Goal: Task Accomplishment & Management: Use online tool/utility

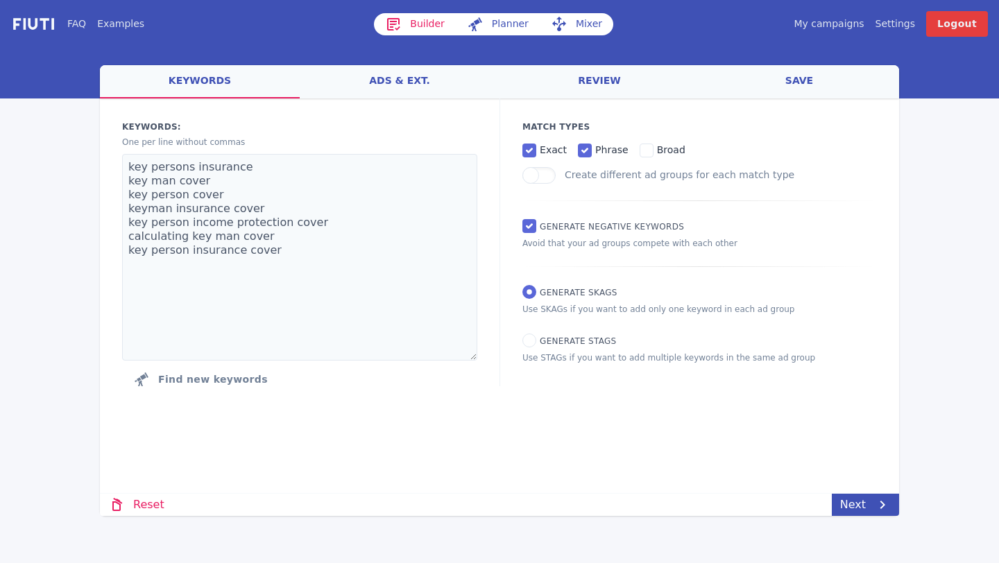
click at [230, 94] on link "keywords" at bounding box center [200, 81] width 200 height 33
click at [147, 503] on link "Reset" at bounding box center [136, 505] width 73 height 22
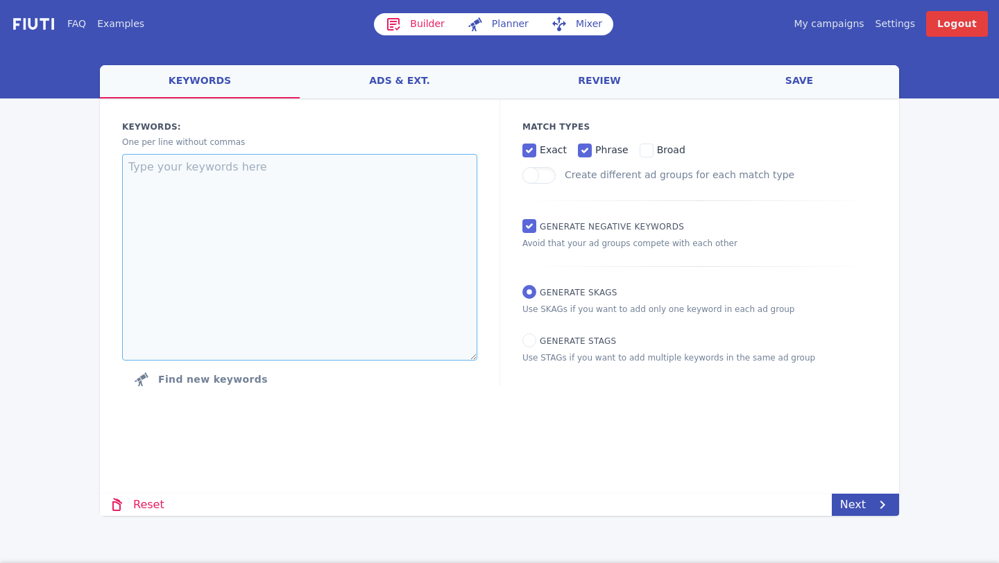
click at [200, 273] on textarea at bounding box center [299, 257] width 355 height 207
paste textarea "tax [GEOGRAPHIC_DATA] capital gains tax consultation tax uk income tax capital …"
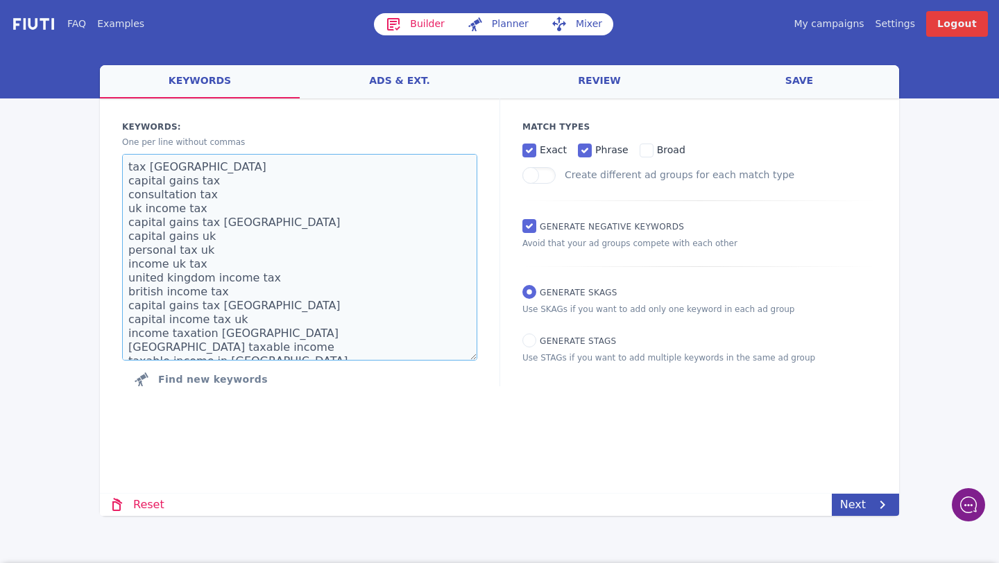
scroll to position [216, 0]
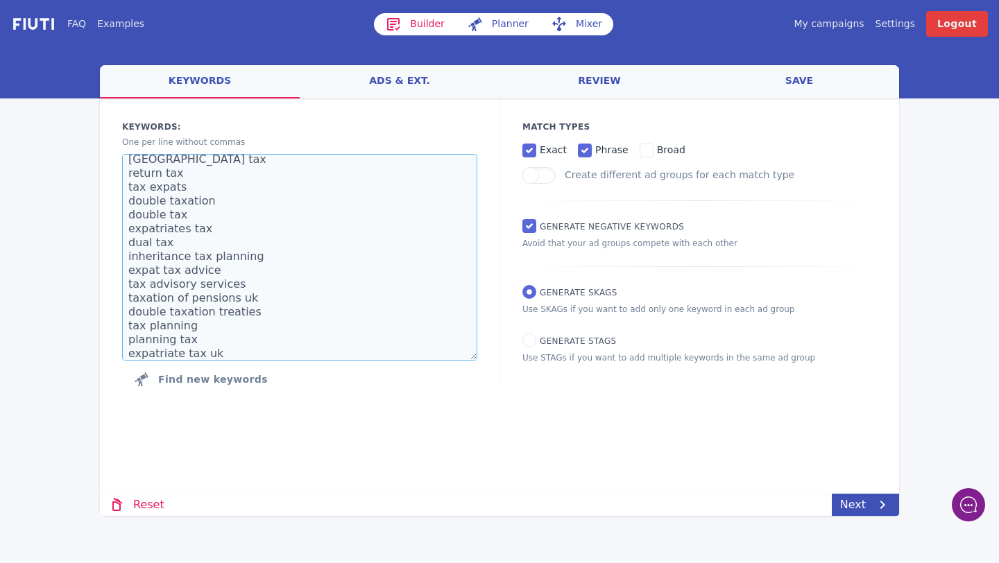
type textarea "tax [GEOGRAPHIC_DATA] capital gains tax consultation tax uk income tax capital …"
click at [403, 69] on link "ads & ext." at bounding box center [400, 81] width 200 height 33
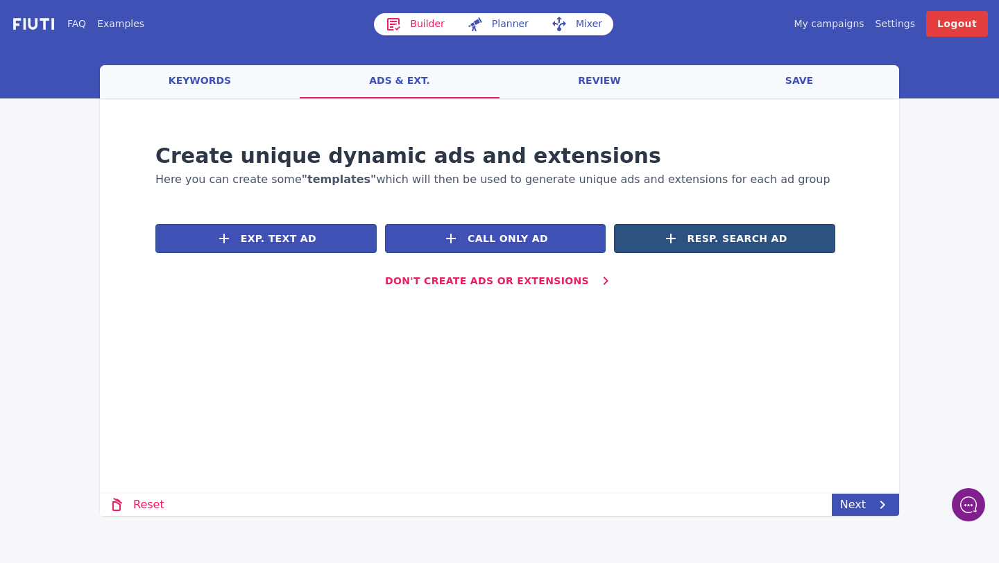
click at [723, 240] on span "Resp. Search Ad" at bounding box center [737, 239] width 100 height 15
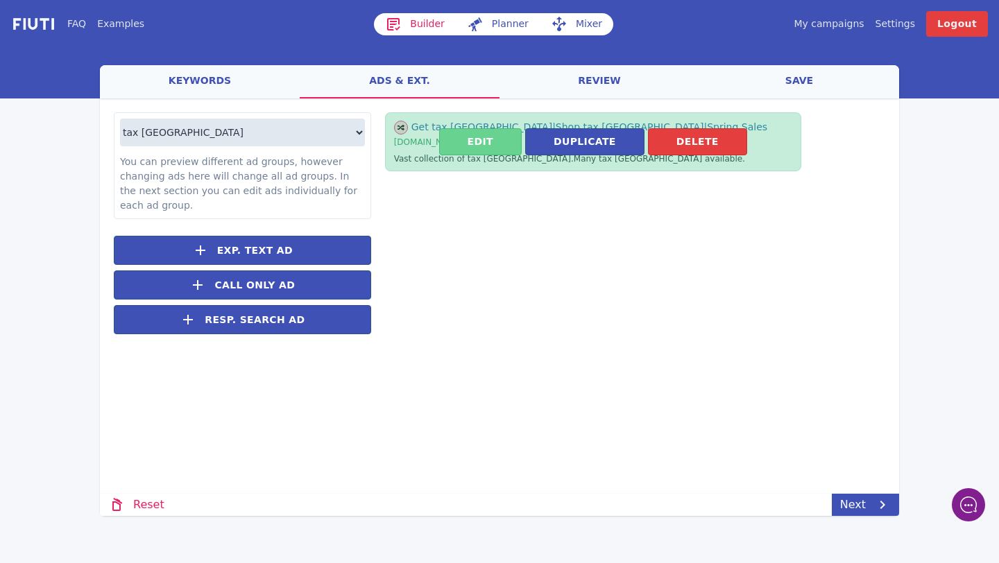
click at [470, 148] on button "Edit" at bounding box center [480, 141] width 83 height 27
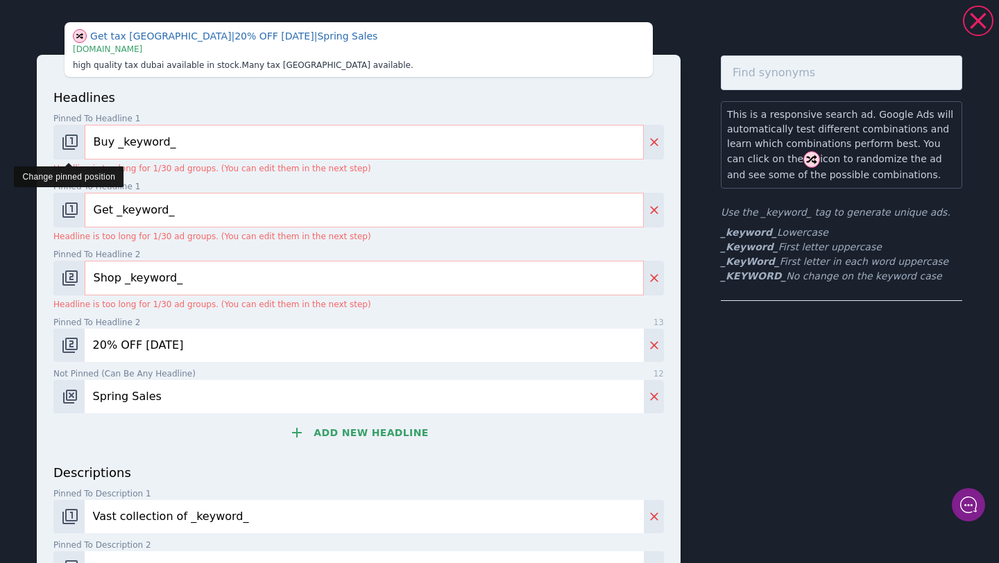
drag, startPoint x: 117, startPoint y: 142, endPoint x: 79, endPoint y: 142, distance: 37.5
click at [79, 142] on div "Buy _keyword_" at bounding box center [358, 142] width 610 height 35
click at [108, 143] on input "_keyword_" at bounding box center [364, 142] width 559 height 35
type input "_eyword_"
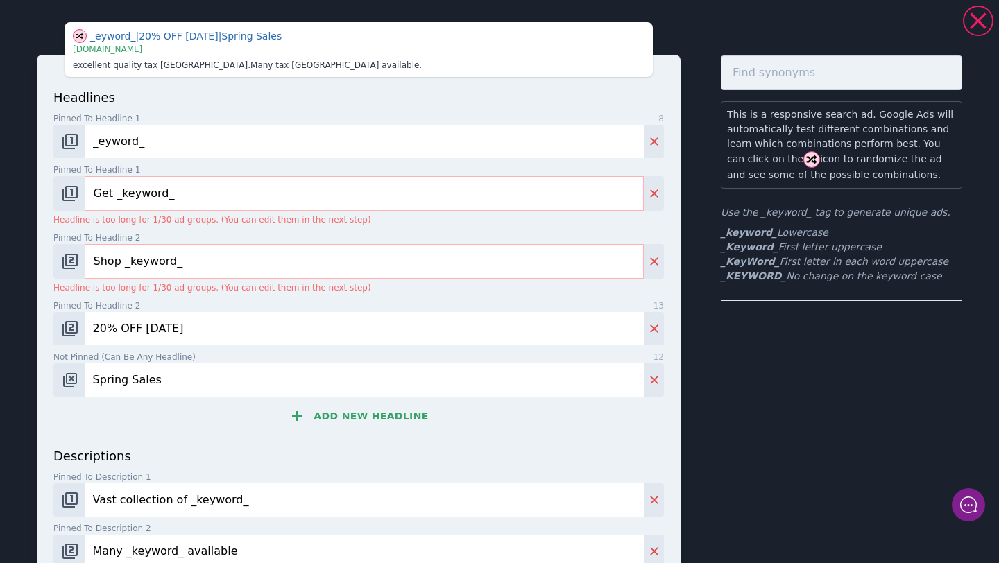
drag, startPoint x: 159, startPoint y: 146, endPoint x: 87, endPoint y: 144, distance: 71.5
click at [87, 144] on input "_eyword_" at bounding box center [364, 141] width 559 height 33
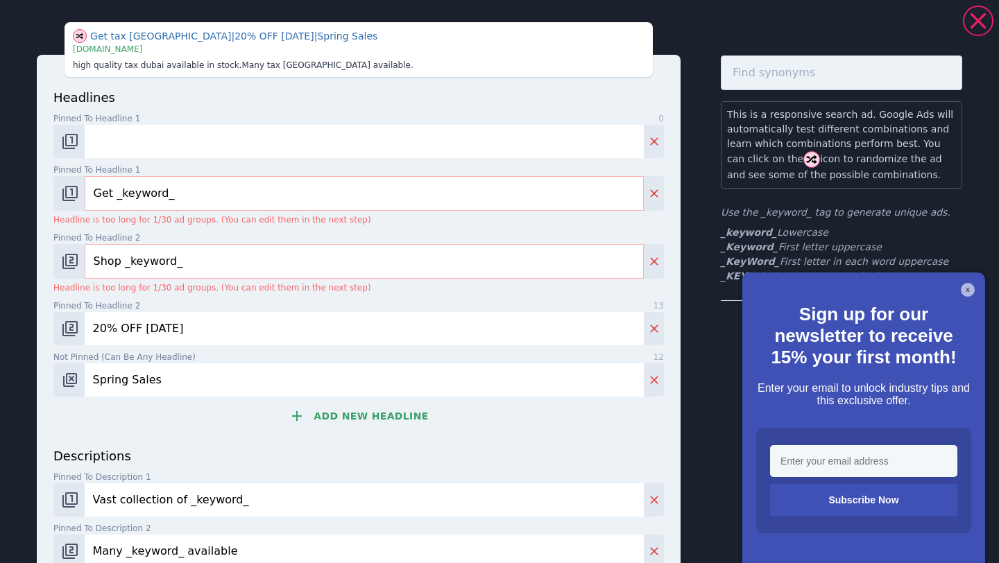
scroll to position [282, 0]
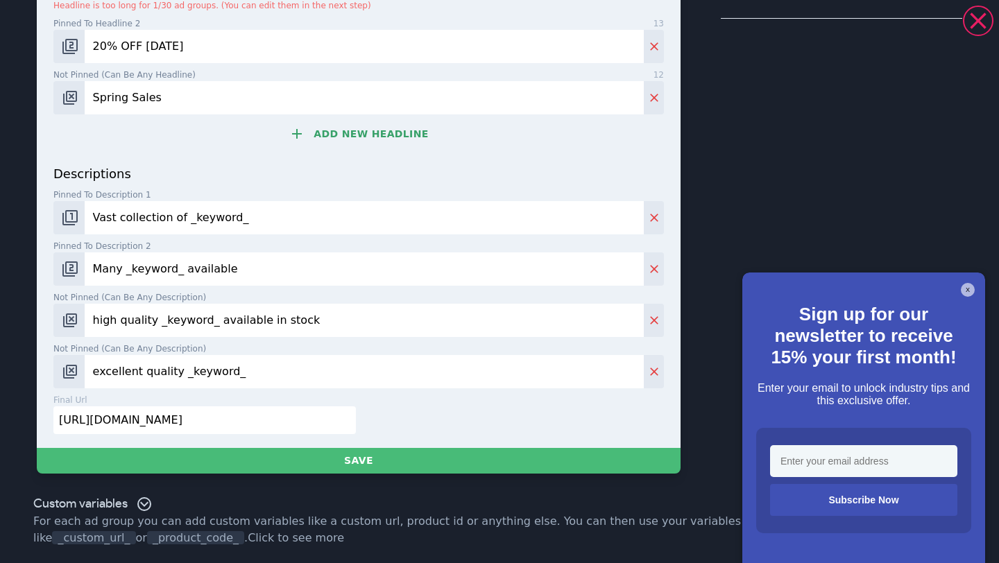
click at [157, 418] on input "[URL][DOMAIN_NAME]" at bounding box center [204, 421] width 302 height 28
paste input "[DOMAIN_NAME][URL]"
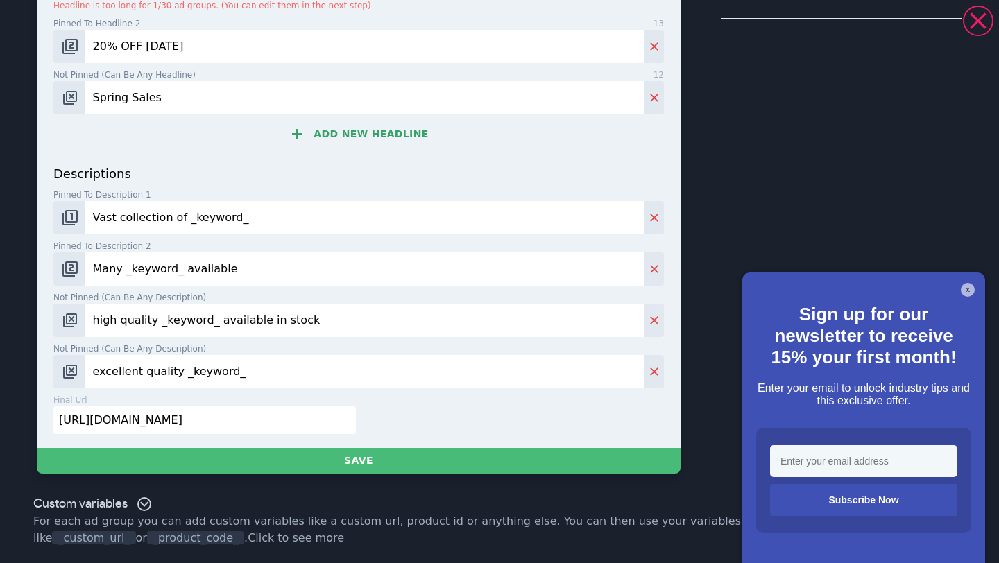
type input "[URL][DOMAIN_NAME]"
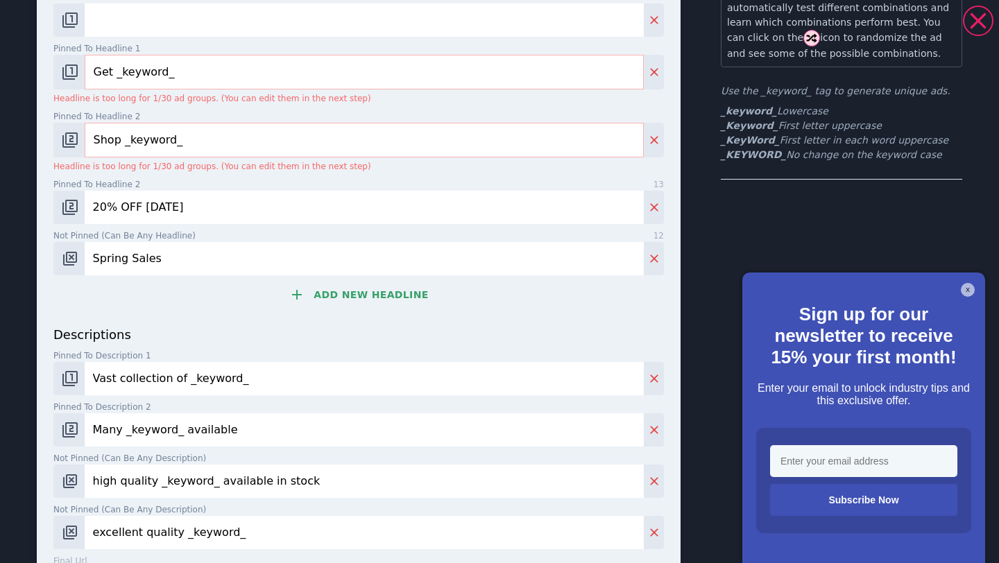
scroll to position [4, 0]
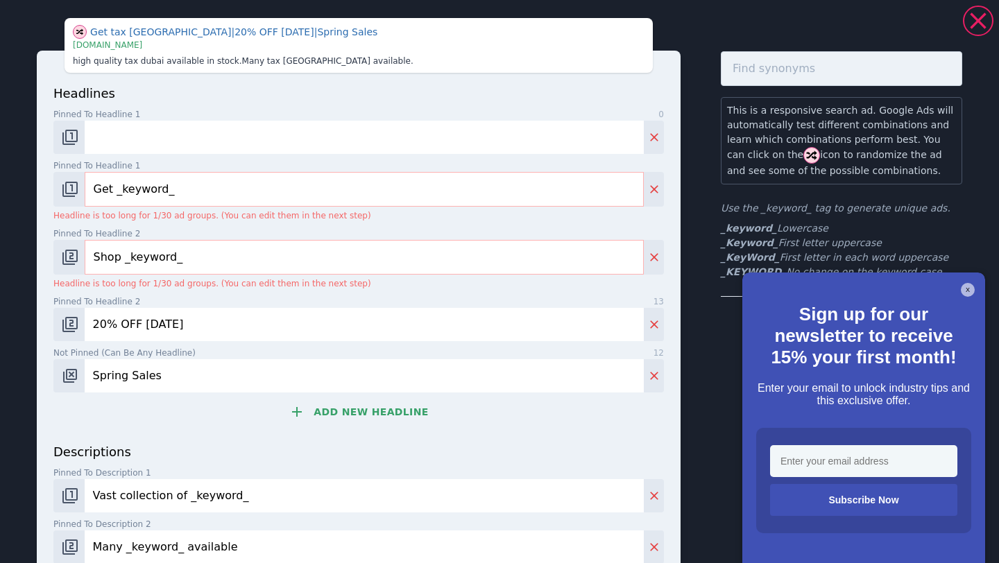
click at [209, 198] on input "Get _keyword_" at bounding box center [364, 189] width 559 height 35
paste input "UK Expat Tax Planning"
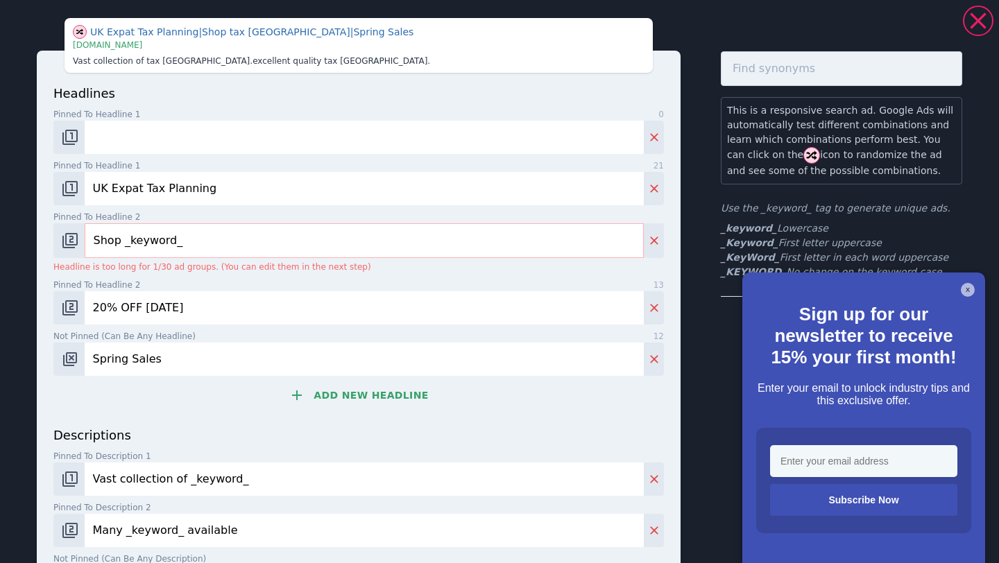
type input "UK Expat Tax Planning"
click at [167, 250] on input "Shop _keyword_" at bounding box center [364, 240] width 559 height 35
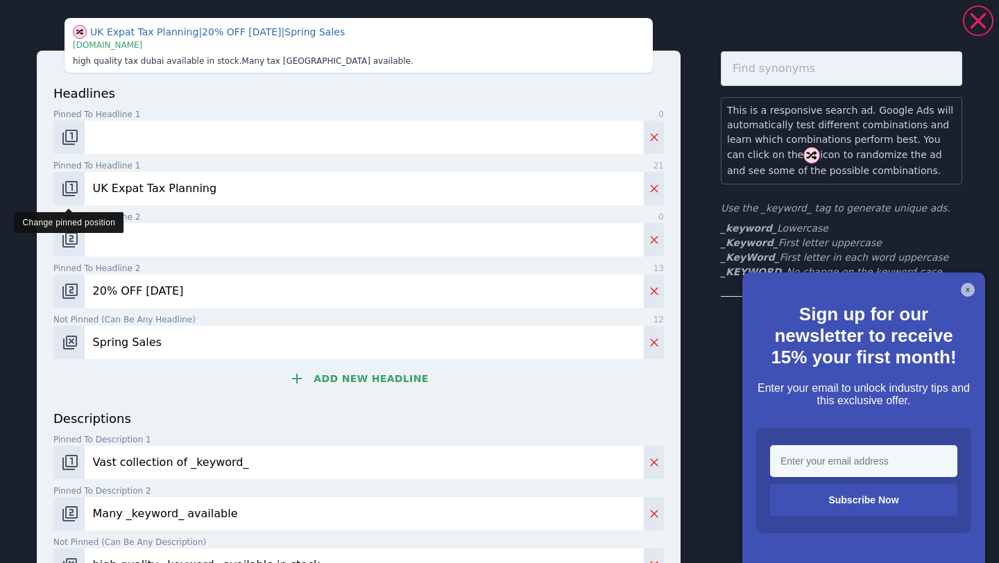
click at [71, 176] on button "Change pinned position" at bounding box center [68, 188] width 31 height 33
click at [71, 185] on img "Change pinned position" at bounding box center [70, 188] width 17 height 17
click at [74, 189] on img "Change pinned position" at bounding box center [70, 188] width 17 height 17
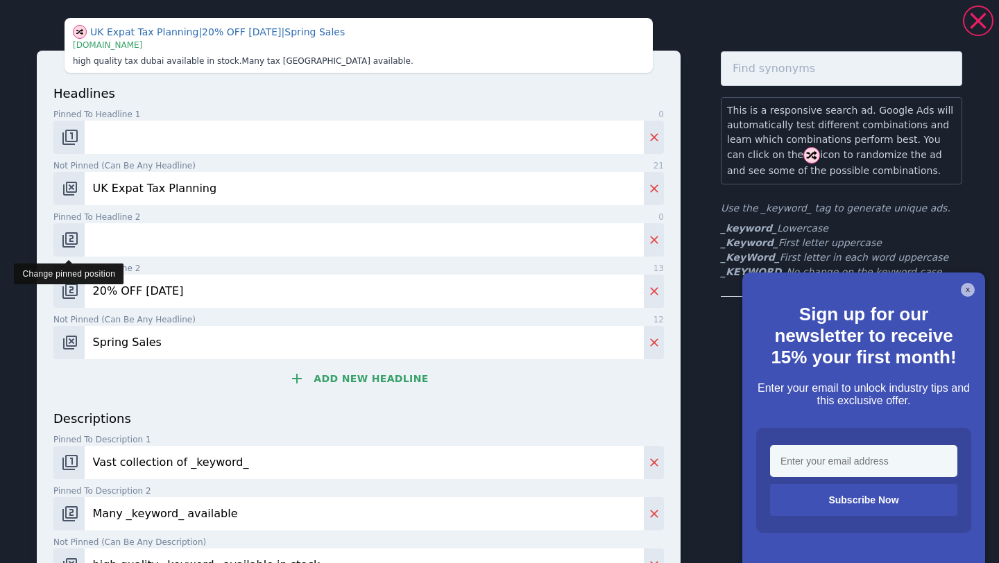
click at [69, 239] on img "Change pinned position" at bounding box center [70, 240] width 17 height 17
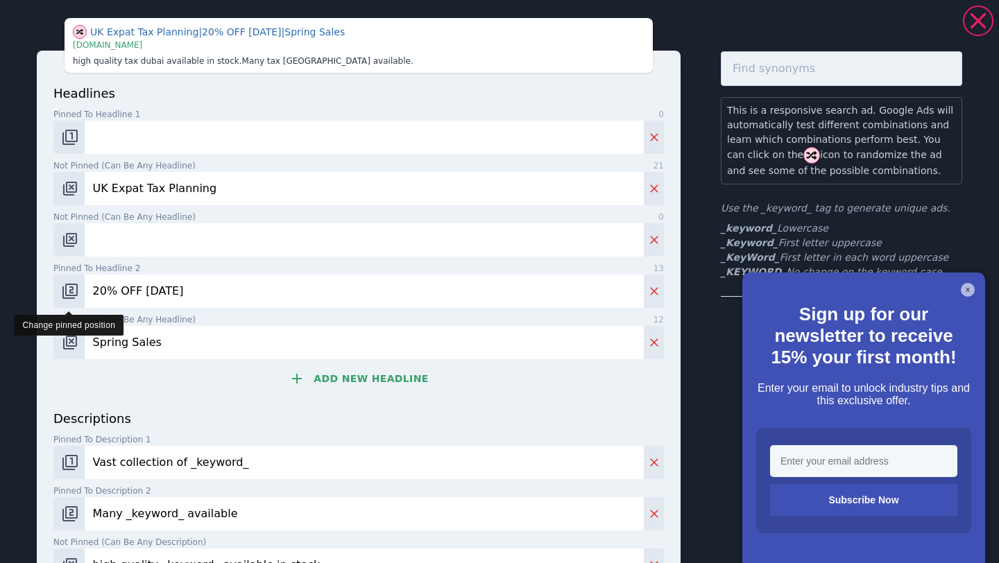
click at [68, 297] on img "Change pinned position" at bounding box center [70, 291] width 17 height 17
click at [162, 294] on input "20% OFF [DATE]" at bounding box center [364, 291] width 559 height 33
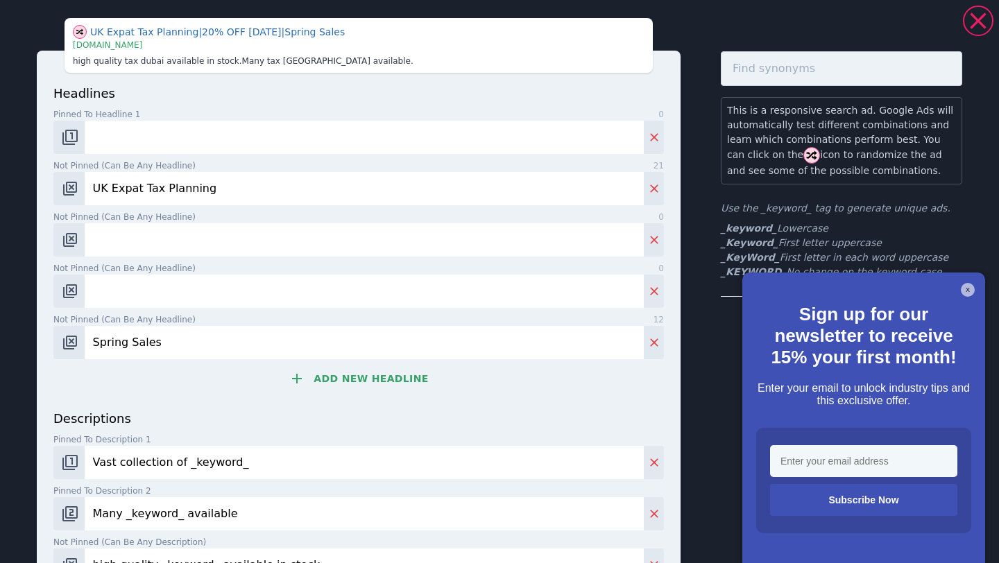
click at [160, 348] on input "Spring Sales" at bounding box center [364, 342] width 559 height 33
click at [348, 384] on button "Add new headline" at bounding box center [358, 379] width 610 height 28
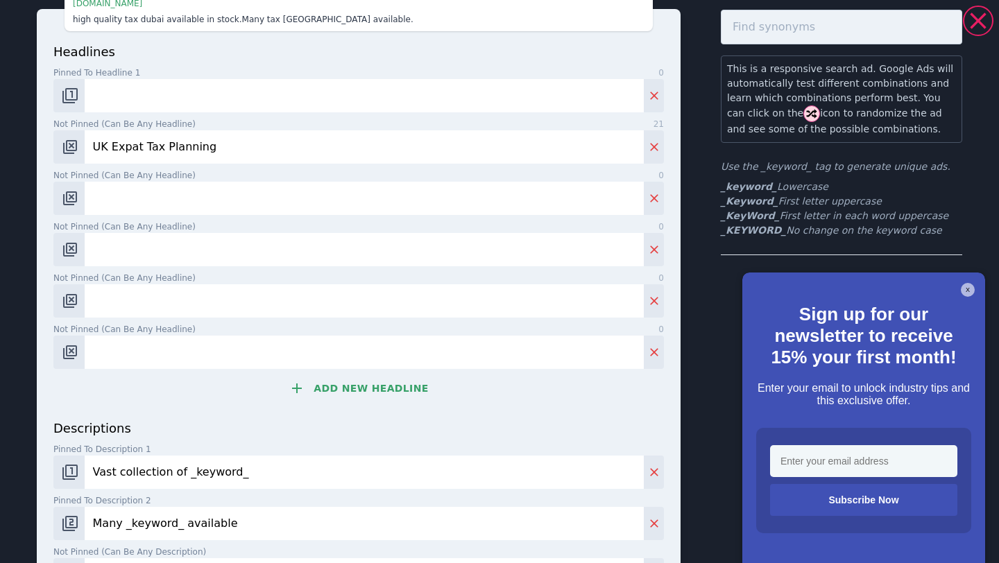
scroll to position [80, 0]
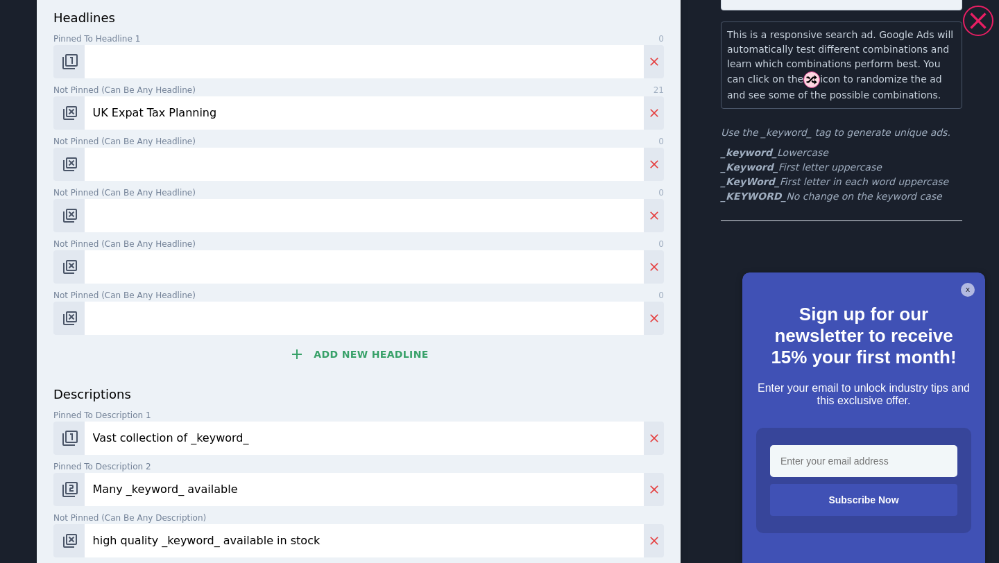
click at [366, 351] on button "Add new headline" at bounding box center [358, 355] width 610 height 28
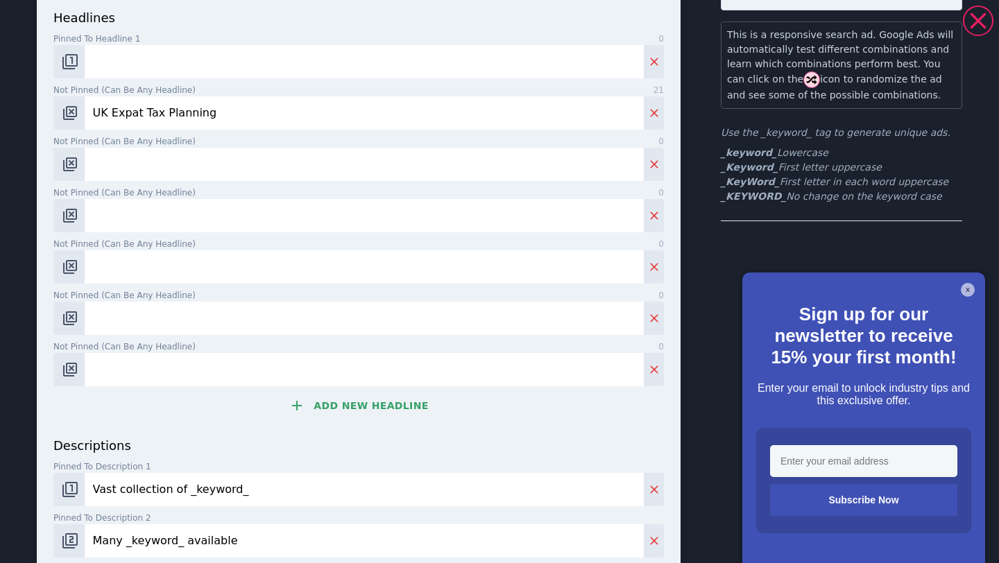
click at [351, 407] on button "Add new headline" at bounding box center [358, 406] width 610 height 28
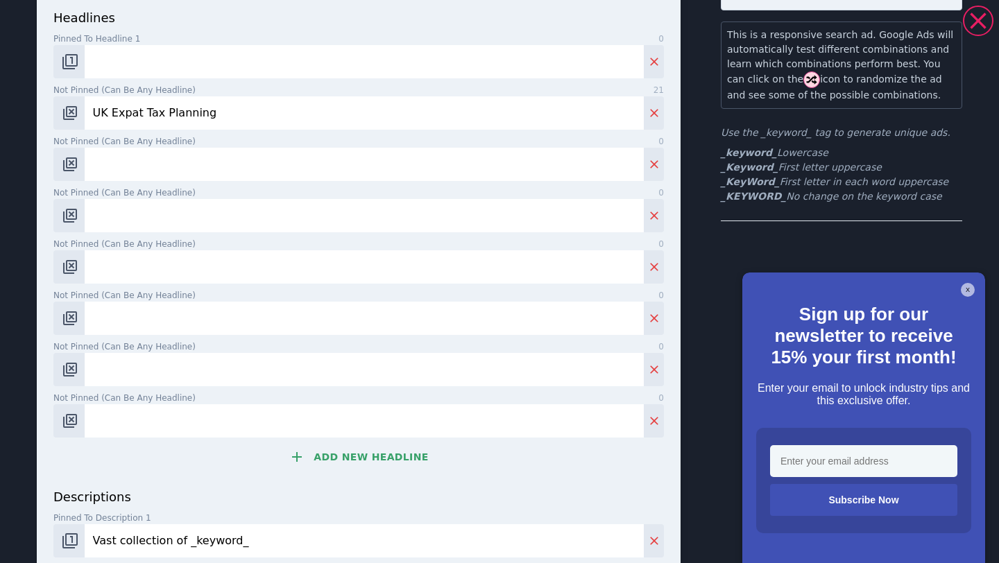
scroll to position [147, 0]
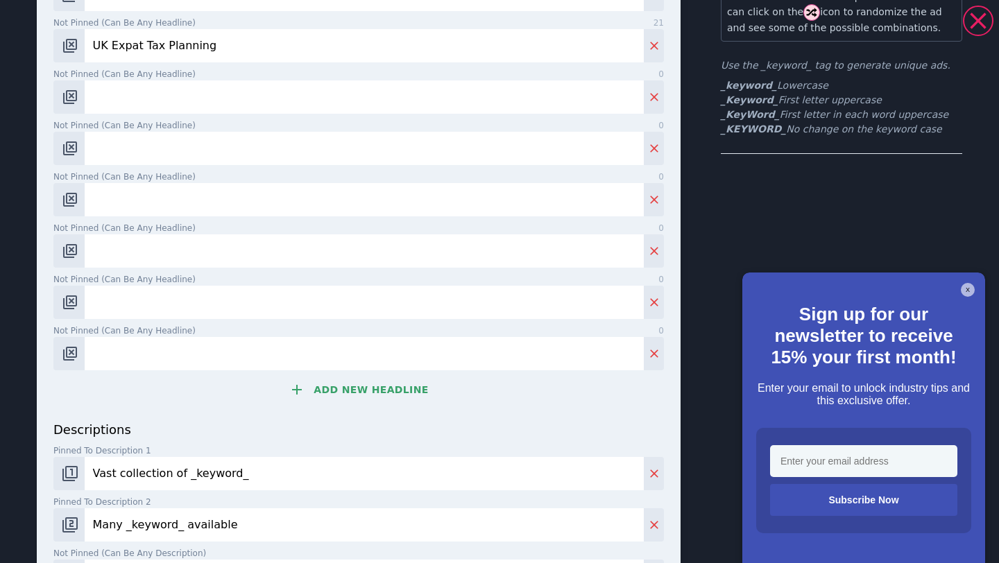
click at [366, 384] on button "Add new headline" at bounding box center [358, 390] width 610 height 28
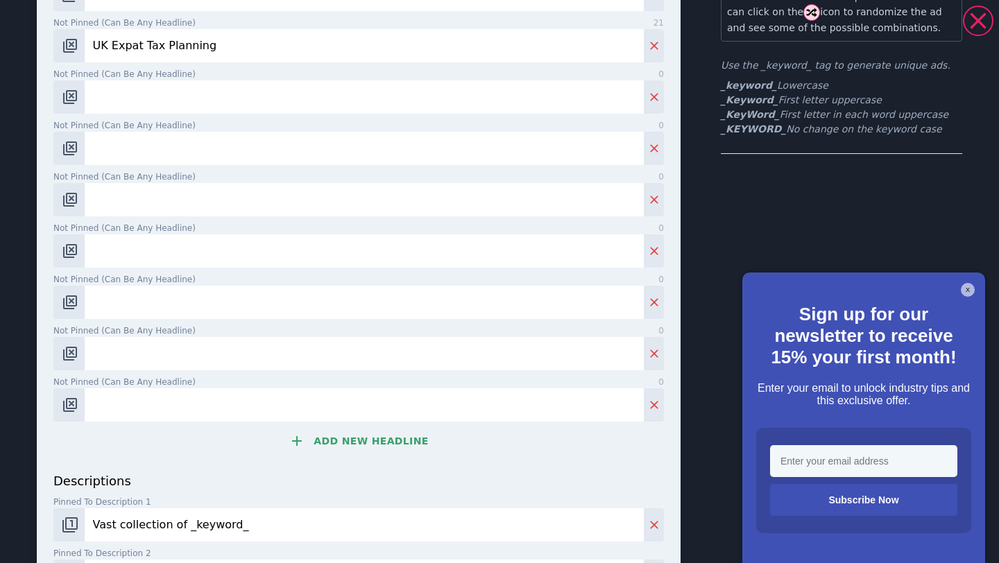
click at [355, 437] on button "Add new headline" at bounding box center [358, 441] width 610 height 28
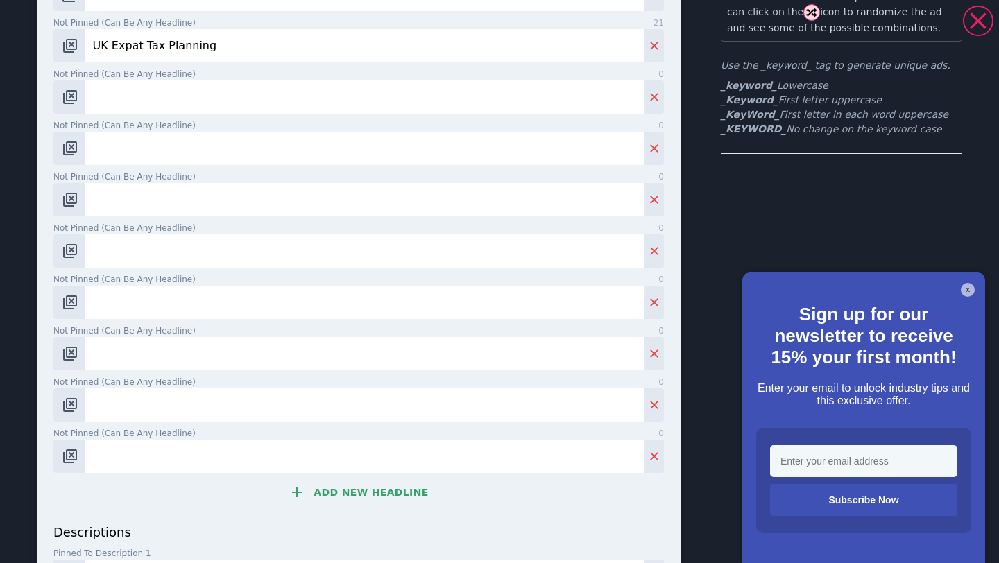
scroll to position [175, 0]
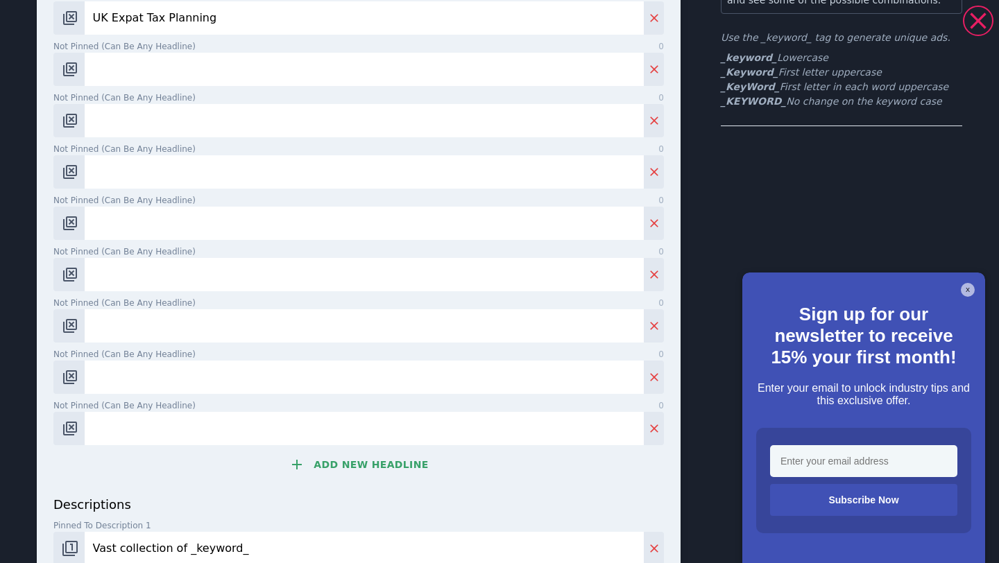
click at [350, 471] on button "Add new headline" at bounding box center [358, 465] width 610 height 28
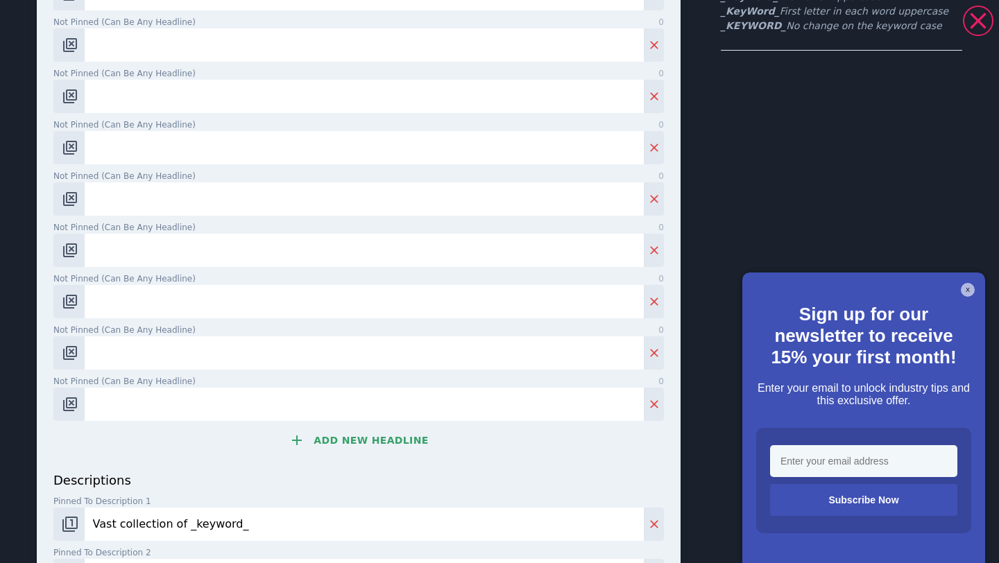
click at [357, 445] on button "Add new headline" at bounding box center [358, 441] width 610 height 28
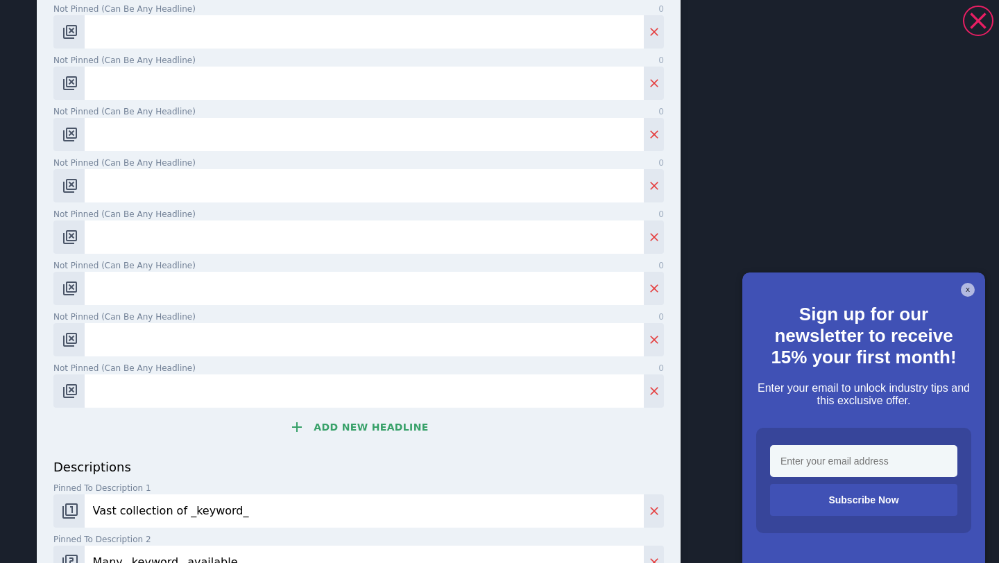
click at [365, 423] on button "Add new headline" at bounding box center [358, 427] width 610 height 28
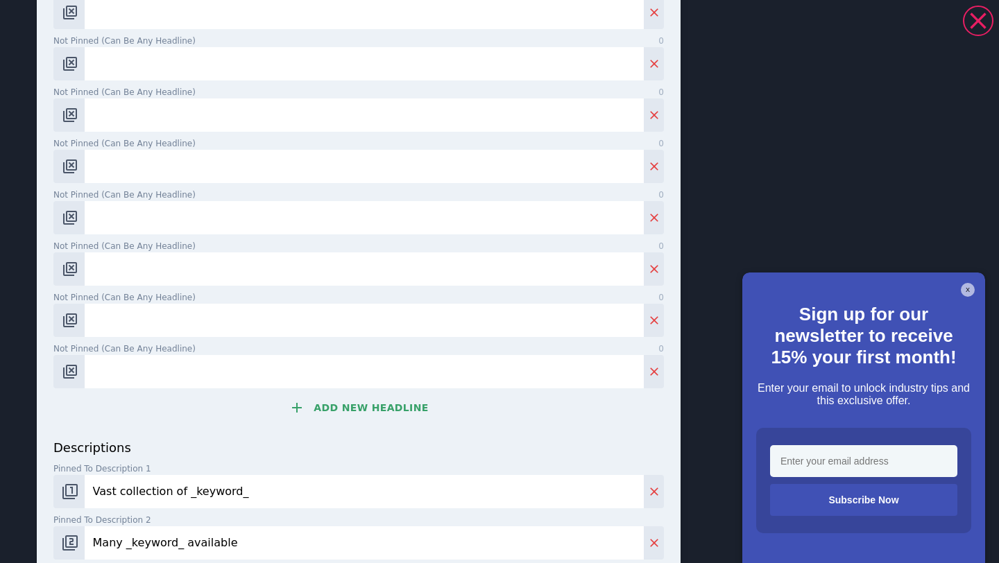
click at [361, 409] on button "Add new headline" at bounding box center [358, 408] width 610 height 28
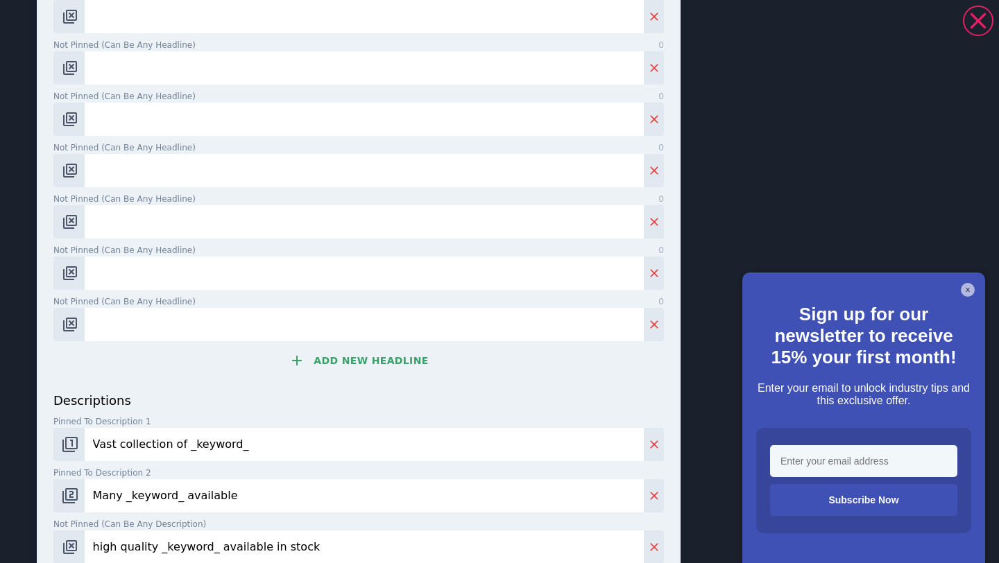
scroll to position [492, 0]
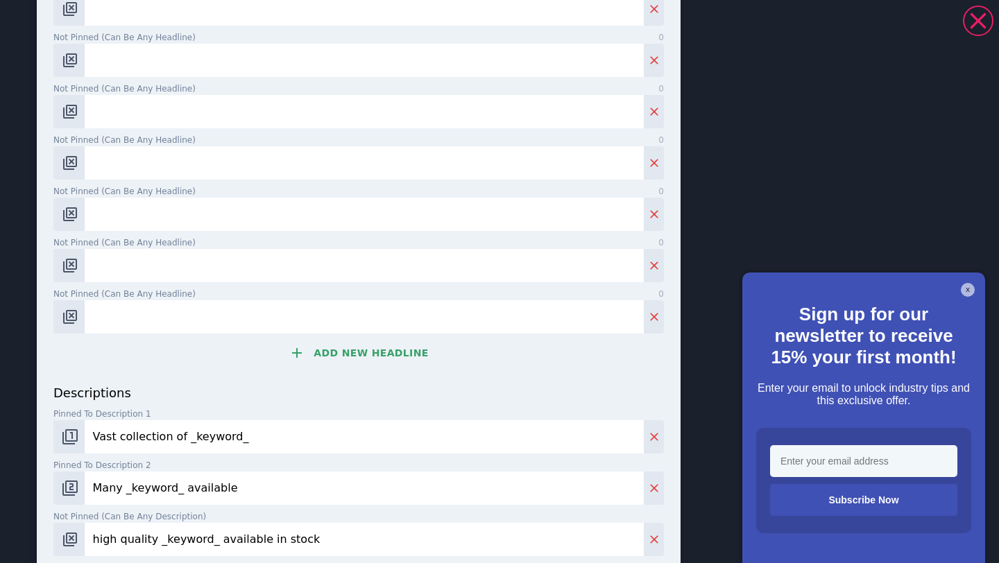
click at [375, 365] on button "Add new headline" at bounding box center [358, 353] width 610 height 28
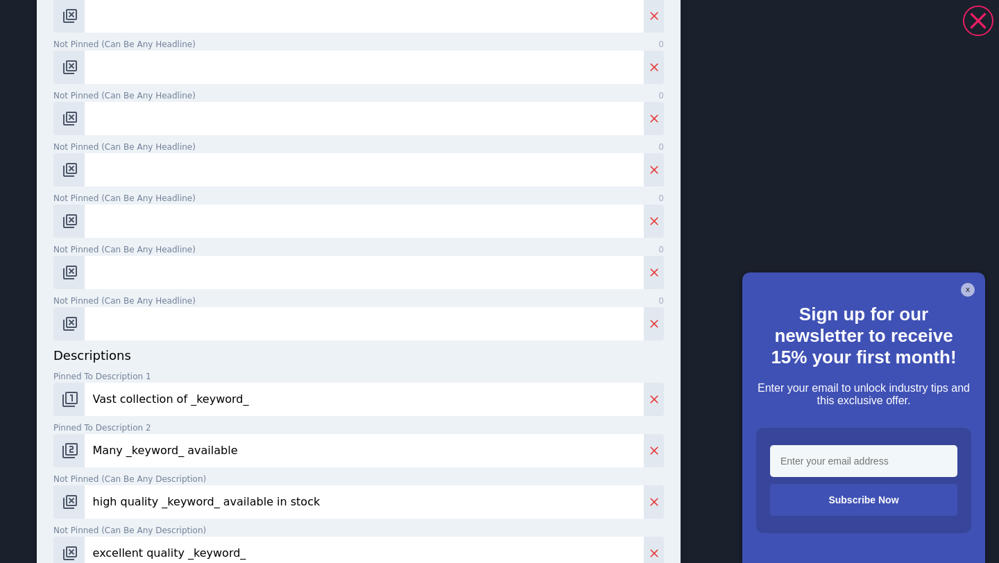
scroll to position [542, 0]
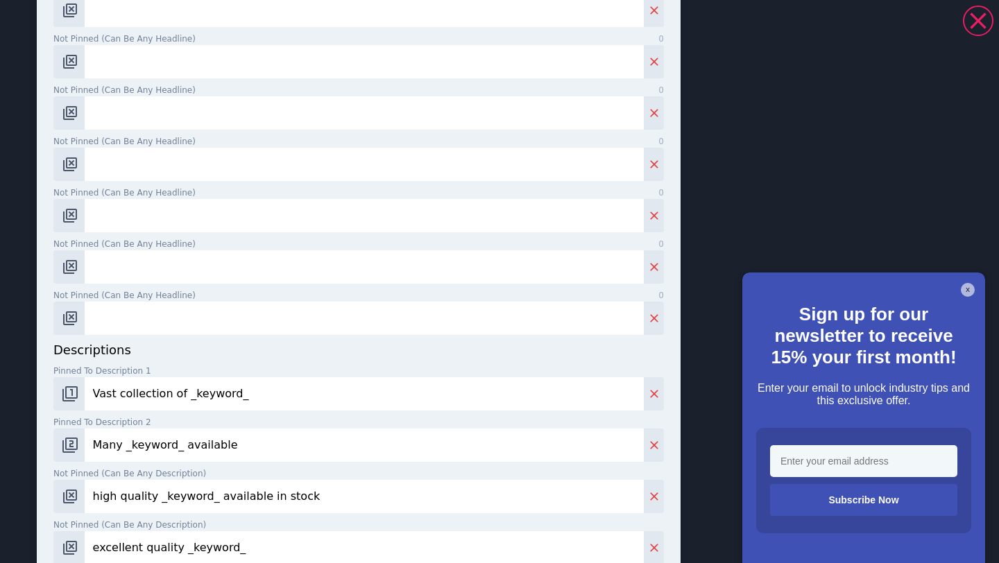
click at [253, 400] on input "Vast collection of _keyword_" at bounding box center [364, 393] width 559 height 33
click at [246, 442] on input "Many _keyword_ available" at bounding box center [364, 445] width 559 height 33
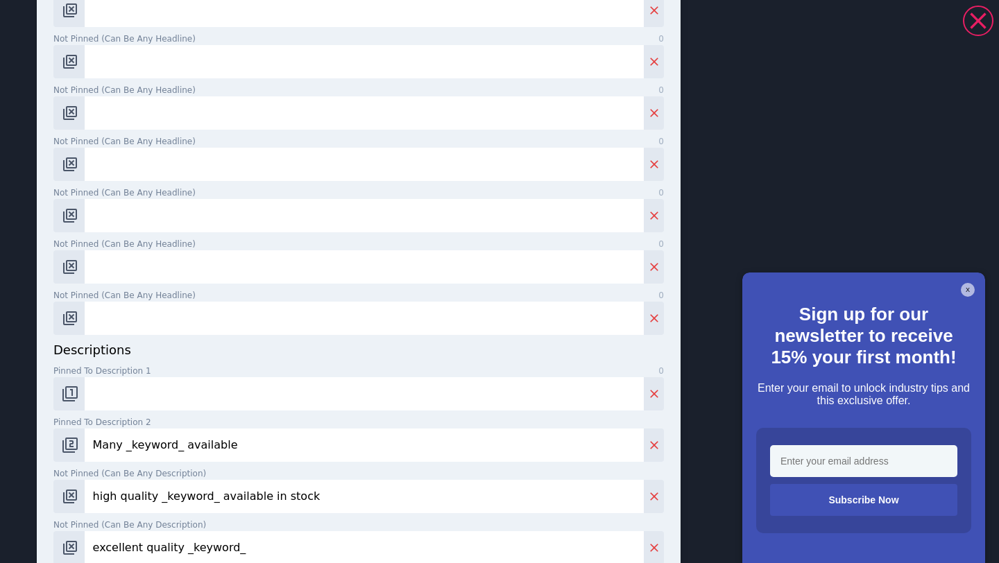
click at [246, 442] on input "Many _keyword_ available" at bounding box center [364, 445] width 559 height 33
click at [250, 489] on input "high quality _keyword_ available in stock" at bounding box center [364, 496] width 559 height 33
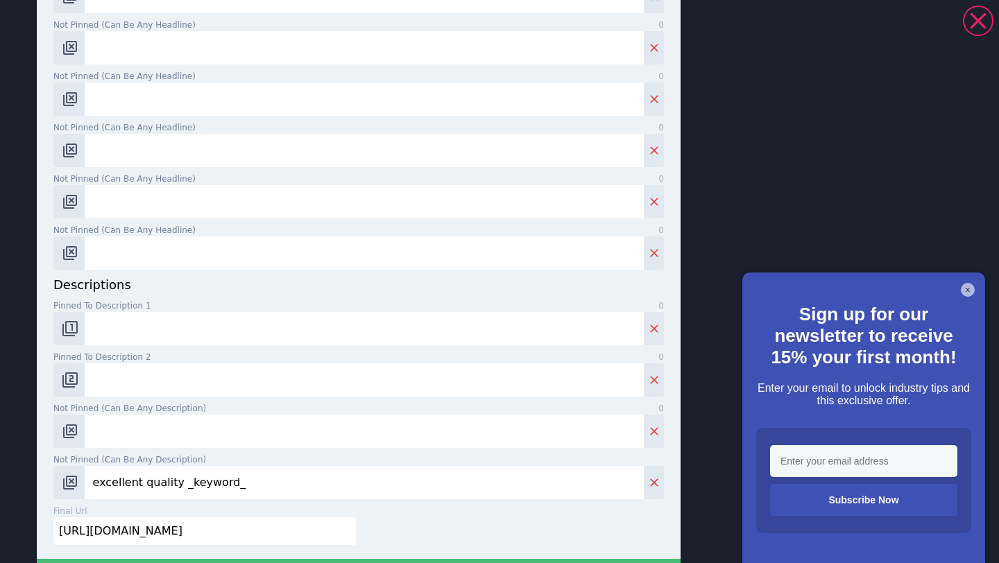
scroll to position [615, 0]
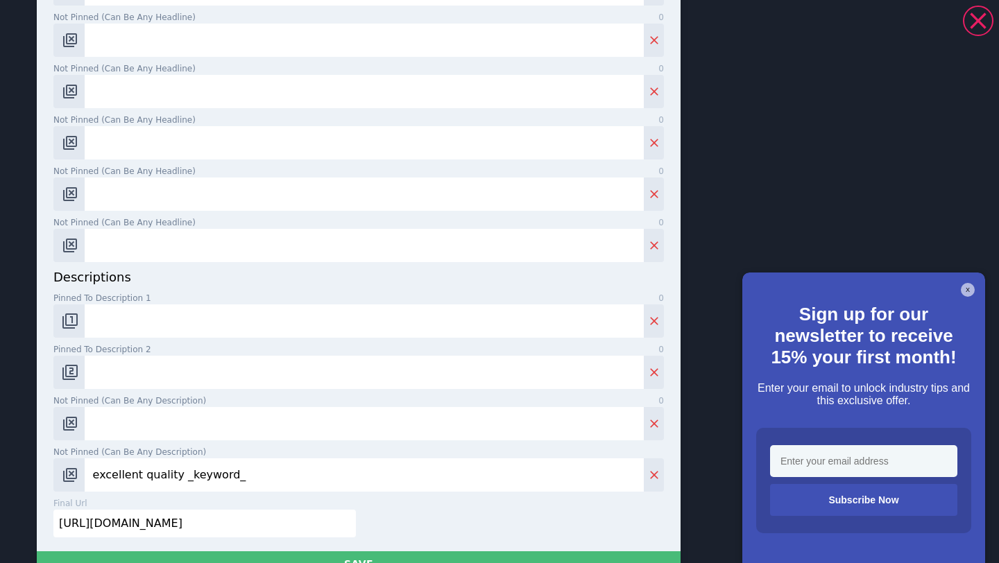
click at [225, 477] on input "excellent quality _keyword_" at bounding box center [364, 475] width 559 height 33
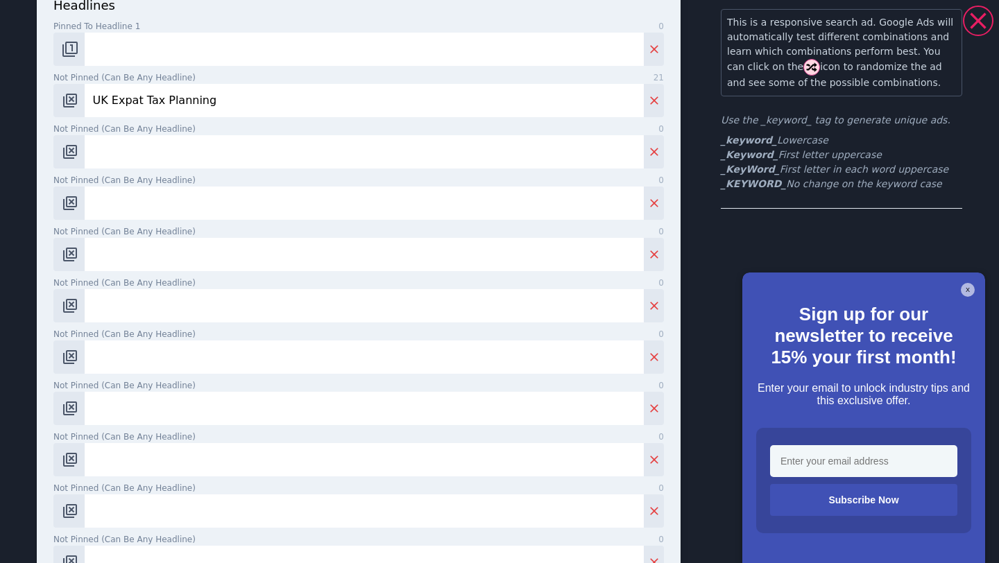
scroll to position [0, 0]
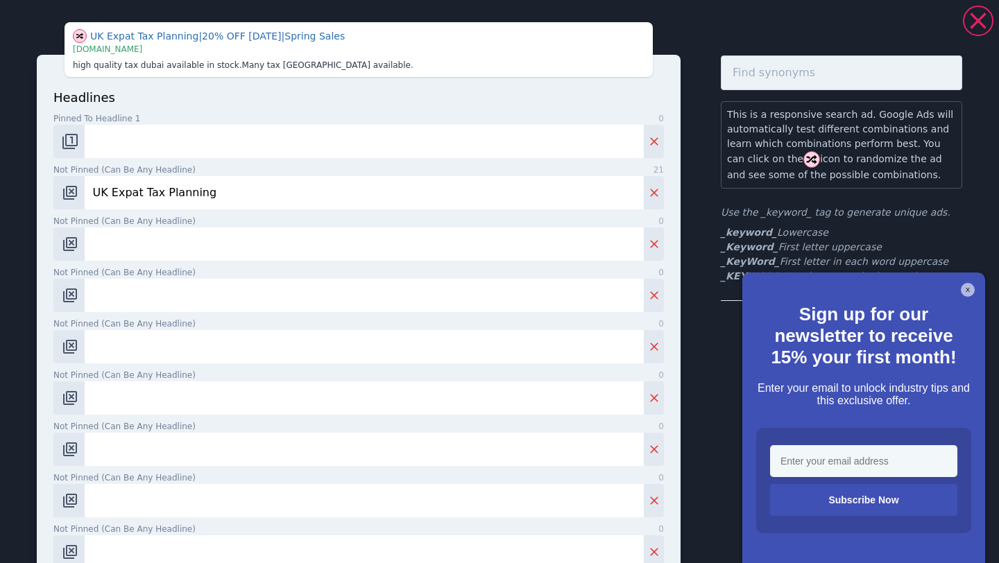
click at [198, 252] on input "Not pinned (Can be any headline) 0" at bounding box center [364, 244] width 559 height 33
paste input "Avoid UK Tax Mistakes"
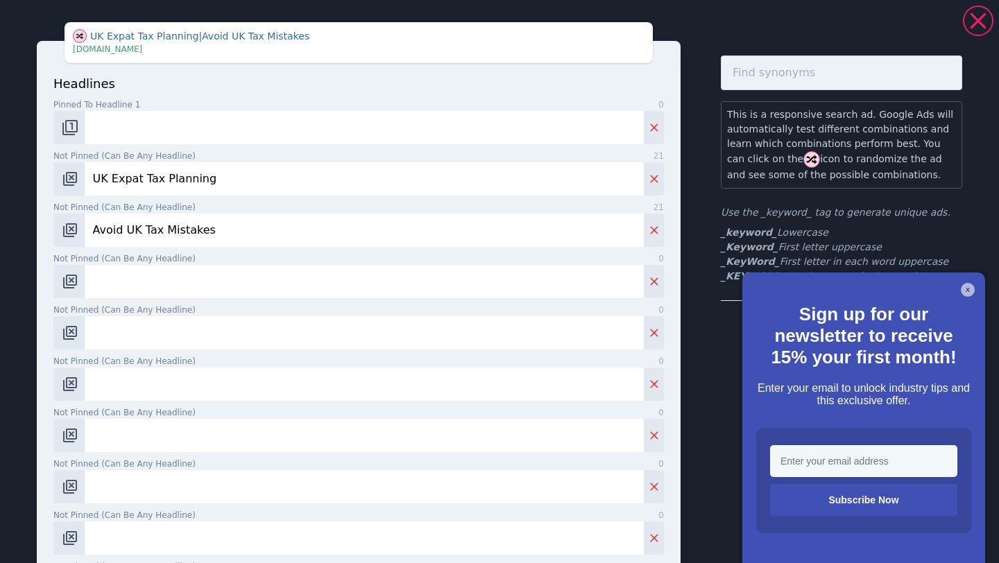
type input "Avoid UK Tax Mistakes"
click at [244, 286] on input "Not pinned (Can be any headline) 0" at bounding box center [364, 281] width 559 height 33
paste input "Reduce Tax Abroad"
type input "Reduce Tax Abroad"
click at [261, 327] on input "Not pinned (Can be any headline) 0" at bounding box center [364, 332] width 559 height 33
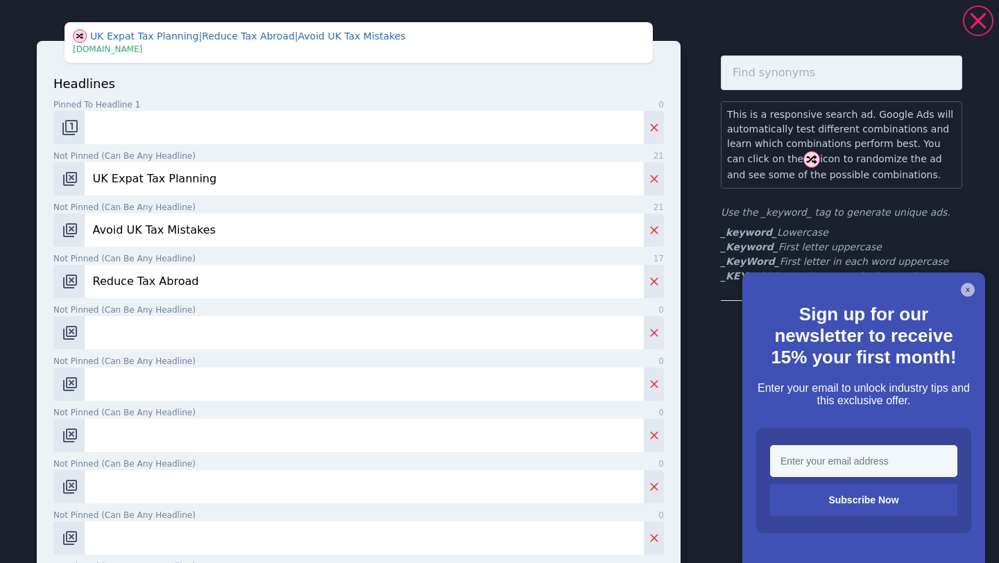
paste input "Free Expat Tax Guide"
type input "Free Expat Tax Guide"
click at [236, 382] on input "Not pinned (Can be any headline) 0" at bounding box center [364, 384] width 559 height 33
paste input "Tax Help for Expats"
type input "Tax Help for Expats"
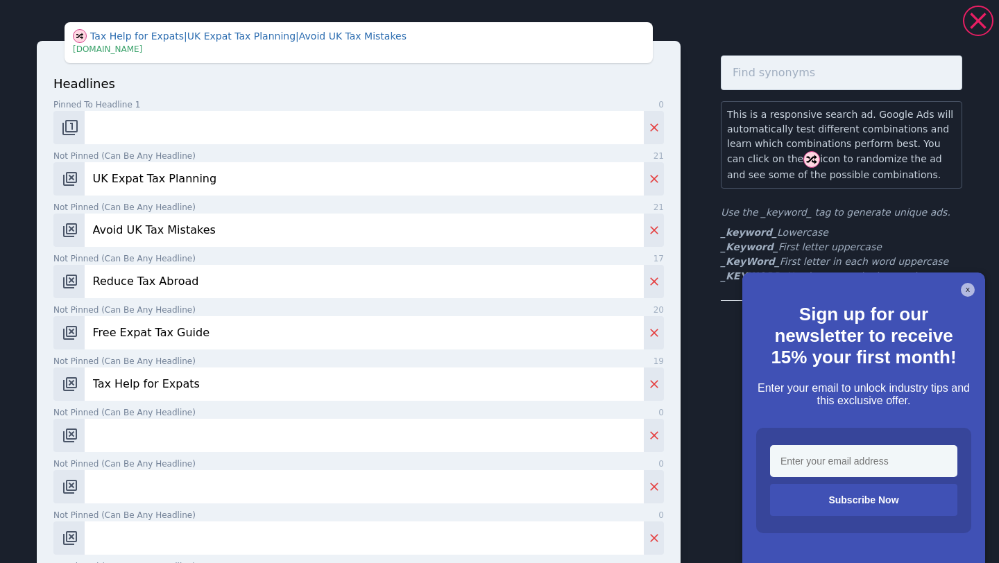
click at [237, 420] on input "Not pinned (Can be any headline) 0" at bounding box center [364, 435] width 559 height 33
paste input "Minimise UK Tax Now"
type input "Minimise UK Tax Now"
click at [176, 480] on input "Not pinned (Can be any headline) 0" at bounding box center [364, 486] width 559 height 33
paste input "Living Abroad? Pay Less Tax"
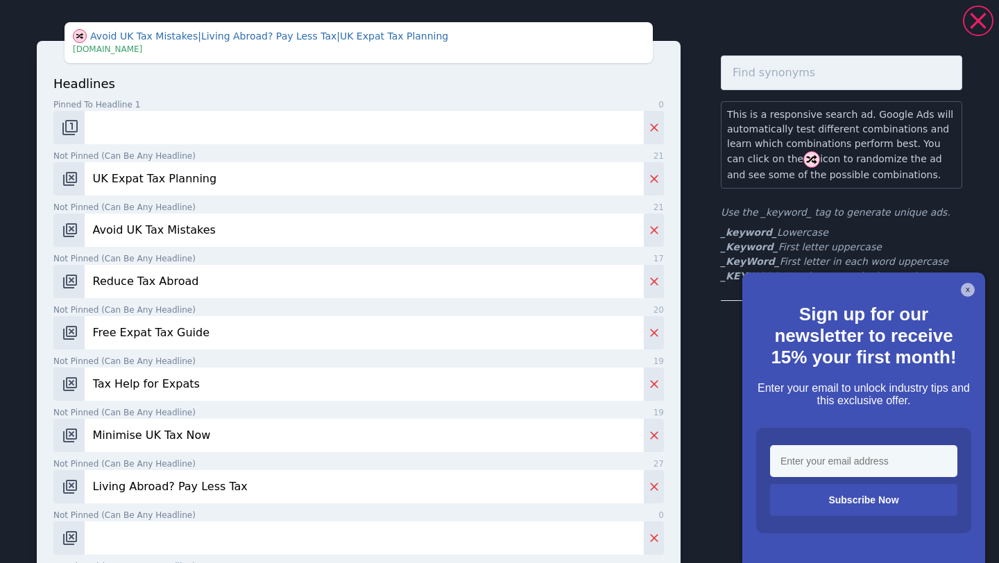
type input "Living Abroad? Pay Less Tax"
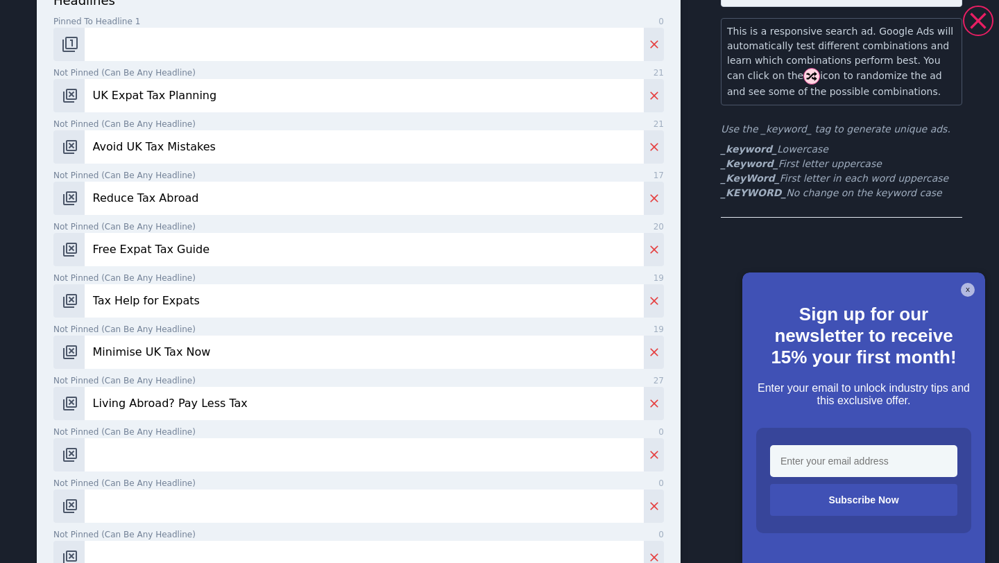
scroll to position [91, 0]
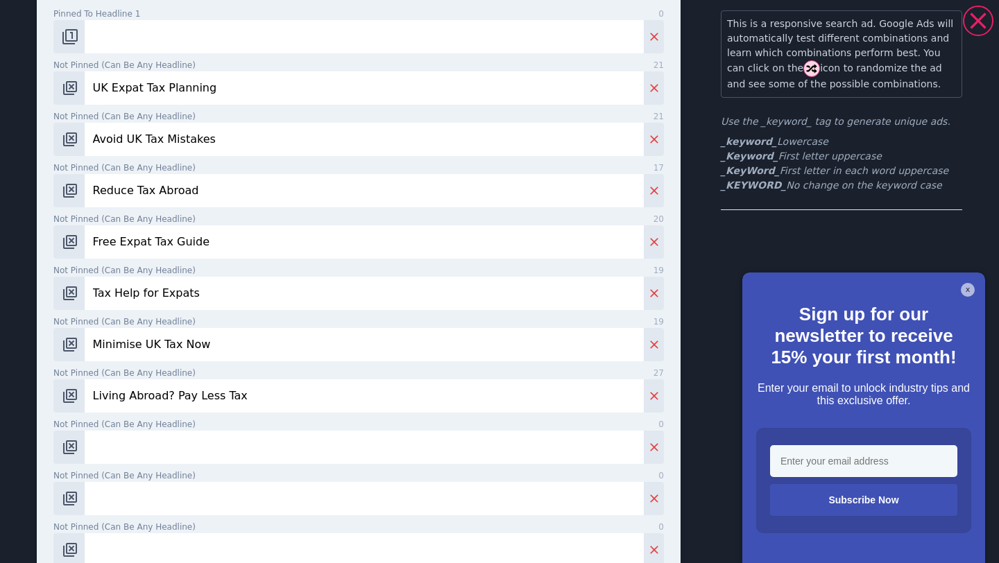
click at [165, 447] on input "Not pinned (Can be any headline) 0" at bounding box center [364, 447] width 559 height 33
paste input "Strategic Tax Advice"
type input "Strategic Tax Advice"
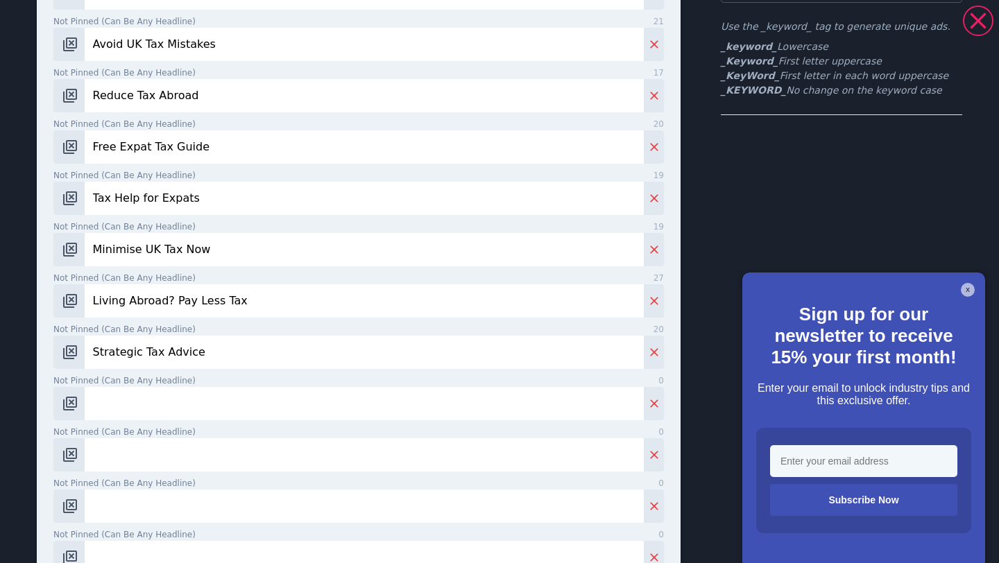
click at [165, 407] on input "Not pinned (Can be any headline) 0" at bounding box center [364, 403] width 559 height 33
paste input "Cross-Border Tax Help"
type input "Cross-Border Tax Help"
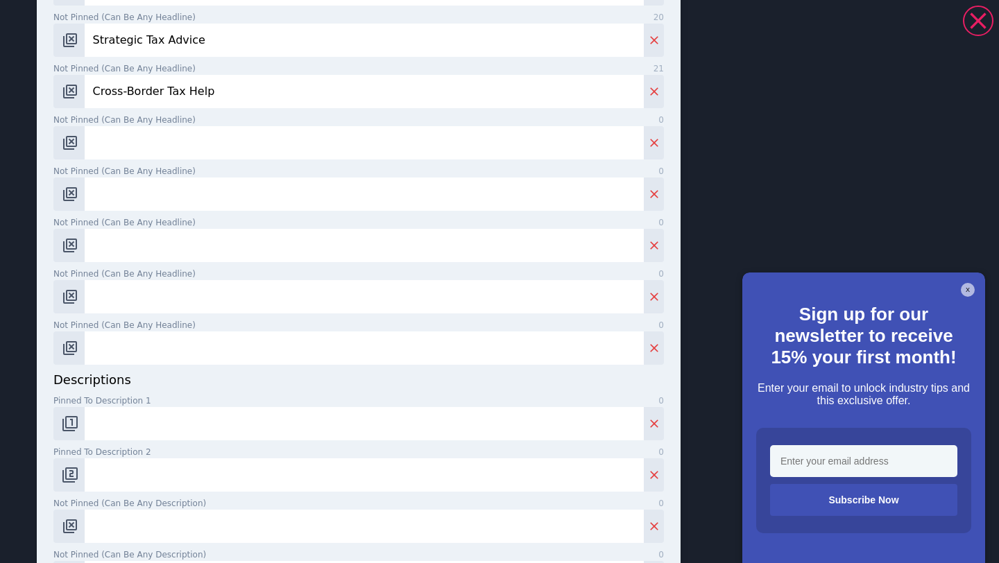
click at [182, 427] on input "Pinned to description 1 0" at bounding box center [364, 423] width 559 height 33
paste input "Download the free expat tax guide. Reduce UK tax and avoid HMRC surprises."
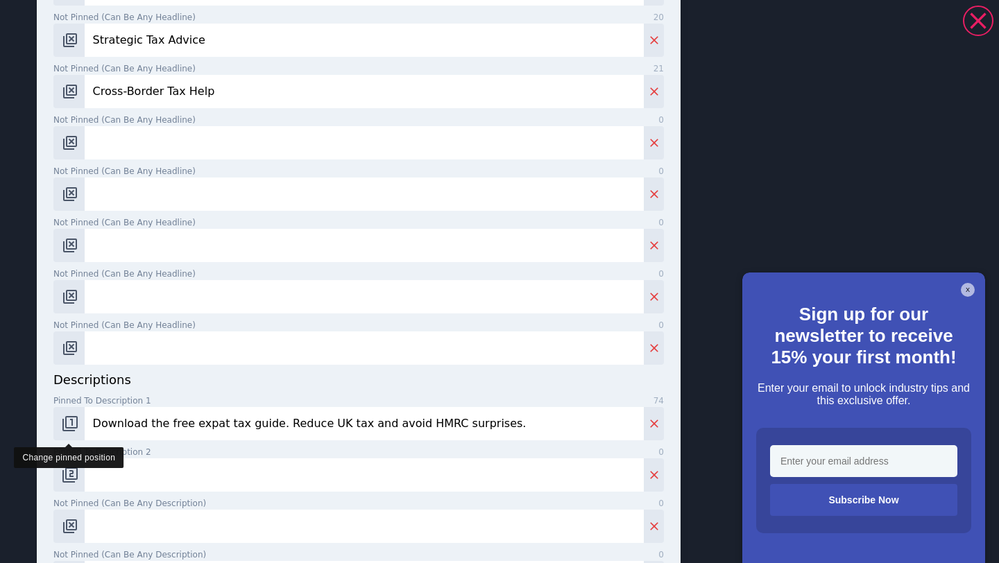
type input "Download the free expat tax guide. Reduce UK tax and avoid HMRC surprises."
click at [77, 419] on img "Change pinned position" at bounding box center [70, 424] width 17 height 17
click at [172, 467] on input "Pinned to description 2 0" at bounding box center [364, 475] width 559 height 33
paste input "Discover what HMRC won’t tell you. Strategic tax advice for UK expats."
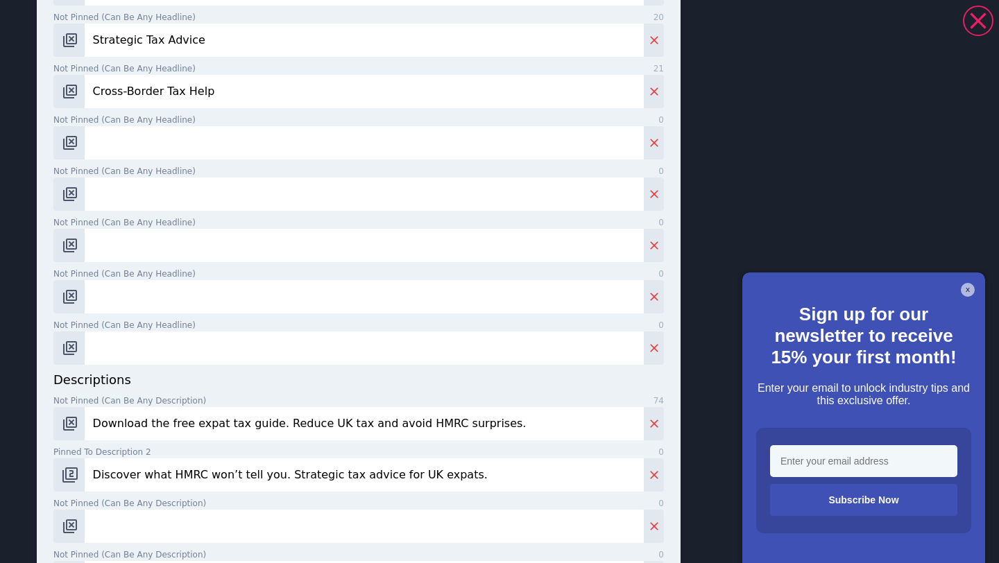
scroll to position [526, 0]
type input "Discover what HMRC won’t tell you. Strategic tax advice for UK expats."
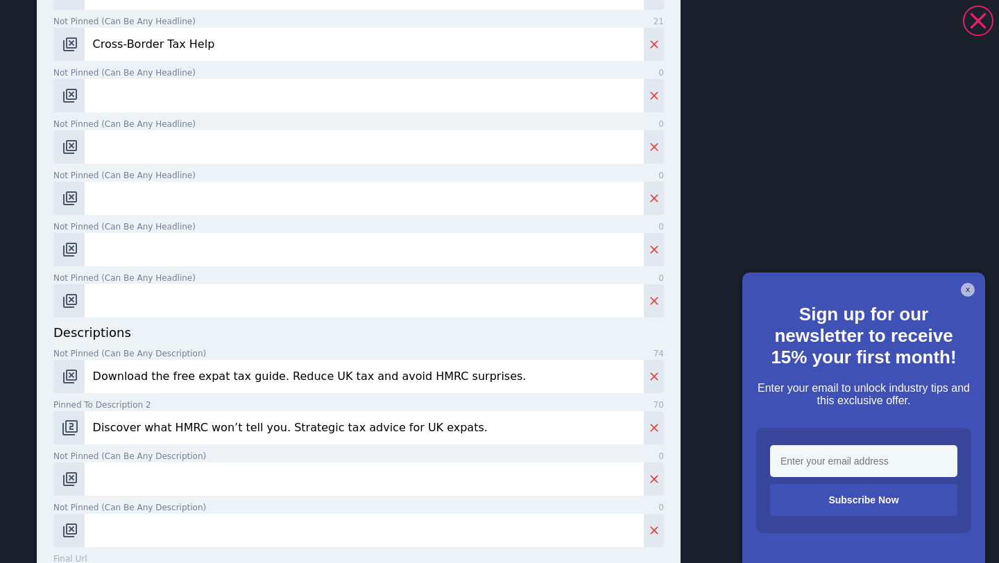
scroll to position [610, 0]
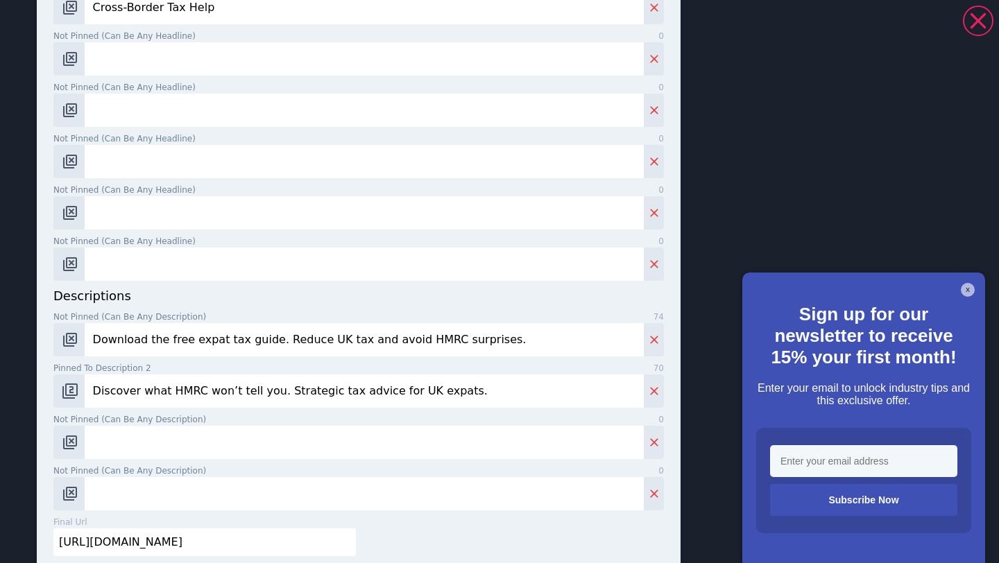
click at [209, 448] on input "Not pinned (Can be any description) 0" at bounding box center [364, 442] width 559 height 33
paste input "Live abroad? You may still owe UK tax. Get expert cross-border guidance."
type input "Live abroad? You may still owe UK tax. Get expert cross-border guidance."
click at [239, 500] on input "Not pinned (Can be any description) 0" at bounding box center [364, 493] width 559 height 33
paste input "Minimise tax, protect your wealth, and plan ahead with expat-focused advice."
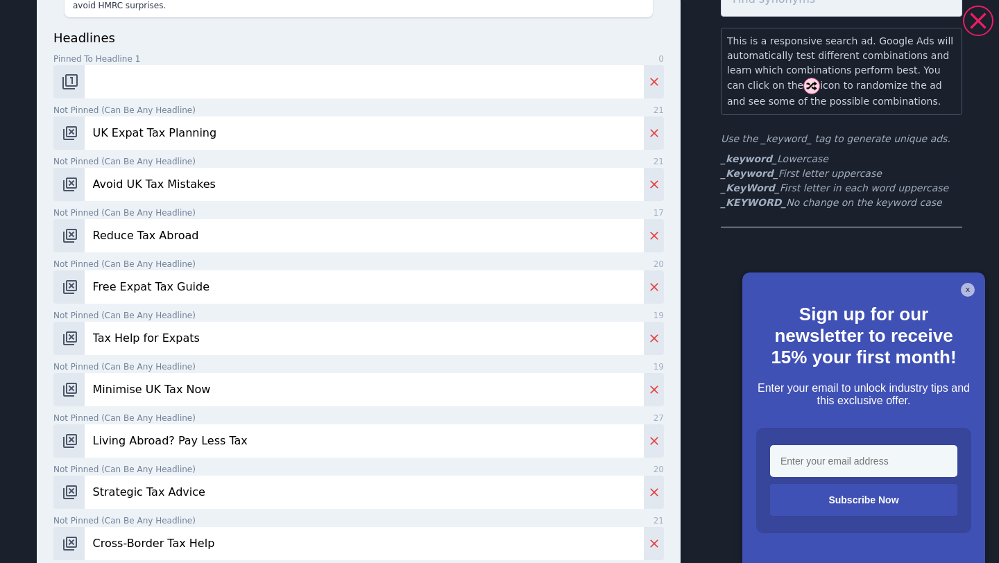
scroll to position [0, 0]
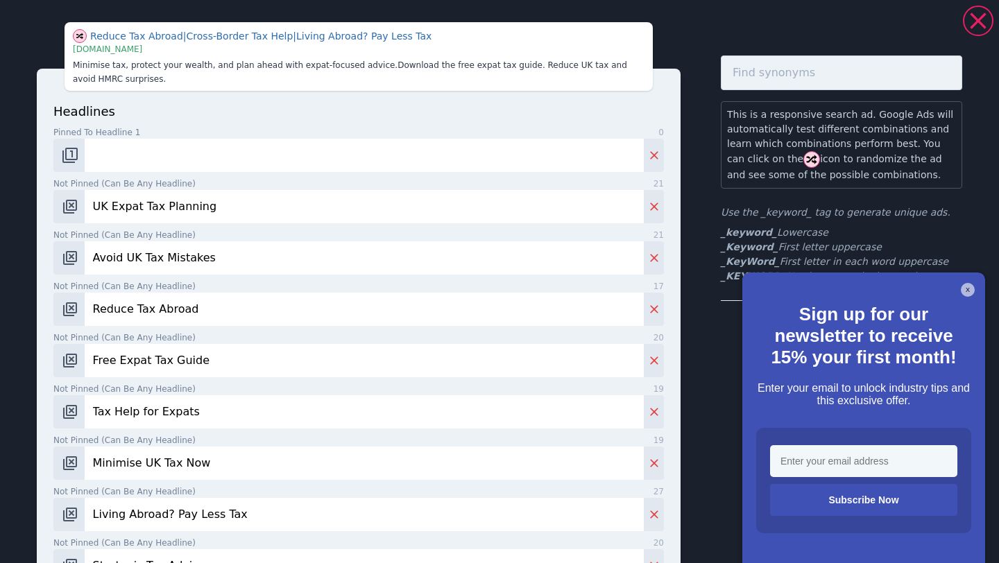
type input "Minimise tax, protect your wealth, and plan ahead with expat-focused advice."
click at [197, 162] on input "Pinned to headline 1 0" at bounding box center [364, 155] width 559 height 33
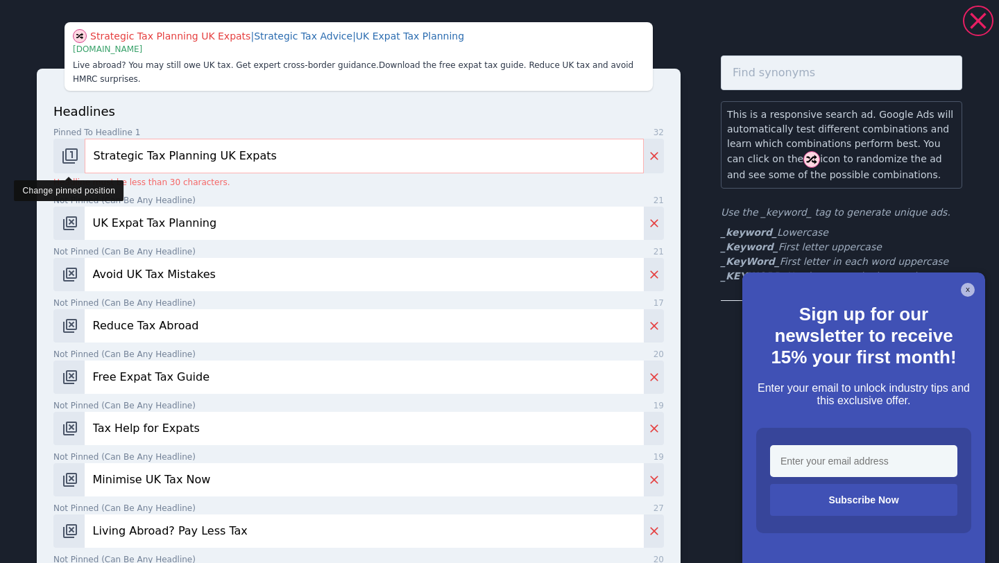
drag, startPoint x: 145, startPoint y: 157, endPoint x: 76, endPoint y: 154, distance: 68.8
click at [76, 154] on div "Strategic Tax Planning UK Expats" at bounding box center [358, 156] width 610 height 35
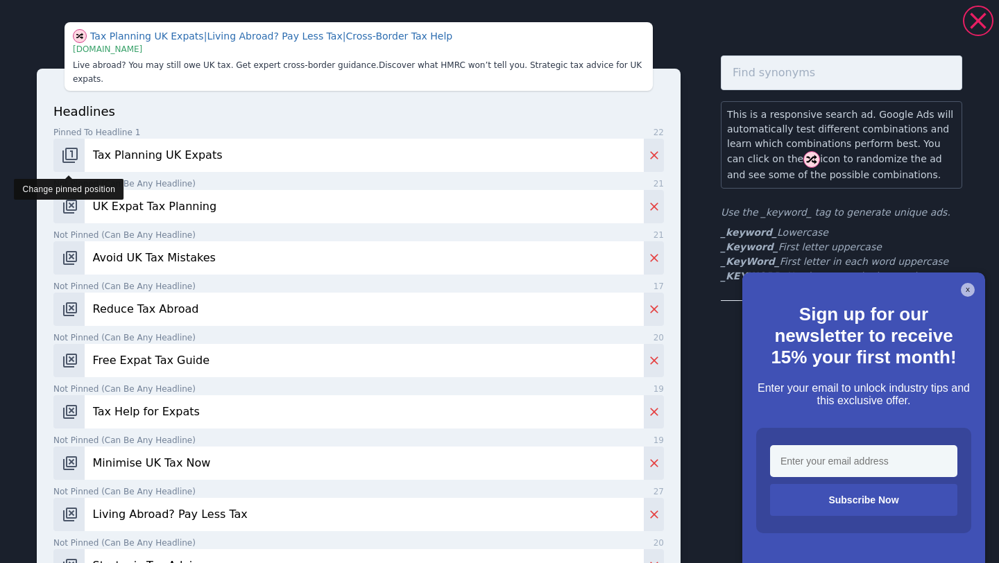
click at [72, 147] on img "Change pinned position" at bounding box center [70, 155] width 17 height 17
drag, startPoint x: 223, startPoint y: 140, endPoint x: 82, endPoint y: 140, distance: 140.8
click at [82, 140] on div "Tax Planning UK Expats" at bounding box center [358, 155] width 610 height 33
drag, startPoint x: 719, startPoint y: 264, endPoint x: 771, endPoint y: 265, distance: 51.4
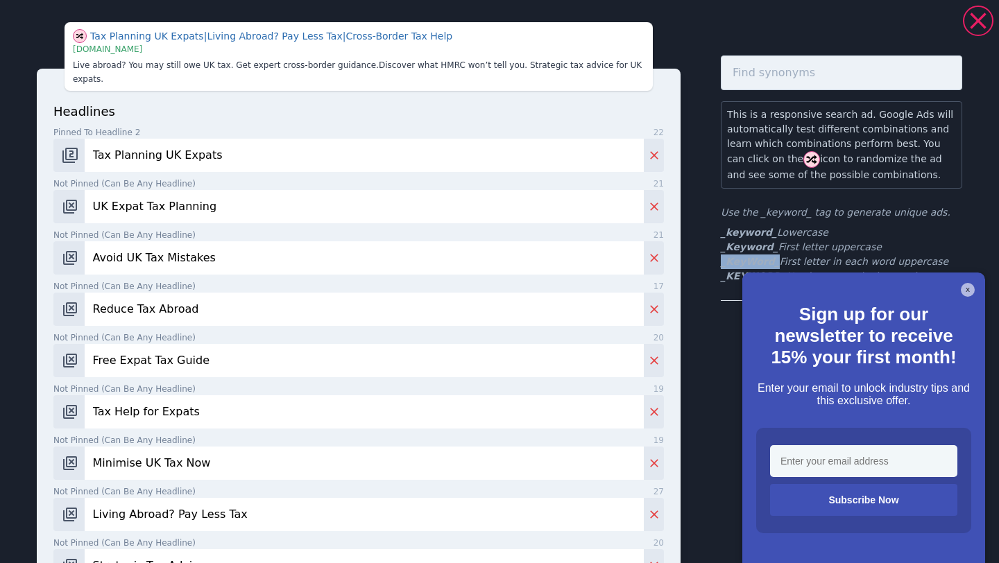
copy b "_KeyWord_"
click at [173, 139] on input "Tax Planning UK Expats" at bounding box center [364, 155] width 559 height 33
paste input "_KeyWord_"
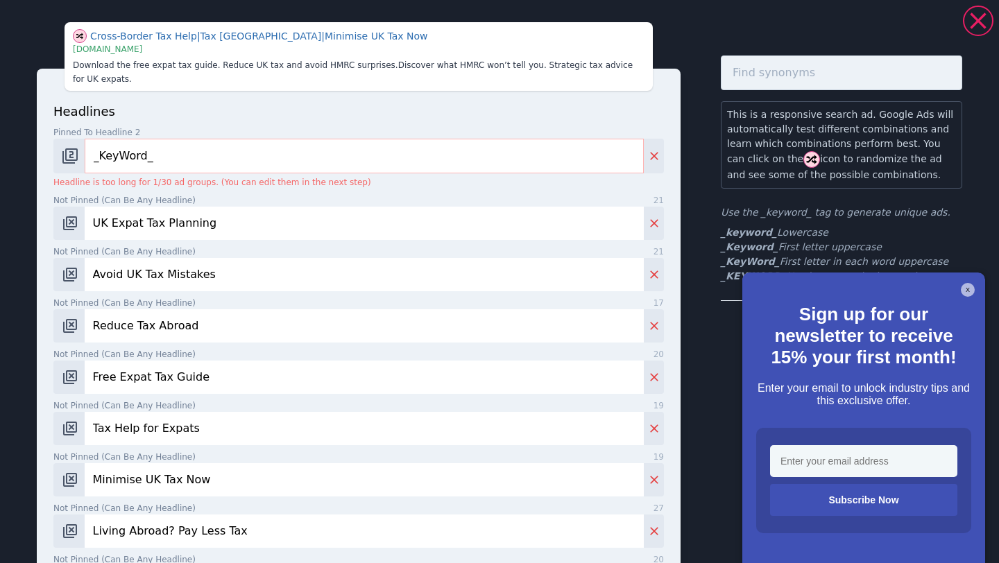
type input "_KeyWord_"
click at [322, 203] on label "Not pinned (Can be any headline) 21" at bounding box center [358, 200] width 610 height 12
click at [322, 207] on input "UK Expat Tax Planning" at bounding box center [364, 223] width 559 height 33
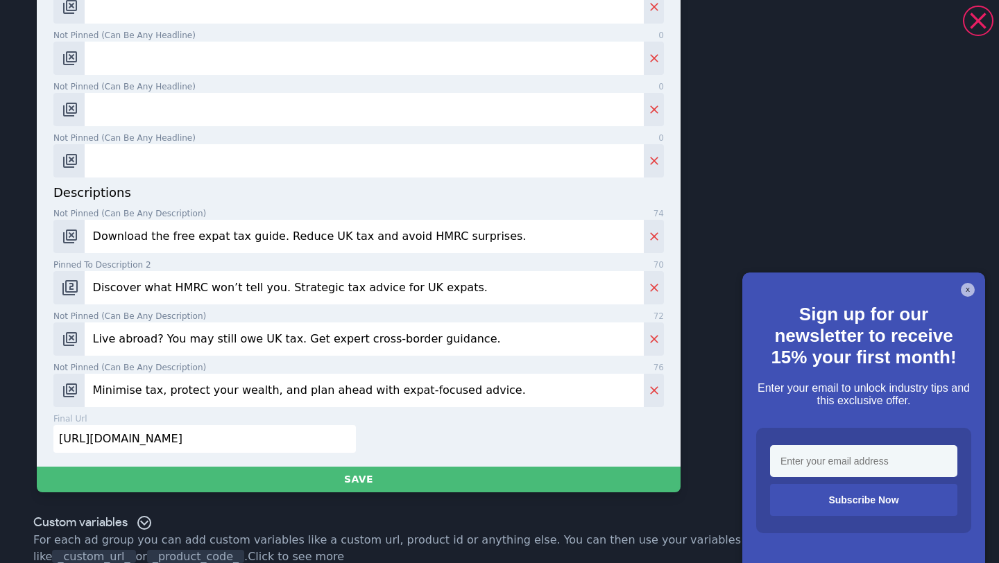
scroll to position [749, 0]
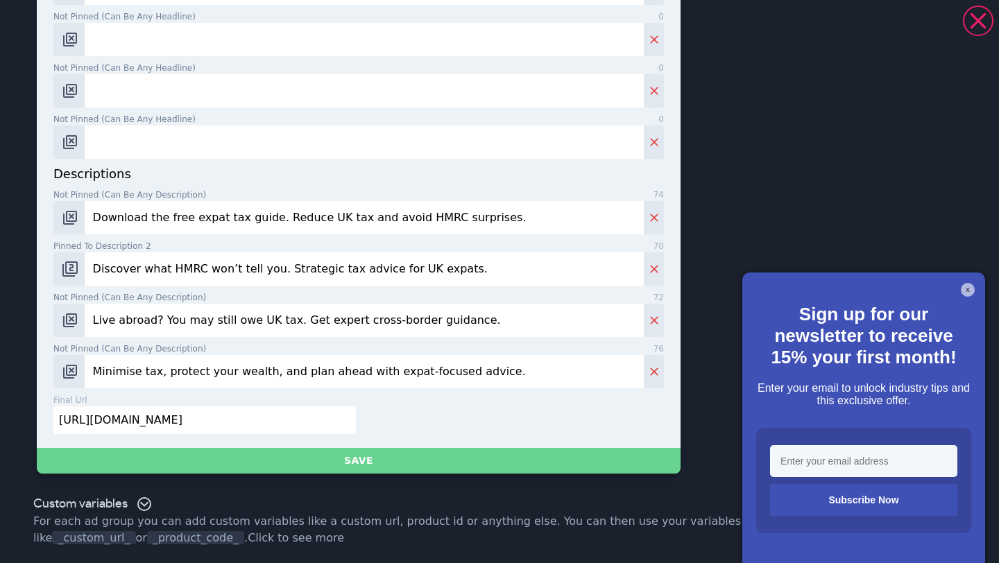
click at [361, 463] on button "Save" at bounding box center [359, 461] width 644 height 26
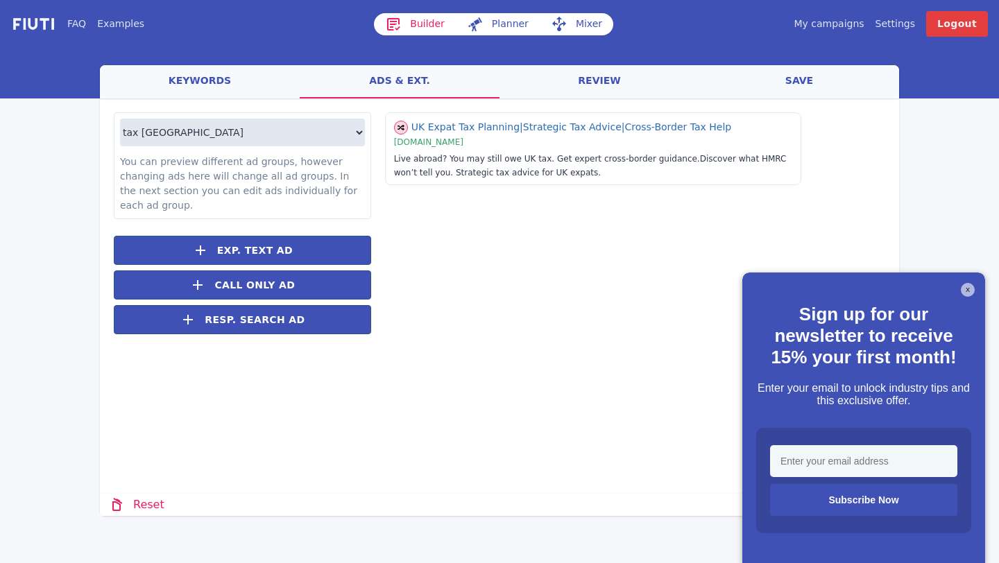
click at [965, 290] on button "X" at bounding box center [968, 290] width 14 height 14
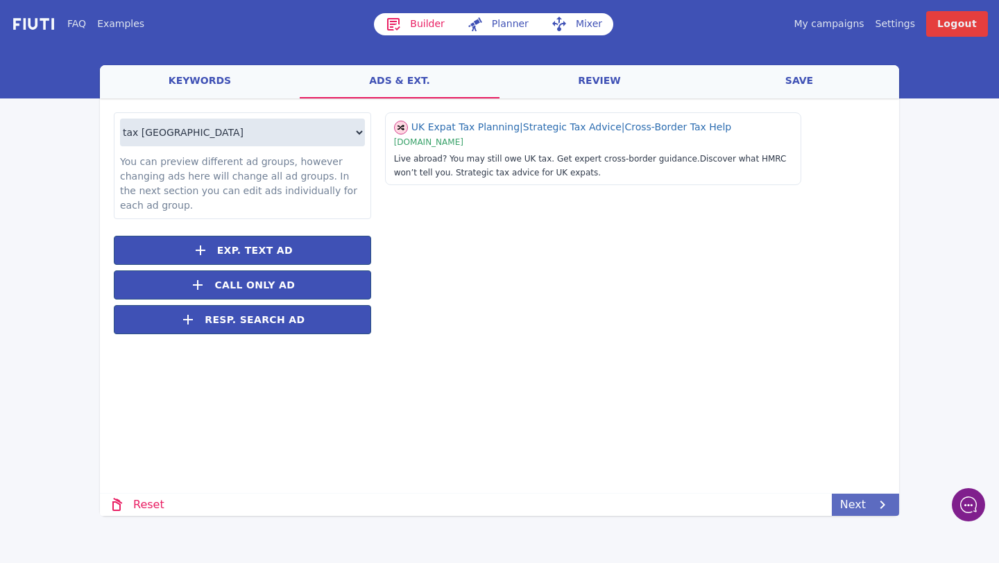
click at [845, 504] on link "Next" at bounding box center [865, 505] width 67 height 22
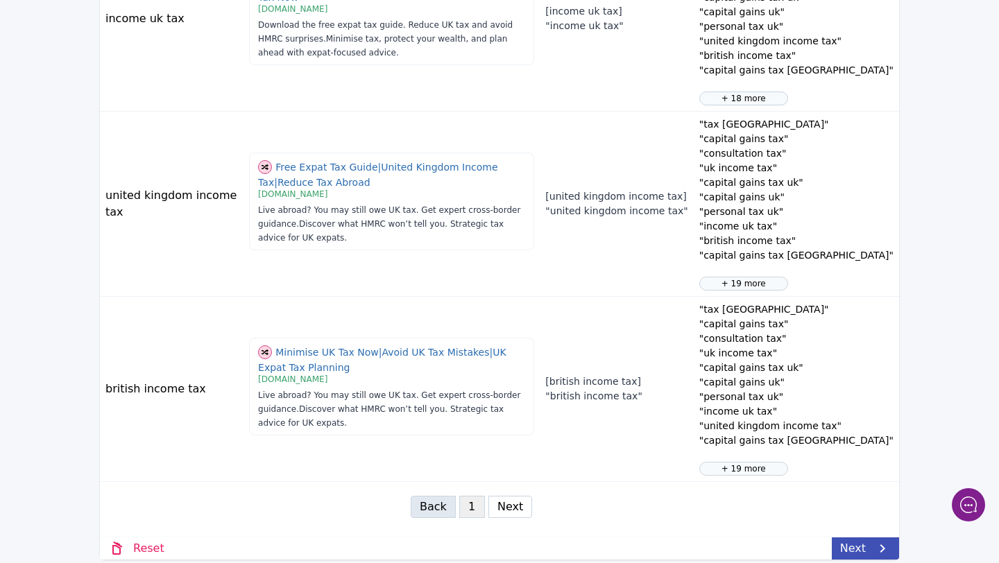
scroll to position [1608, 0]
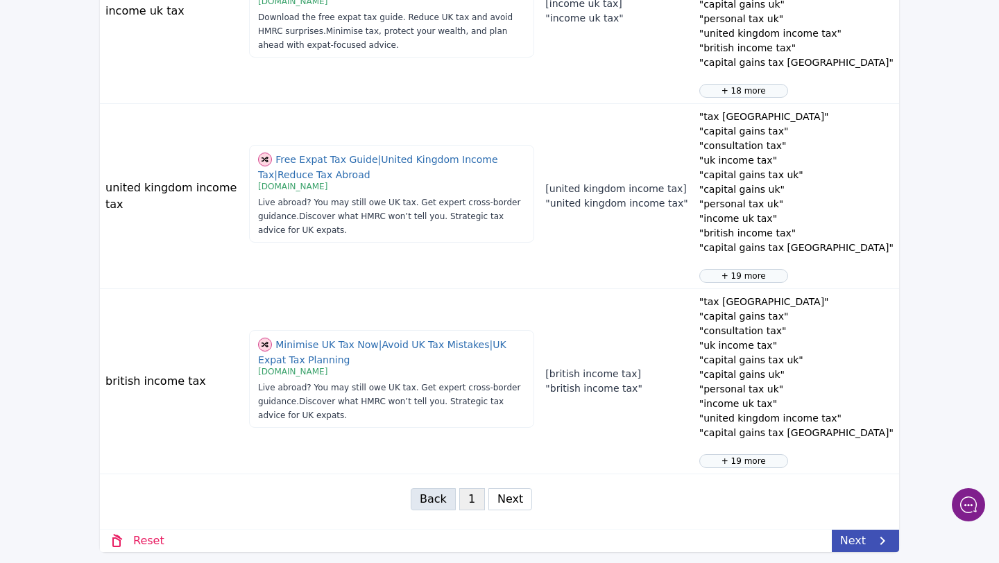
click at [515, 503] on button "Next" at bounding box center [510, 499] width 44 height 22
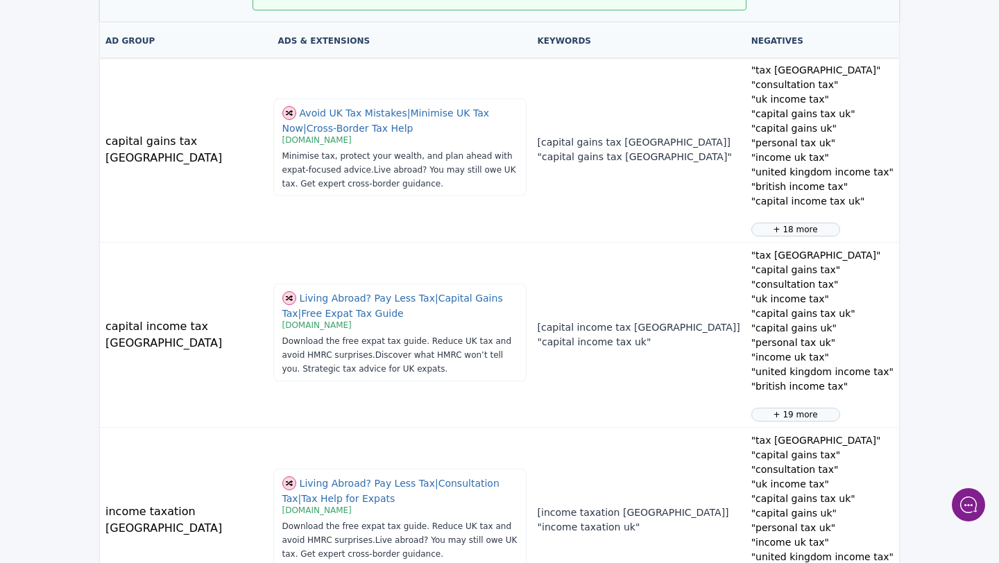
scroll to position [171, 0]
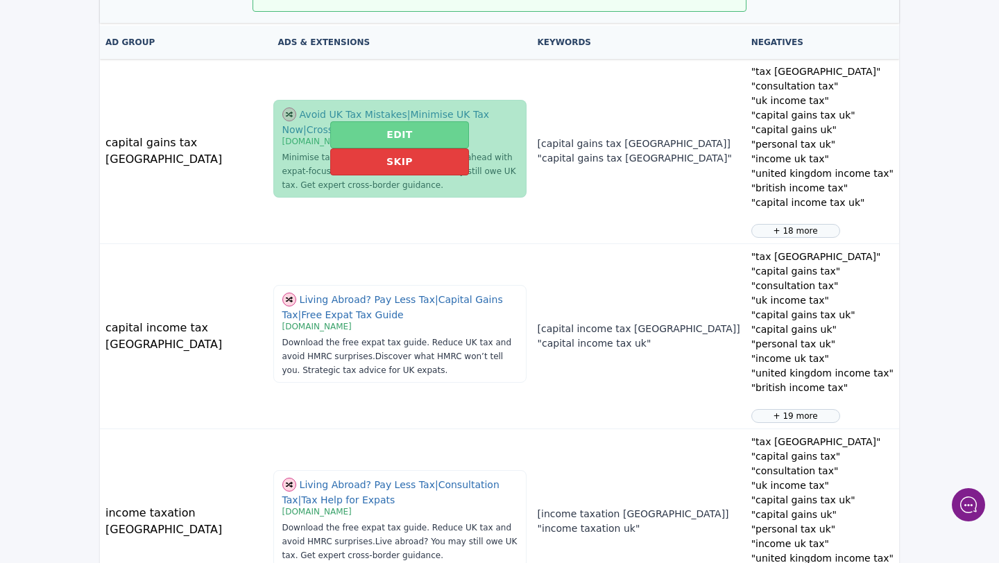
click at [381, 148] on button "Edit" at bounding box center [399, 134] width 138 height 27
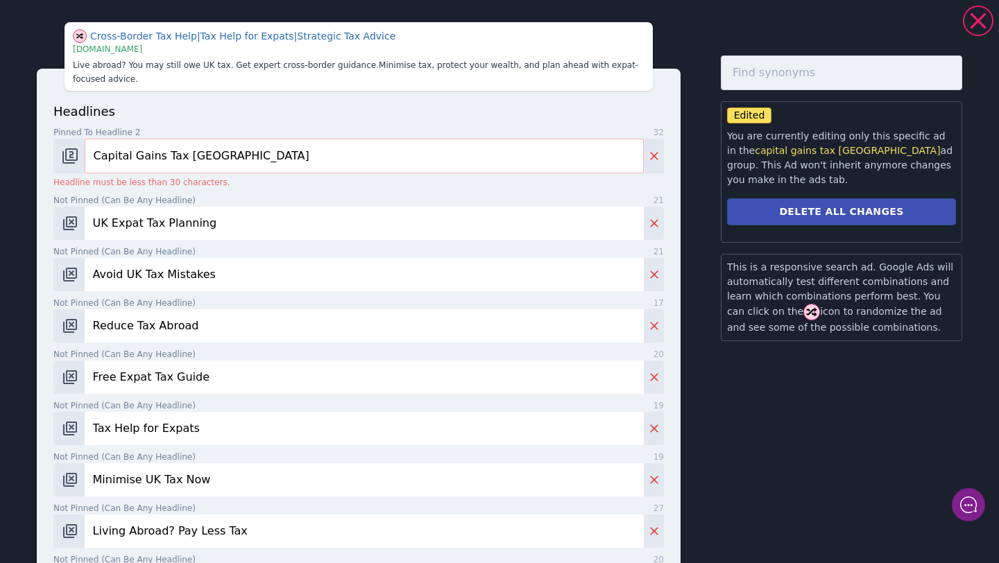
drag, startPoint x: 159, startPoint y: 157, endPoint x: 137, endPoint y: 157, distance: 22.2
click at [127, 157] on input "Capital Gains Tax [GEOGRAPHIC_DATA]" at bounding box center [364, 156] width 559 height 35
click at [180, 160] on input "Capital Gains Tax [GEOGRAPHIC_DATA]" at bounding box center [364, 156] width 559 height 35
drag, startPoint x: 275, startPoint y: 164, endPoint x: 213, endPoint y: 164, distance: 61.7
click at [213, 164] on input "Capital Gains Tax [GEOGRAPHIC_DATA]" at bounding box center [364, 156] width 559 height 35
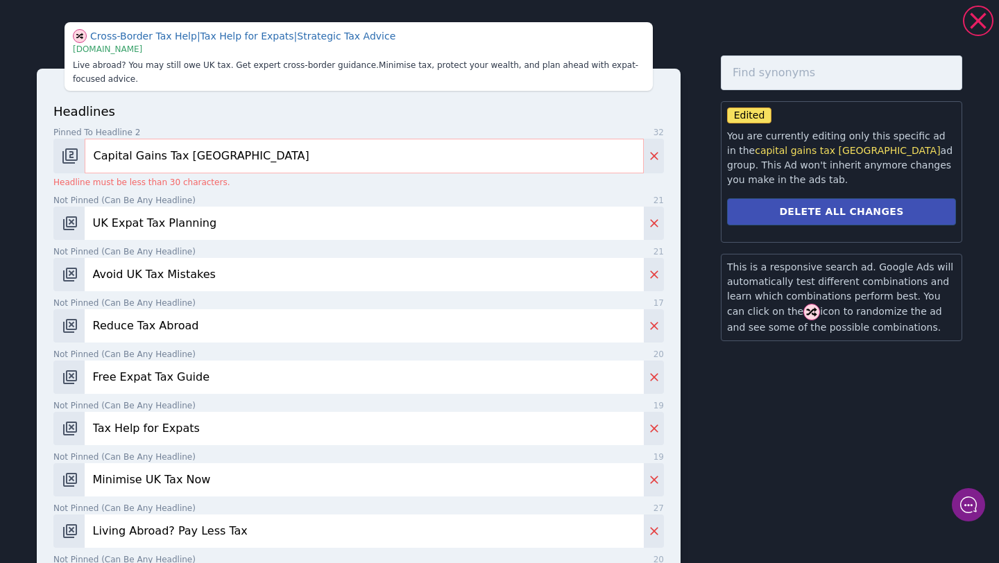
drag, startPoint x: 270, startPoint y: 155, endPoint x: 204, endPoint y: 157, distance: 65.9
click at [204, 157] on input "Capital Gains Tax [GEOGRAPHIC_DATA]" at bounding box center [364, 156] width 559 height 35
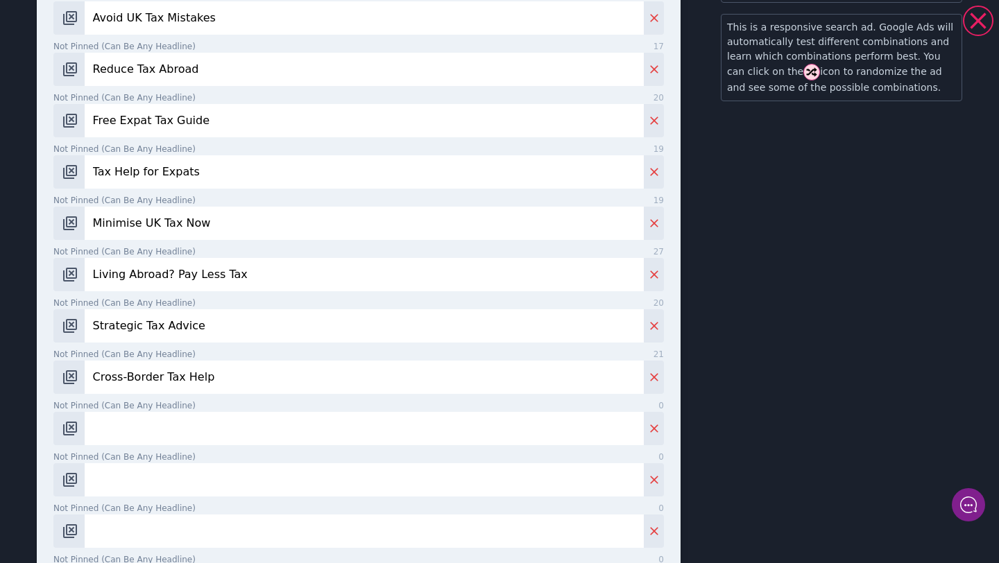
scroll to position [665, 0]
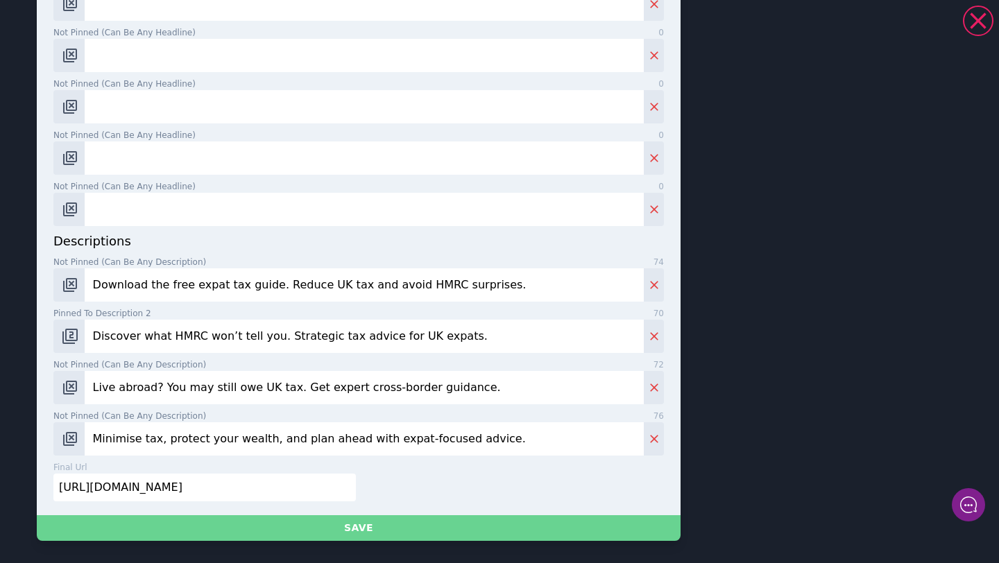
type input "Capital Gains Tax UK"
click at [483, 524] on button "Save" at bounding box center [359, 528] width 644 height 26
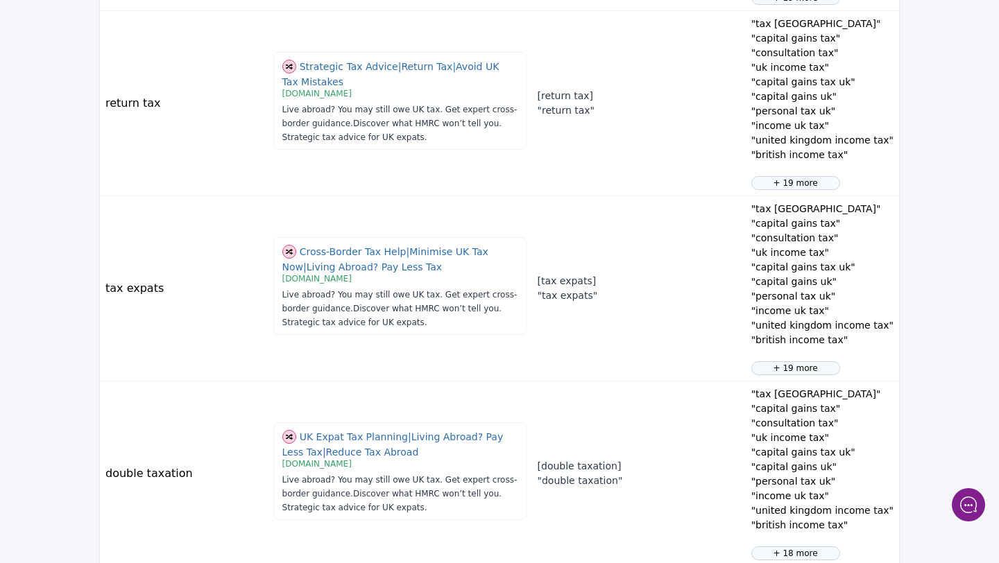
scroll to position [1608, 0]
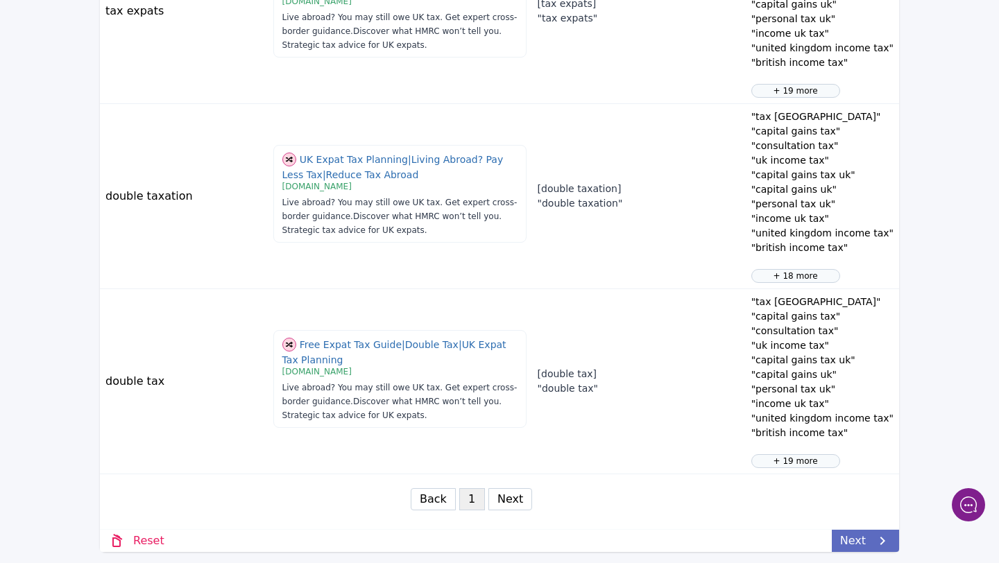
click at [849, 532] on link "Next" at bounding box center [865, 541] width 67 height 22
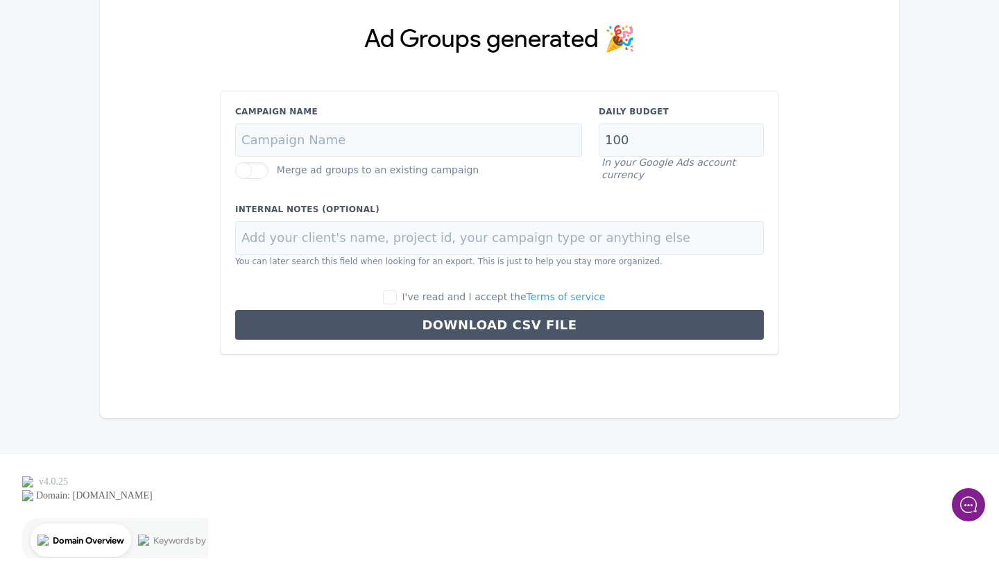
scroll to position [0, 0]
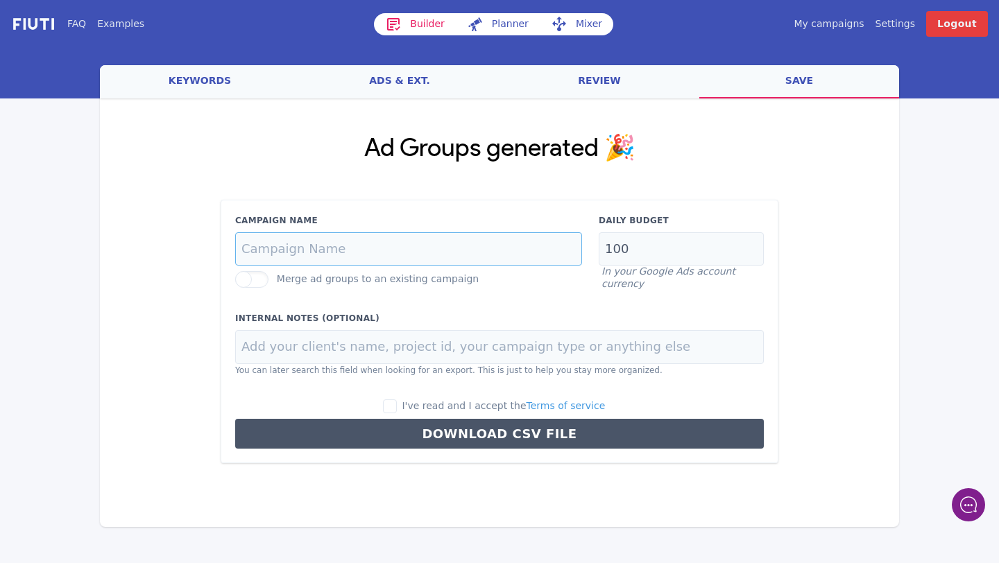
click at [388, 254] on input "Campaign Name" at bounding box center [408, 249] width 347 height 34
type input "Strategic Tax Planning | Search"
click at [644, 250] on input "100" at bounding box center [681, 249] width 165 height 34
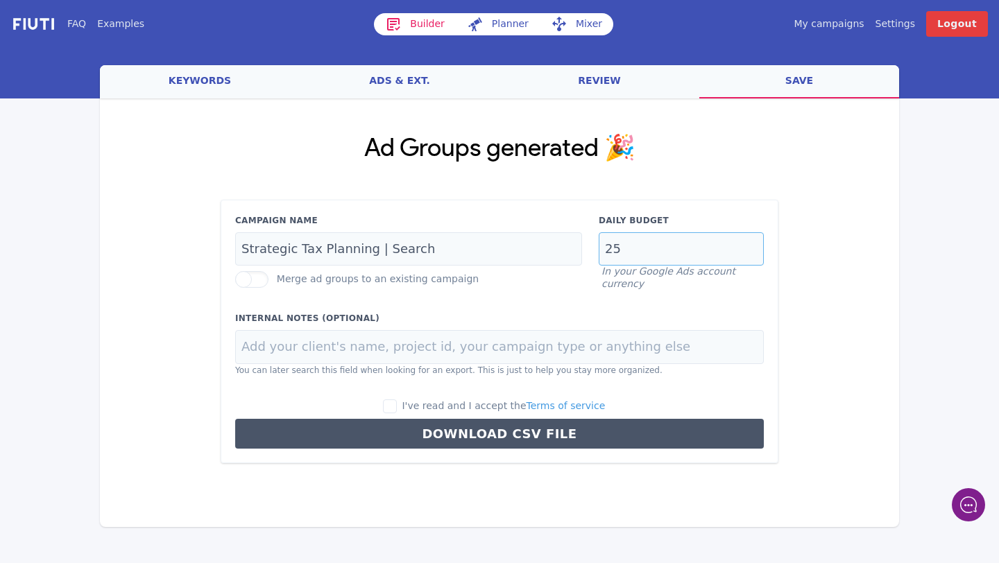
type input "25"
click at [394, 402] on input "I've read and I accept the Terms of service" at bounding box center [390, 407] width 14 height 14
checkbox input "true"
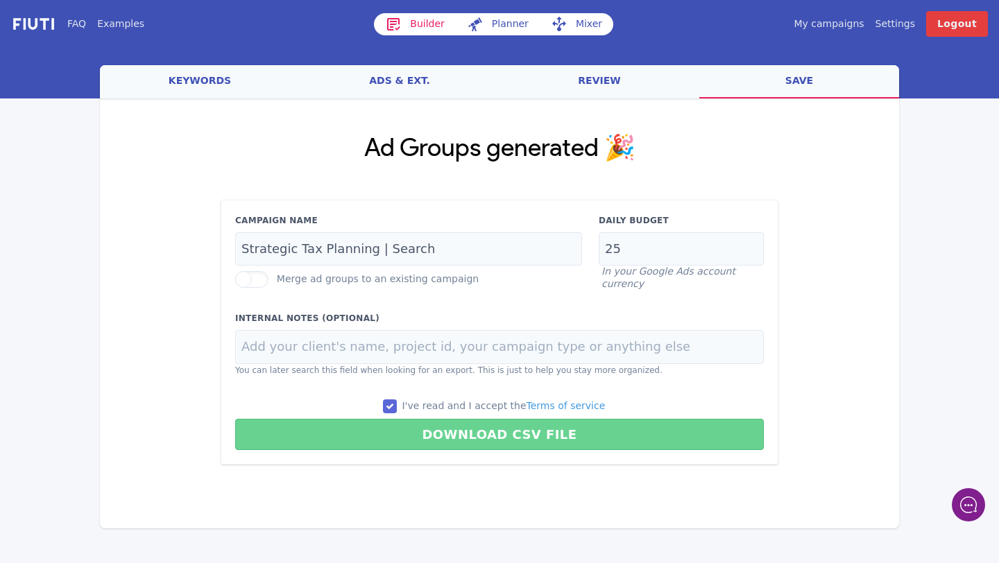
click at [412, 431] on button "Download CSV File" at bounding box center [499, 434] width 529 height 31
type input "Strategic Tax Planning | Search"
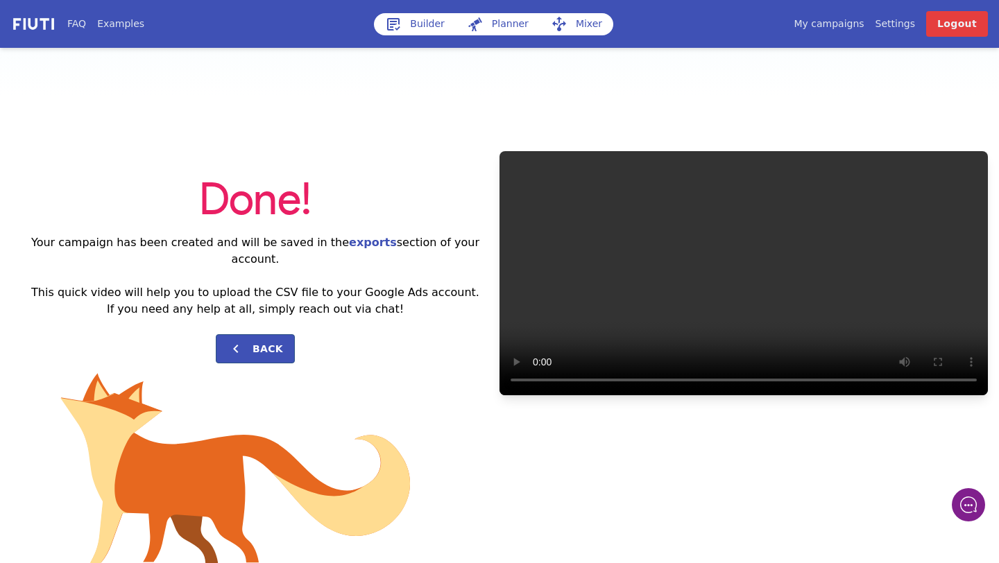
click at [413, 16] on link "Builder" at bounding box center [415, 24] width 82 height 22
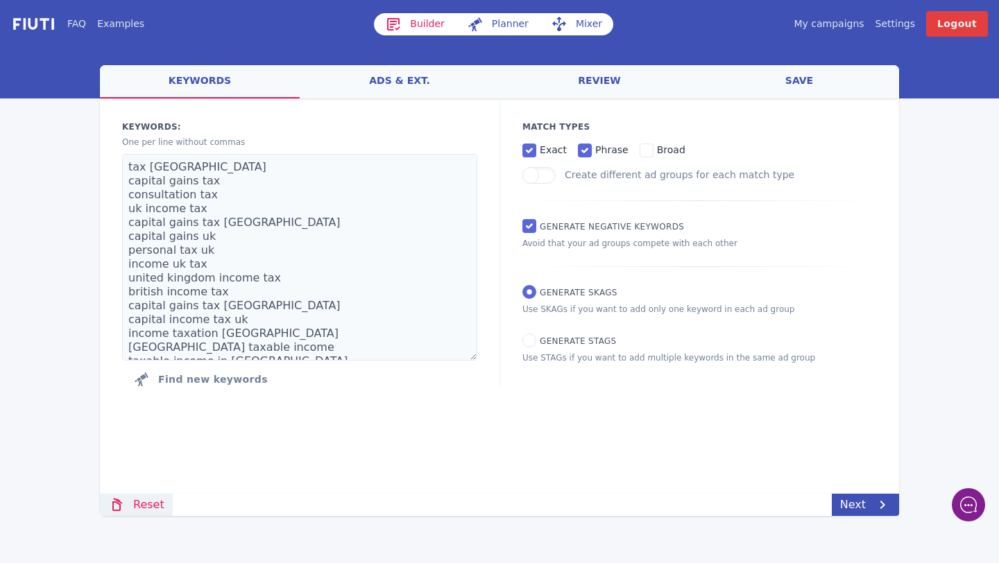
click at [142, 506] on link "Reset" at bounding box center [136, 505] width 73 height 22
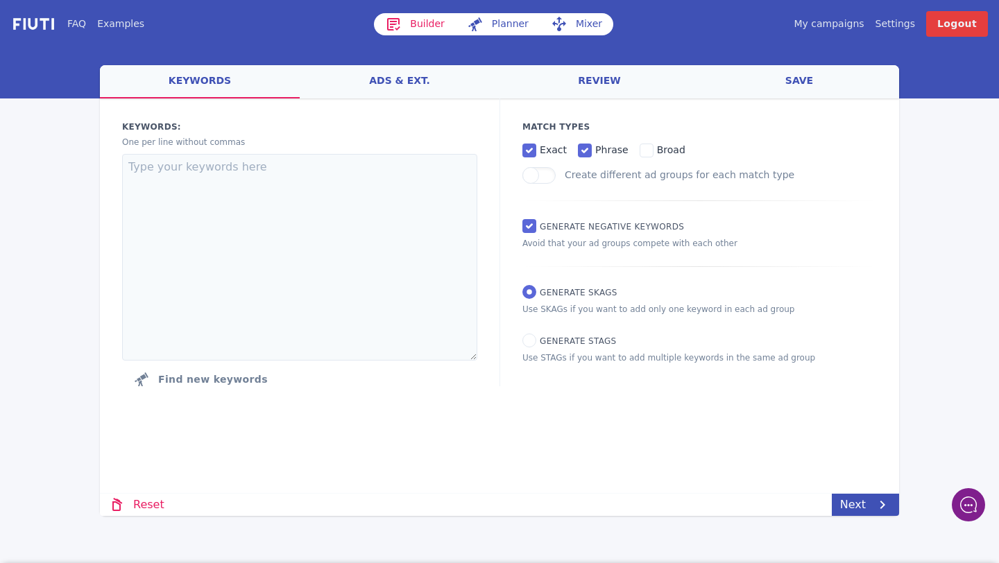
click at [399, 85] on link "ads & ext." at bounding box center [400, 81] width 200 height 33
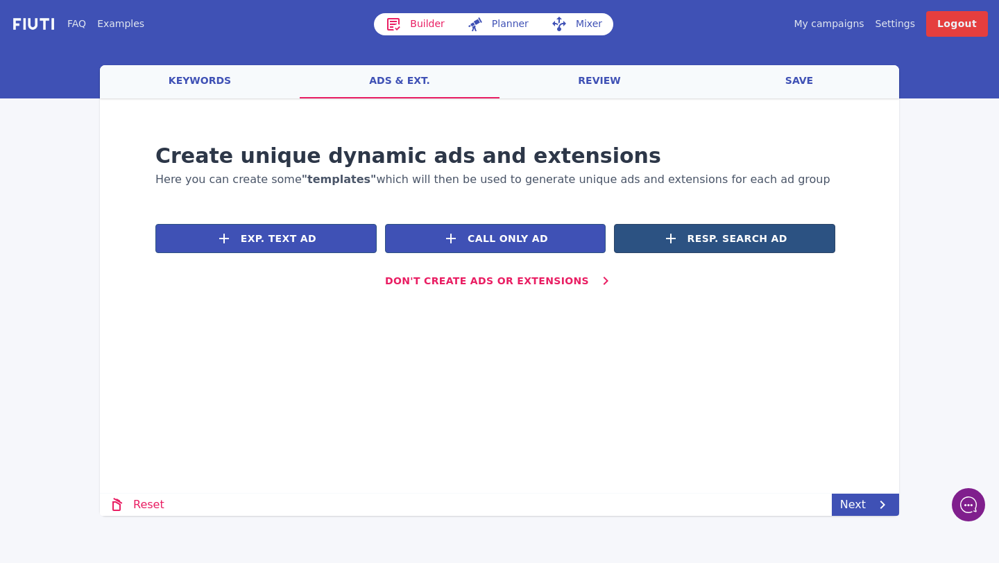
click at [677, 234] on icon at bounding box center [670, 238] width 17 height 17
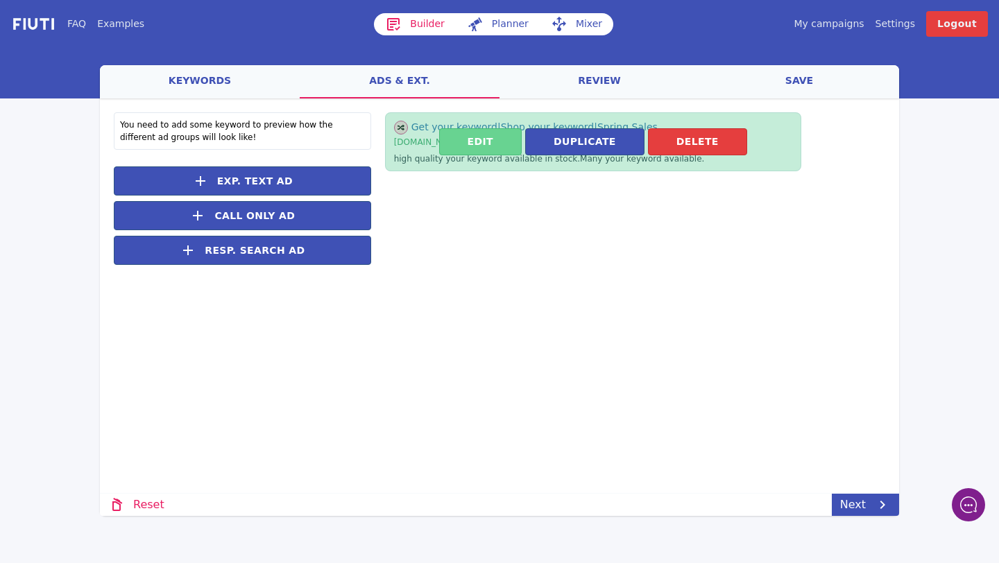
click at [468, 146] on button "Edit" at bounding box center [480, 141] width 83 height 27
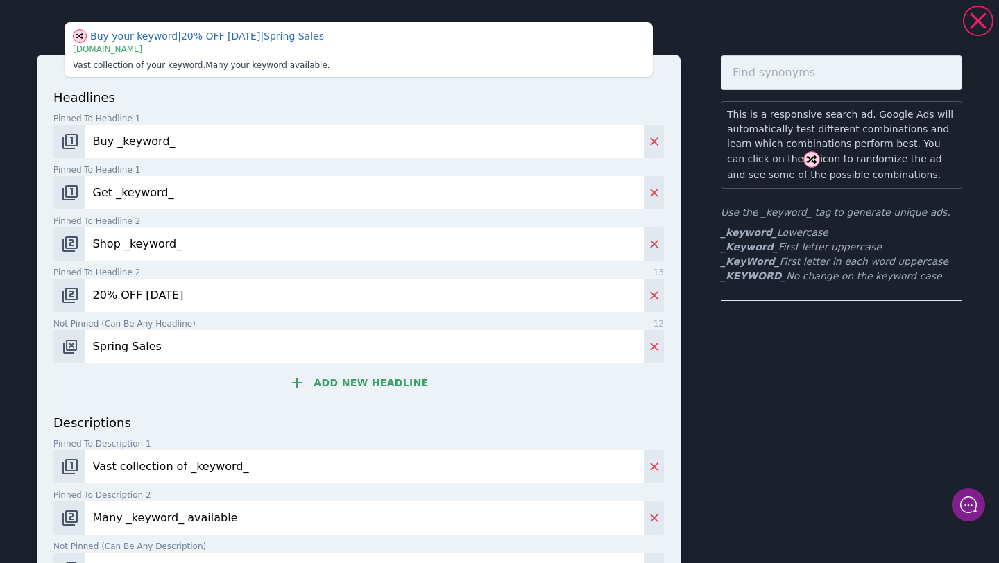
scroll to position [249, 0]
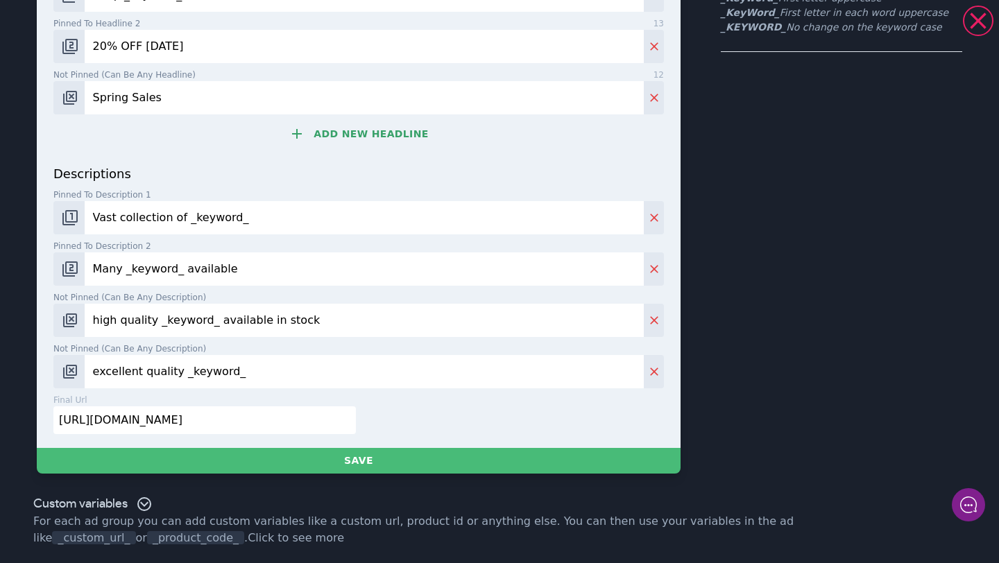
click at [209, 418] on input "[URL][DOMAIN_NAME]" at bounding box center [204, 421] width 302 height 28
paste input "advice.gsbglobal.com/evidence-based-investing/"
type input "https://advice.gsbglobal.com/evidence-based-investing/"
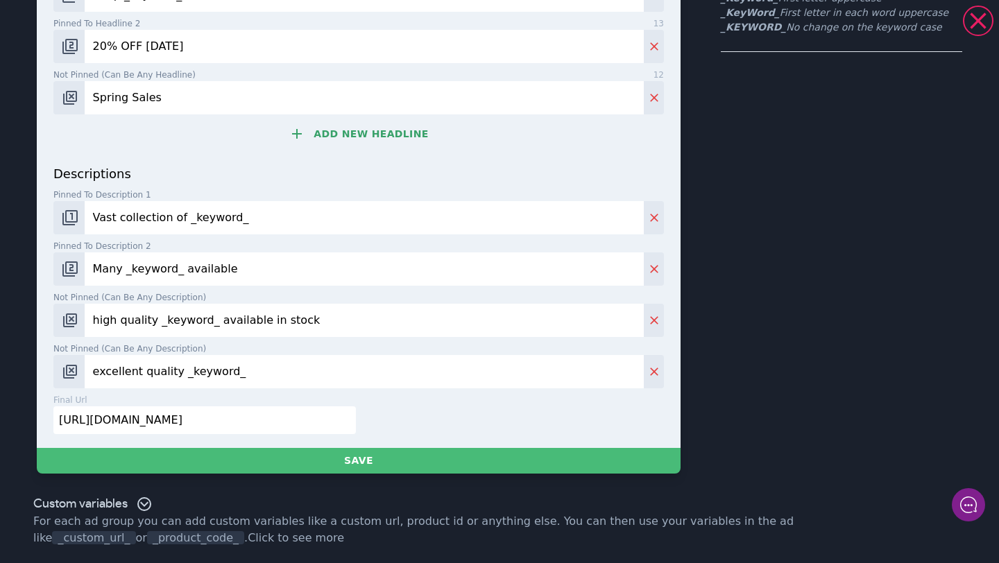
click at [223, 388] on input "excellent quality _keyword_" at bounding box center [364, 371] width 559 height 33
click at [227, 384] on input "excellent quality _keyword_" at bounding box center [364, 371] width 559 height 33
click at [196, 323] on input "high quality _keyword_ available in stock" at bounding box center [364, 320] width 559 height 33
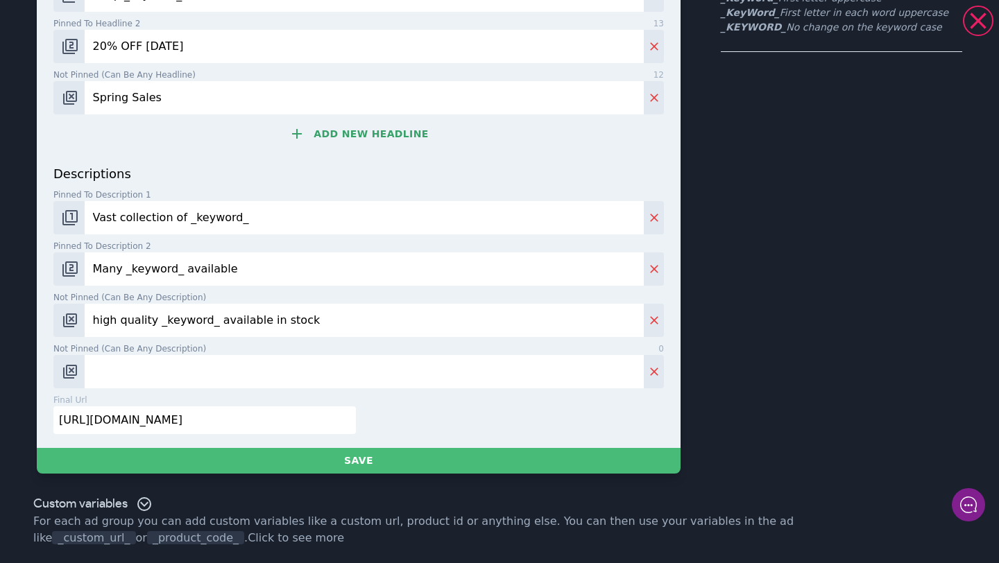
click at [196, 323] on input "high quality _keyword_ available in stock" at bounding box center [364, 320] width 559 height 33
click at [179, 277] on input "Many _keyword_ available" at bounding box center [364, 269] width 559 height 33
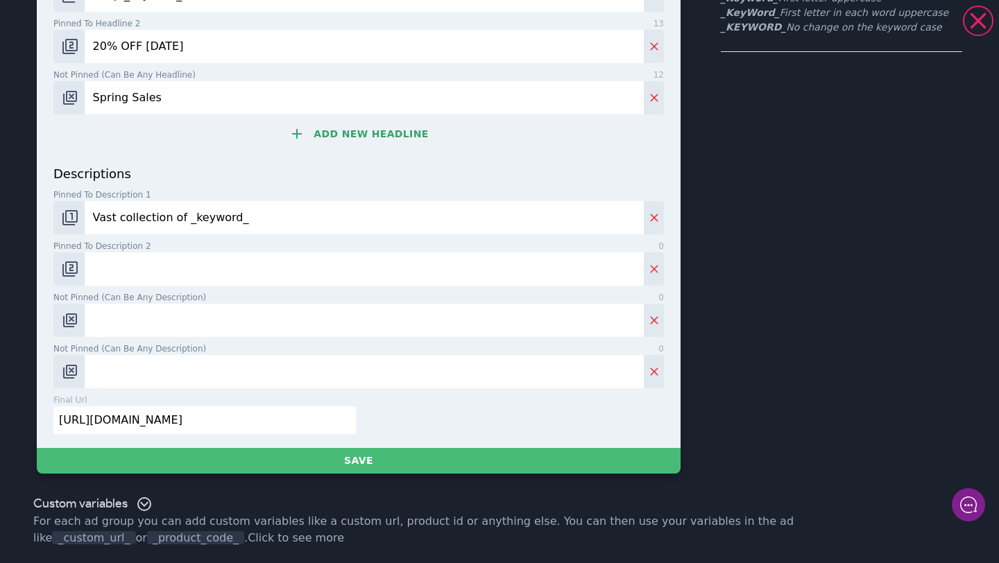
click at [164, 214] on input "Vast collection of _keyword_" at bounding box center [364, 217] width 559 height 33
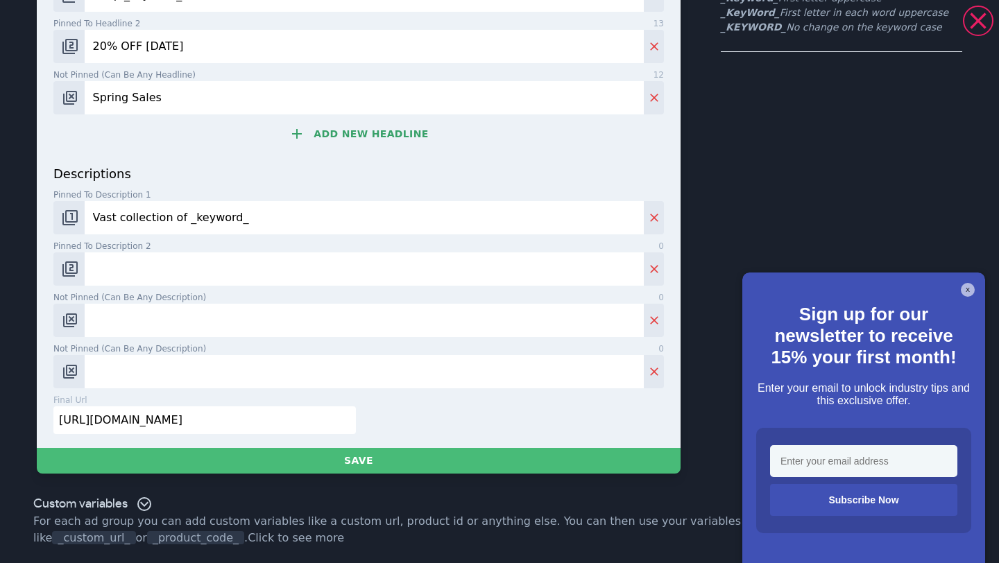
click at [164, 214] on input "Vast collection of _keyword_" at bounding box center [364, 217] width 559 height 33
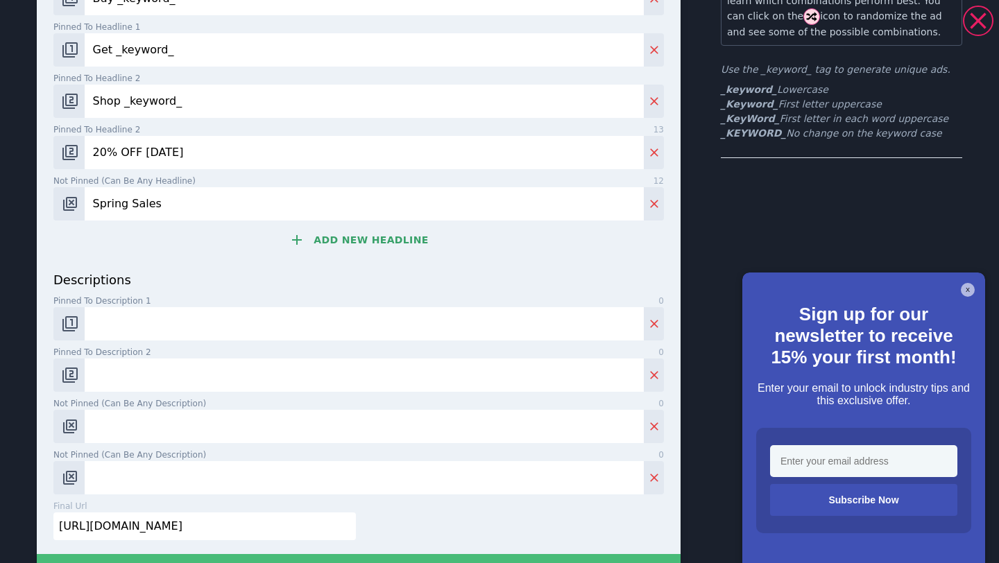
scroll to position [30, 0]
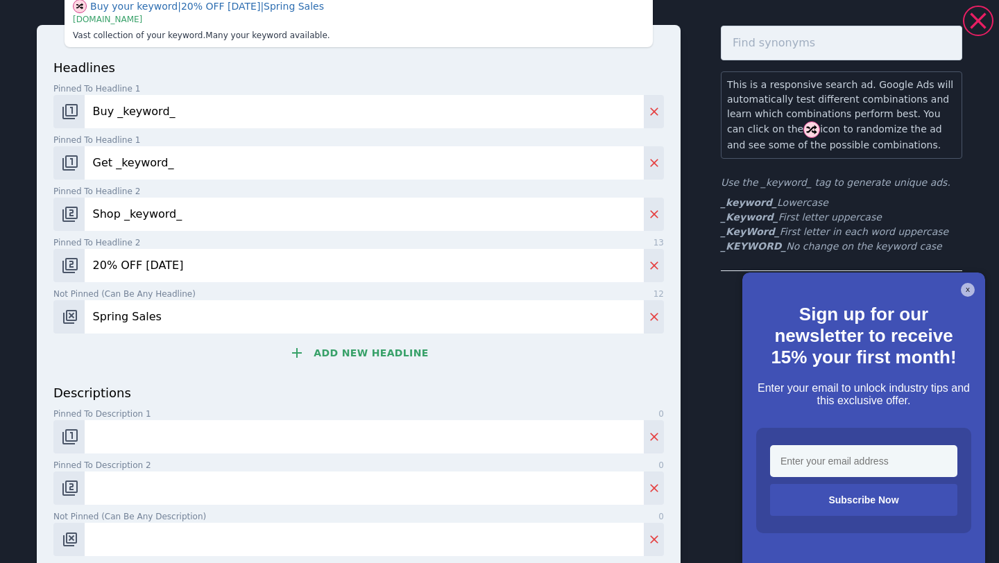
click at [122, 304] on input "Spring Sales" at bounding box center [364, 316] width 559 height 33
click at [117, 314] on input "Spring Sales" at bounding box center [364, 316] width 559 height 33
click at [121, 266] on input "20% OFF [DATE]" at bounding box center [364, 265] width 559 height 33
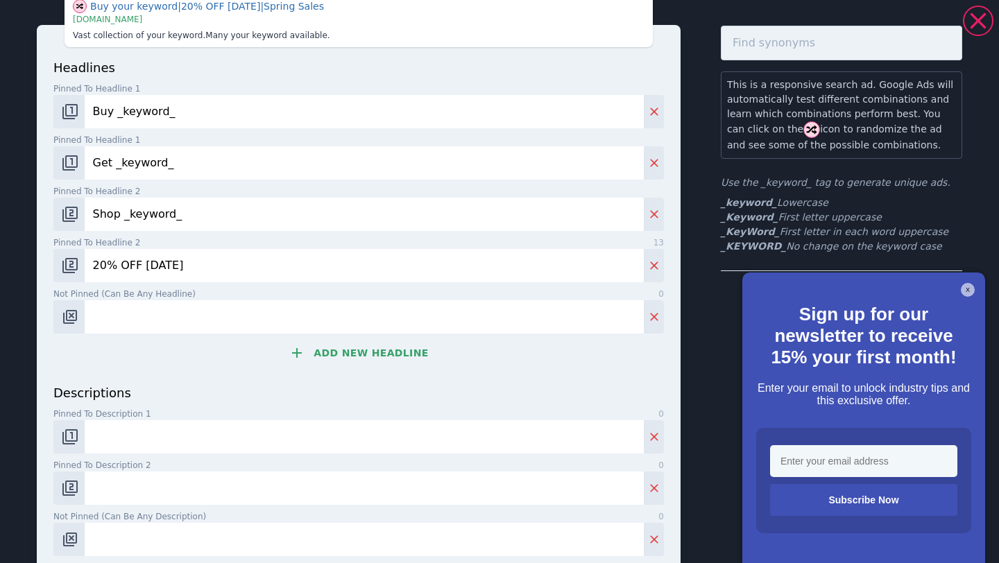
click at [121, 266] on input "20% OFF [DATE]" at bounding box center [364, 265] width 559 height 33
click at [119, 214] on input "Shop _keyword_" at bounding box center [364, 214] width 559 height 33
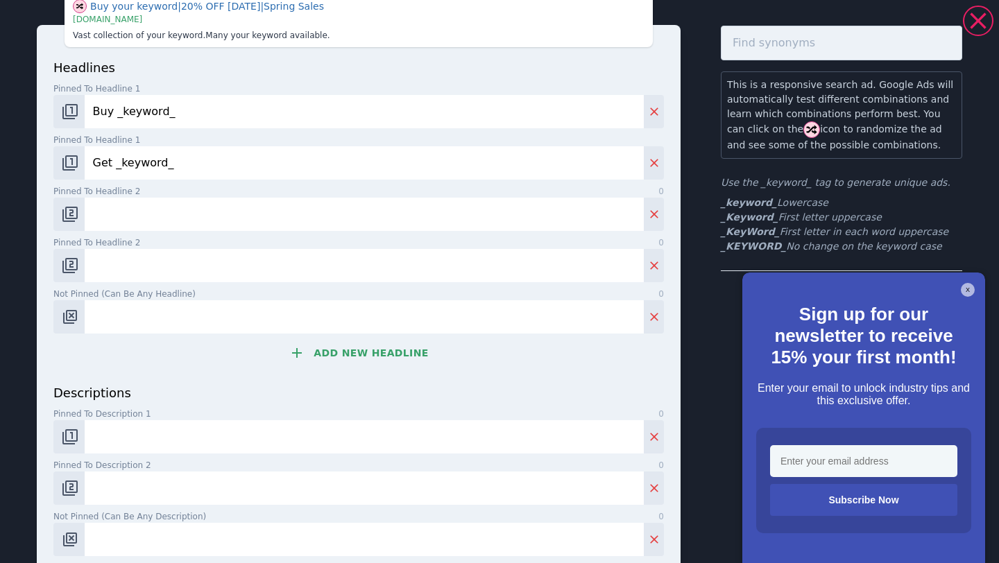
click at [117, 164] on input "Get _keyword_" at bounding box center [364, 162] width 559 height 33
click at [74, 112] on img "Change pinned position" at bounding box center [70, 111] width 17 height 17
click at [74, 116] on img "Change pinned position" at bounding box center [70, 111] width 17 height 17
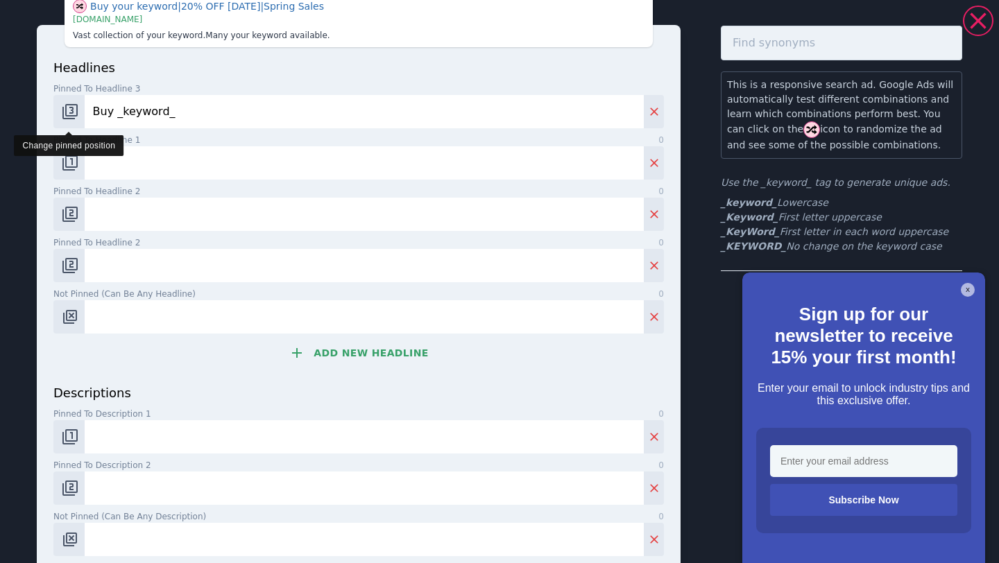
click at [74, 116] on img "Change pinned position" at bounding box center [70, 111] width 17 height 17
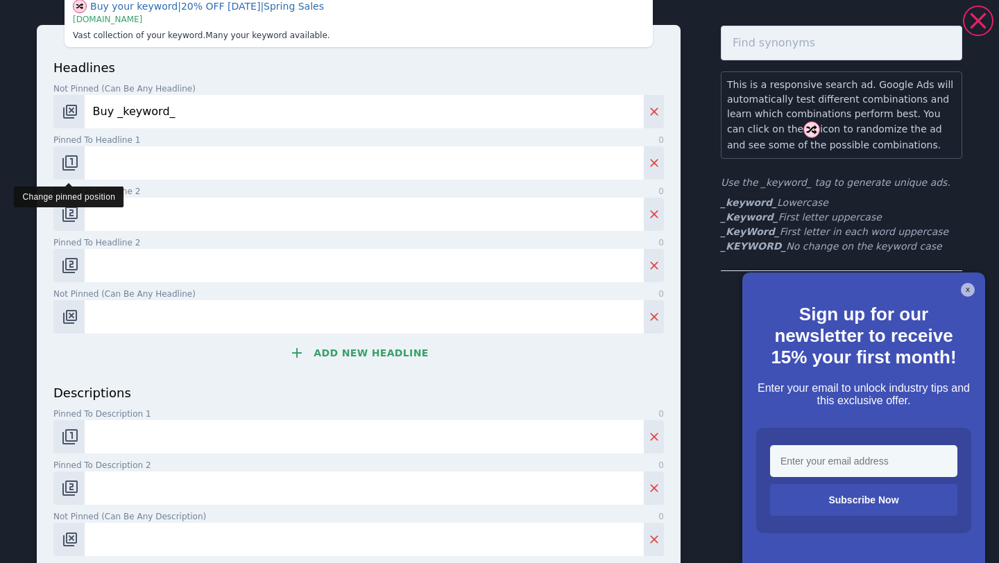
click at [70, 159] on img "Change pinned position" at bounding box center [70, 163] width 17 height 17
click at [73, 169] on img "Change pinned position" at bounding box center [70, 163] width 17 height 17
click at [73, 168] on img "Change pinned position" at bounding box center [70, 163] width 17 height 17
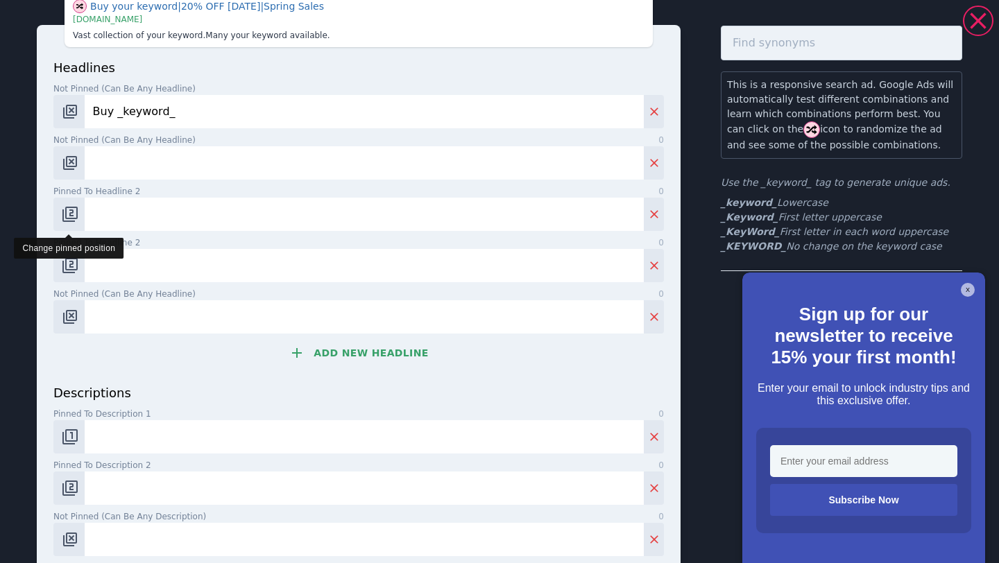
click at [70, 207] on img "Change pinned position" at bounding box center [70, 214] width 17 height 17
click at [73, 219] on img "Change pinned position" at bounding box center [70, 214] width 17 height 17
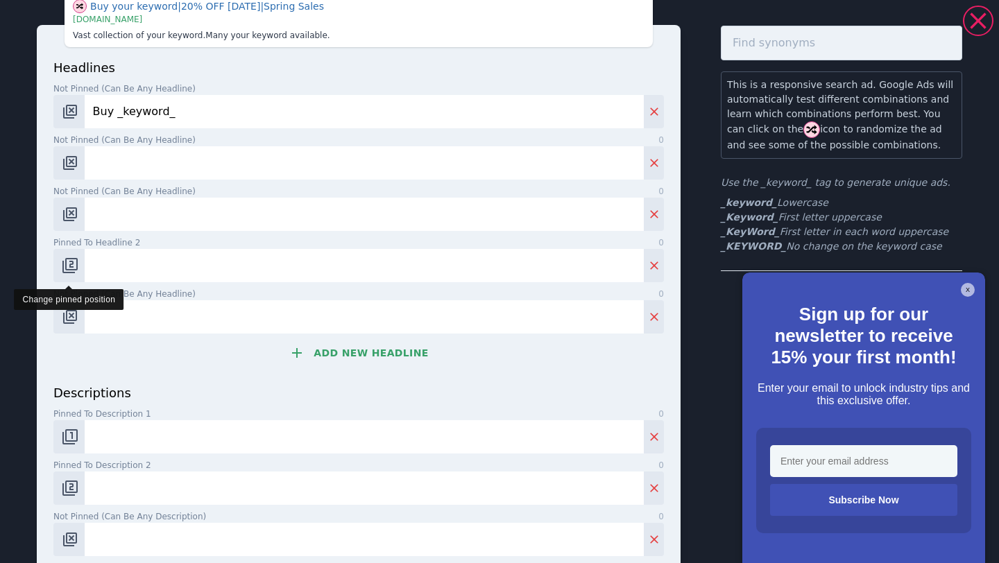
click at [74, 268] on img "Change pinned position" at bounding box center [70, 265] width 17 height 17
click at [74, 266] on img "Change pinned position" at bounding box center [70, 265] width 17 height 17
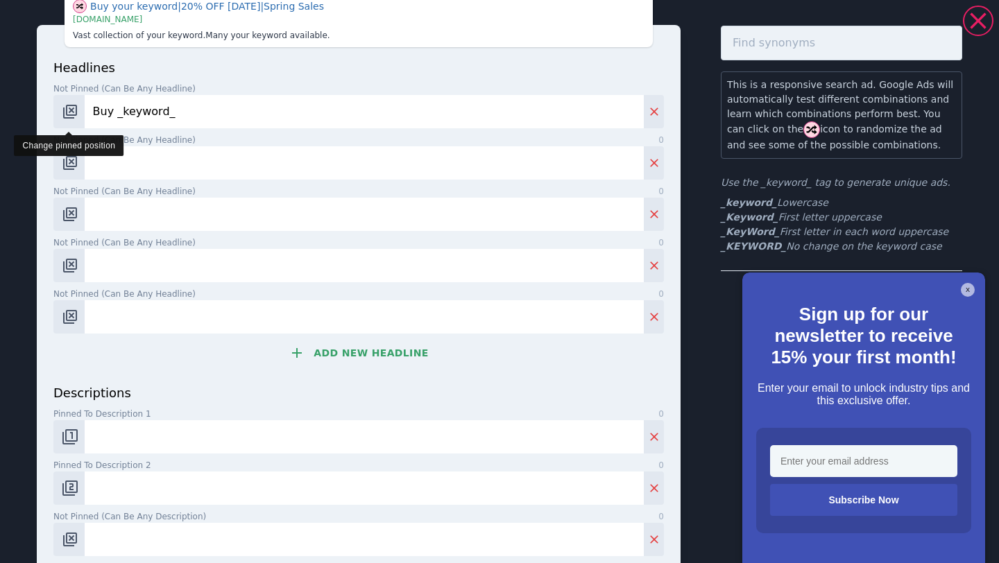
drag, startPoint x: 114, startPoint y: 114, endPoint x: 76, endPoint y: 112, distance: 38.9
click at [76, 112] on div "Buy _keyword_" at bounding box center [358, 111] width 610 height 33
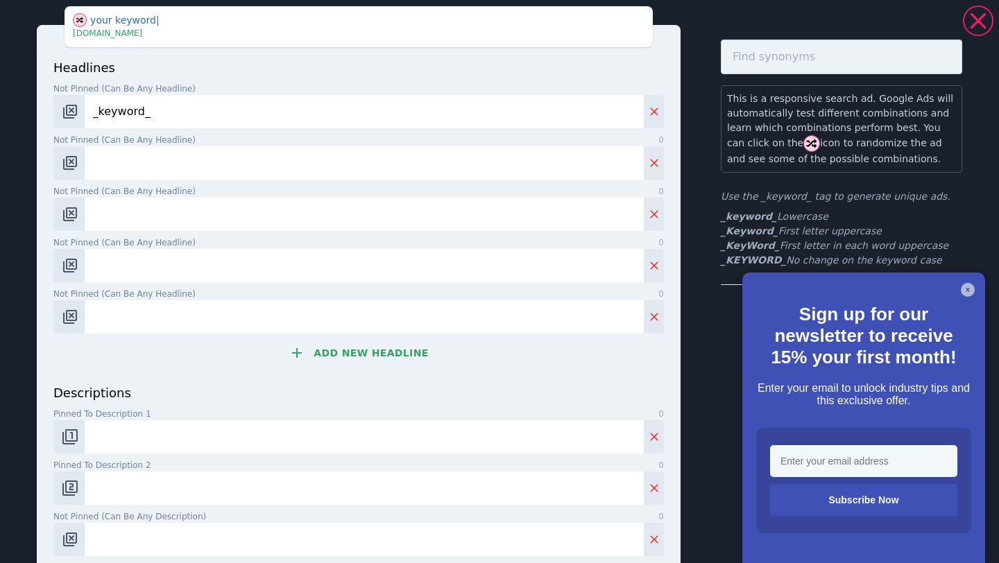
click at [104, 112] on input "_keyword_" at bounding box center [364, 111] width 559 height 33
click at [126, 114] on input "_Keyword_" at bounding box center [364, 111] width 559 height 33
type input "_KeyWord_"
click at [247, 155] on input "Not pinned (Can be any headline) 0" at bounding box center [364, 162] width 559 height 33
type input "v"
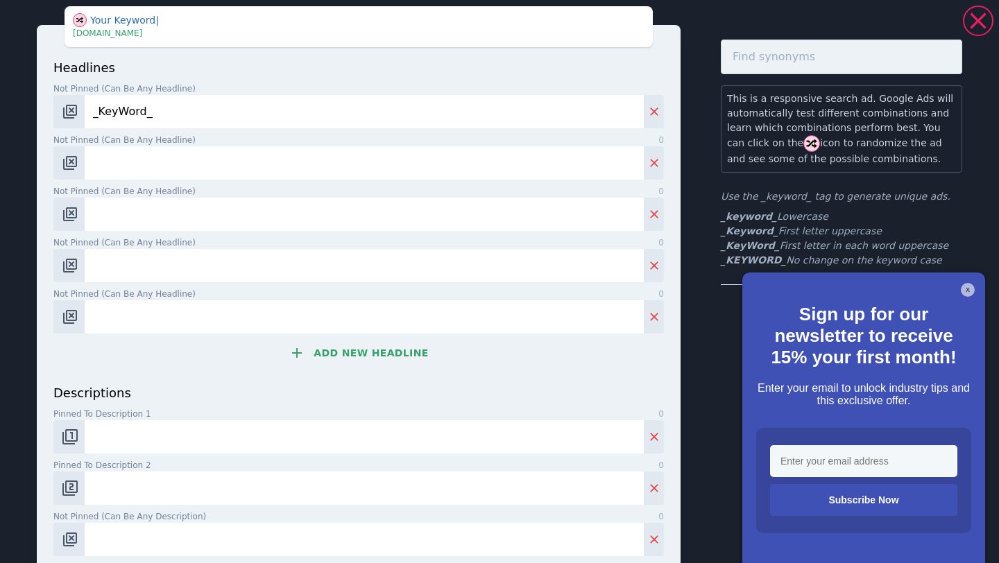
paste input "The Truth Behind Investing"
type input "The Truth Behind Investing"
click at [241, 209] on input "Not pinned (Can be any headline) 0" at bounding box center [364, 214] width 559 height 33
paste input "Smarter Investing Strategies"
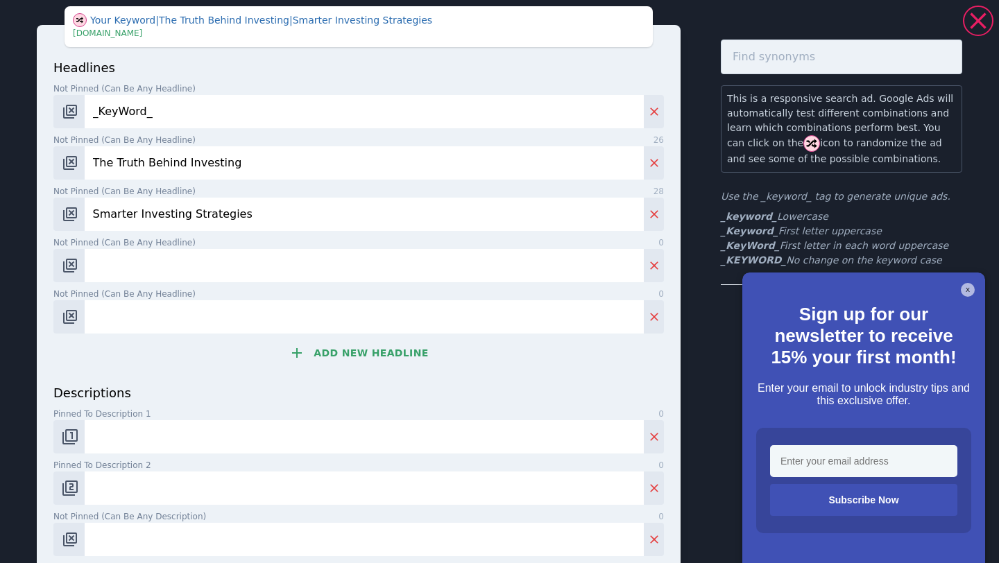
type input "Smarter Investing Strategies"
click at [227, 259] on input "Not pinned (Can be any headline) 0" at bounding box center [364, 265] width 559 height 33
paste input "What Fund Managers Won’t Tell You"
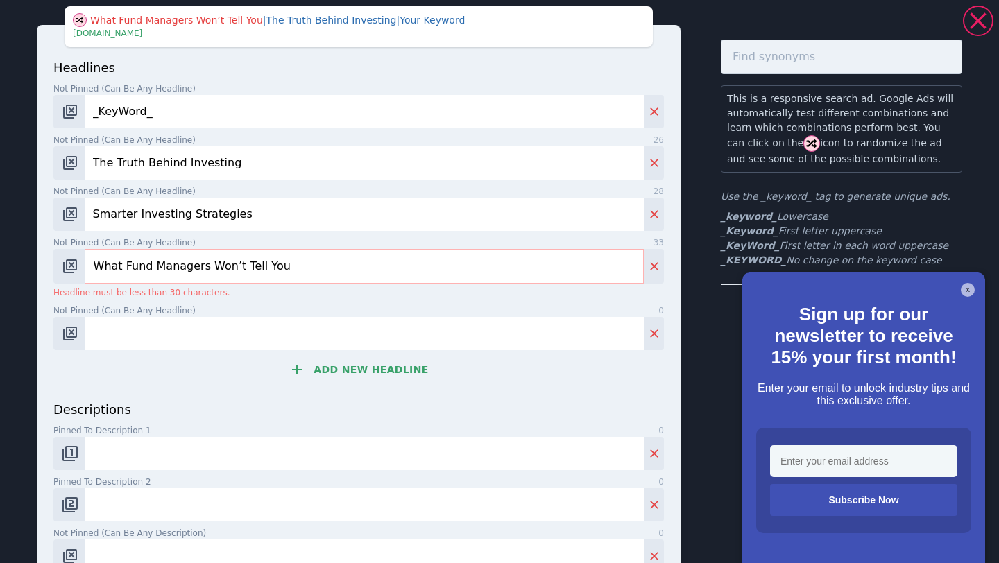
click at [361, 365] on button "Add new headline" at bounding box center [358, 370] width 610 height 28
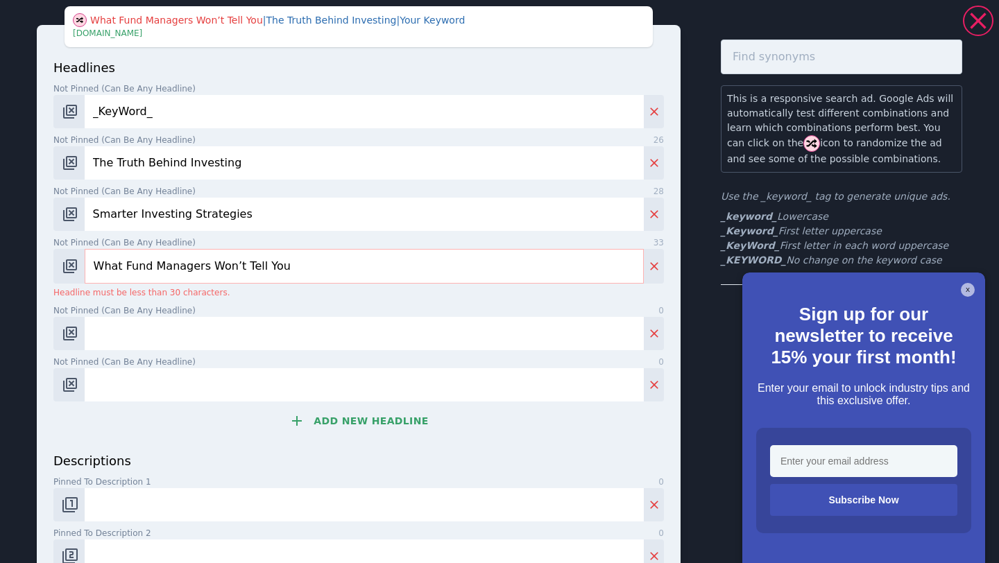
drag, startPoint x: 282, startPoint y: 265, endPoint x: 266, endPoint y: 265, distance: 16.6
click at [266, 265] on input "What Fund Managers Won’t Tell You" at bounding box center [364, 266] width 559 height 35
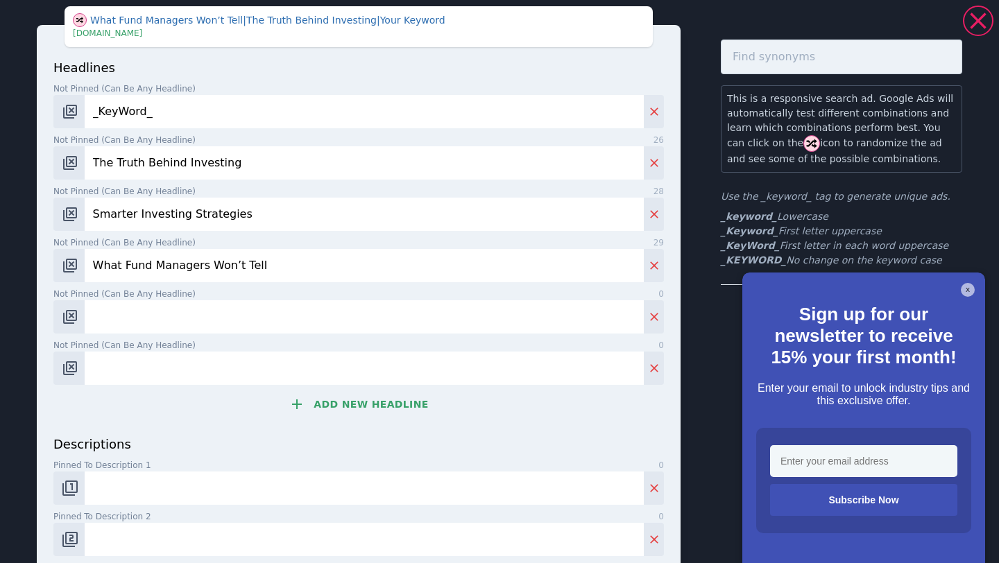
type input "What Fund Managers Won’t Tell"
click at [279, 312] on input "Not pinned (Can be any headline) 0" at bounding box center [364, 316] width 559 height 33
paste input "Invest with Confidence"
type input "Invest with Confidence"
click at [252, 352] on input "Not pinned (Can be any headline) 0" at bounding box center [364, 368] width 559 height 33
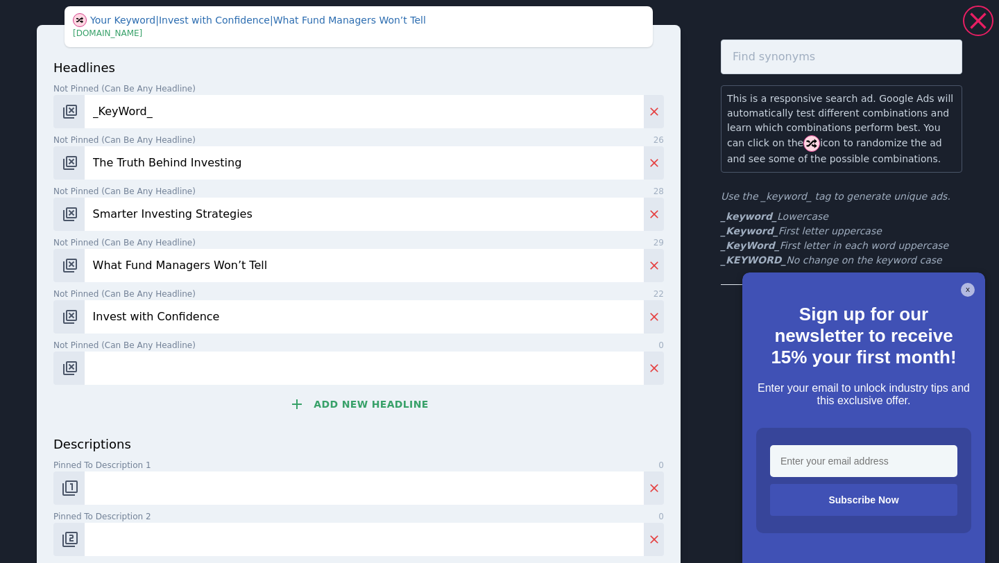
paste input "Is Your Portfolio Evidence-Based?"
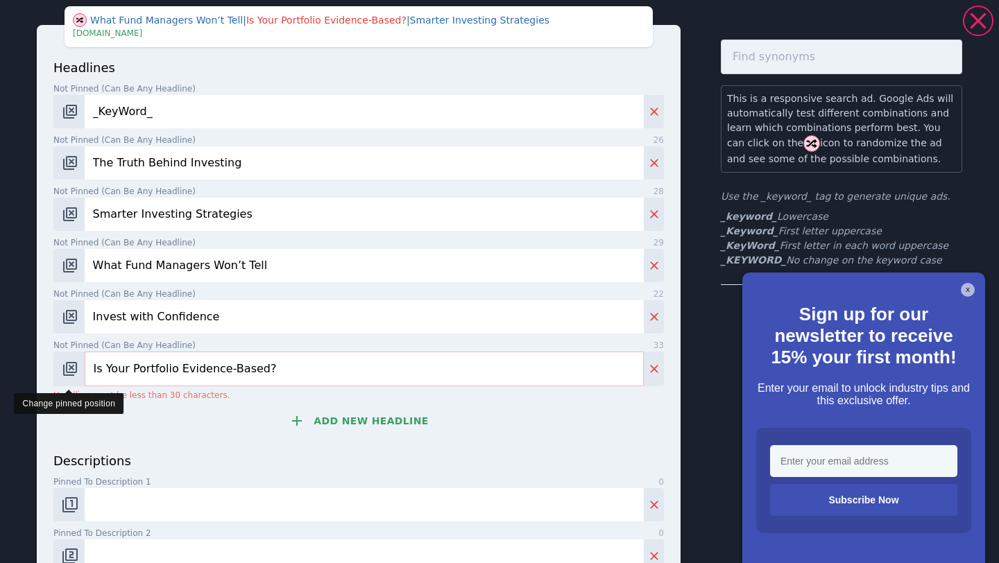
drag, startPoint x: 132, startPoint y: 370, endPoint x: 80, endPoint y: 371, distance: 52.0
click at [80, 371] on div "Is Your Portfolio Evidence-Based?" at bounding box center [358, 369] width 610 height 35
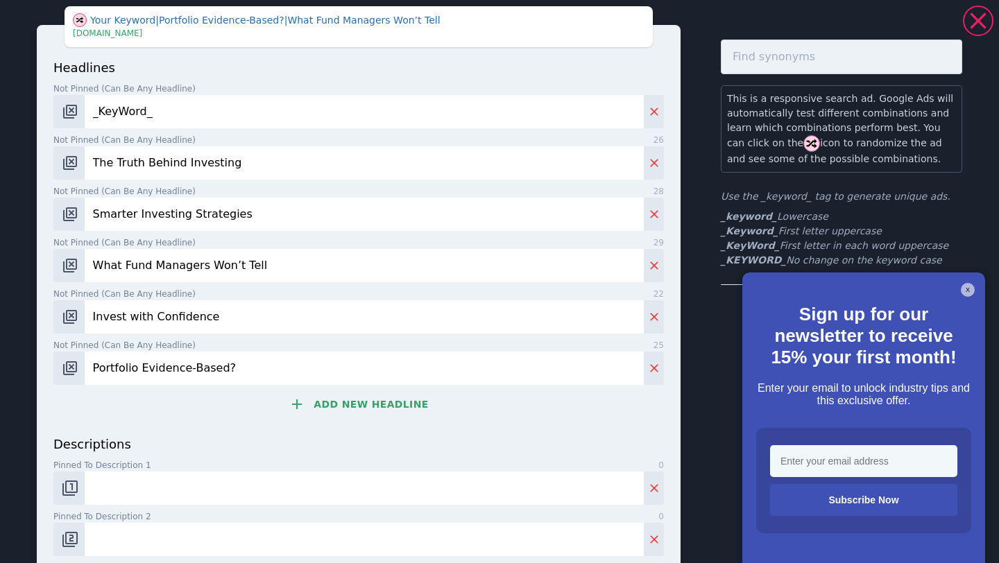
type input "Portfolio Evidence-Based?"
click at [345, 398] on button "Add new headline" at bounding box center [358, 405] width 610 height 28
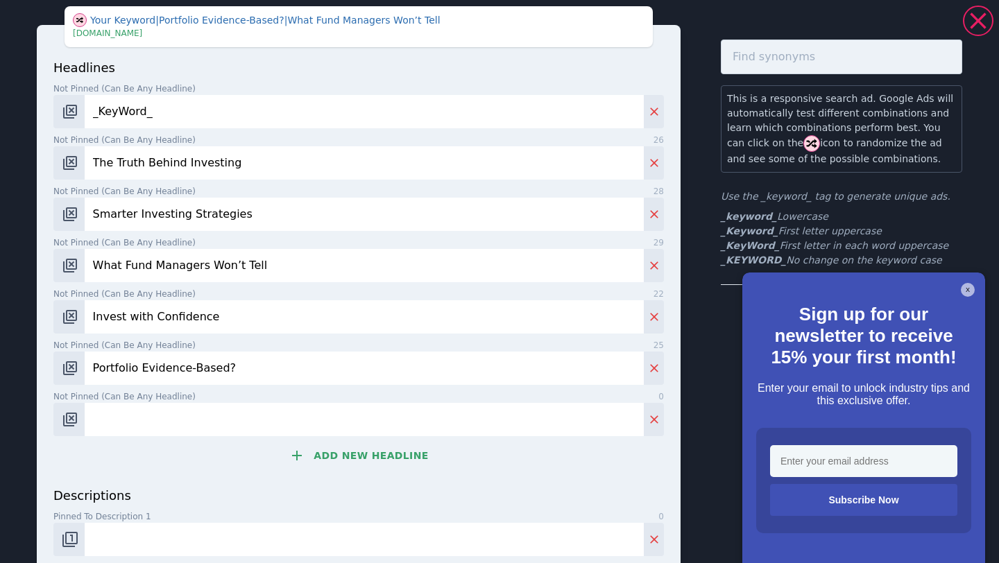
click at [282, 421] on input "Not pinned (Can be any headline) 0" at bounding box center [364, 419] width 559 height 33
paste input "Download our Free Investing Guide"
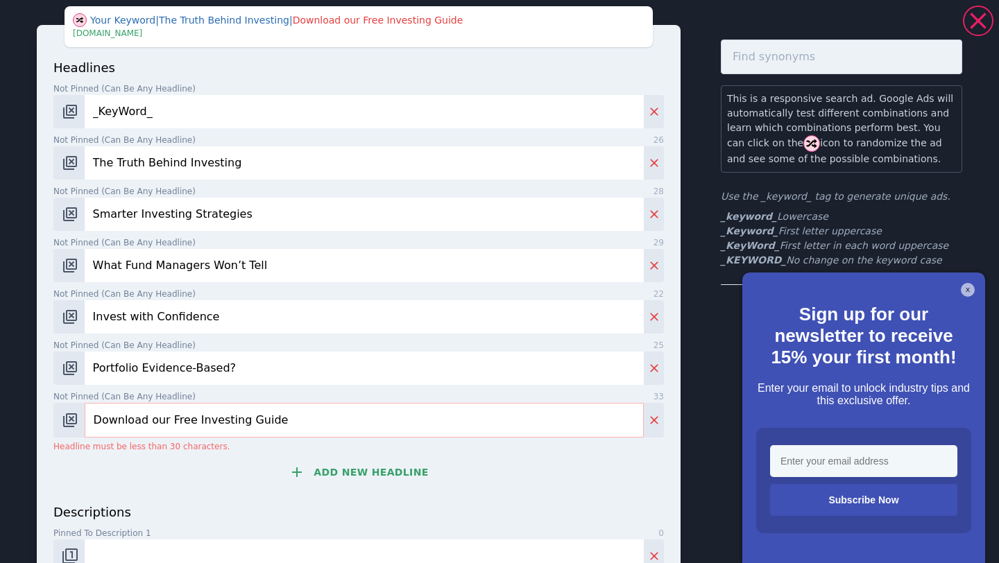
click at [163, 420] on input "Download our Free Investing Guide" at bounding box center [364, 420] width 559 height 35
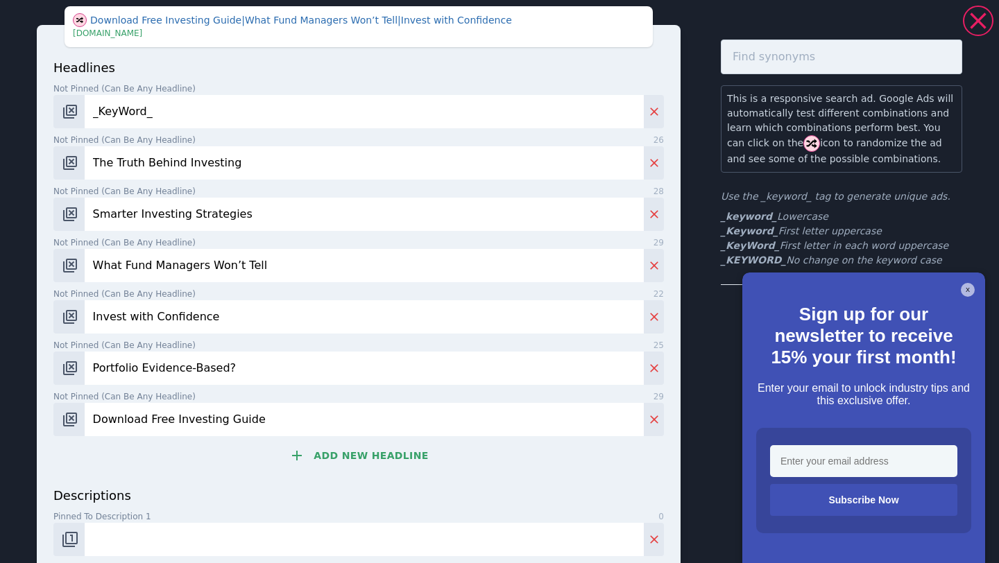
type input "Download Free Investing Guide"
click at [408, 463] on button "Add new headline" at bounding box center [358, 456] width 610 height 28
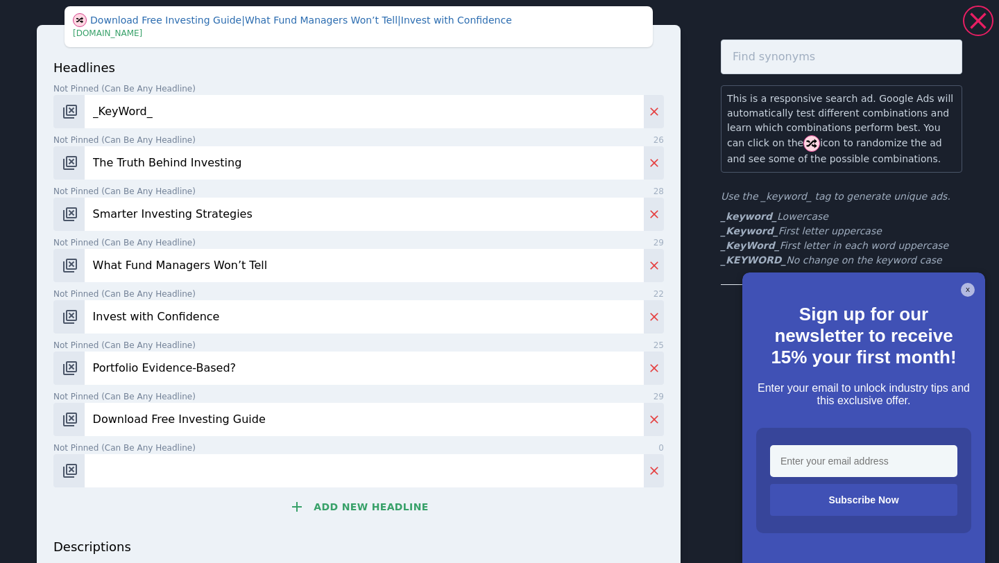
click at [156, 467] on input "Not pinned (Can be any headline) 0" at bounding box center [364, 470] width 559 height 33
paste input "Invest Smarter, Not Harder"
type input "Invest Smarter, Not Harder"
click at [362, 504] on button "Add new headline" at bounding box center [358, 507] width 610 height 28
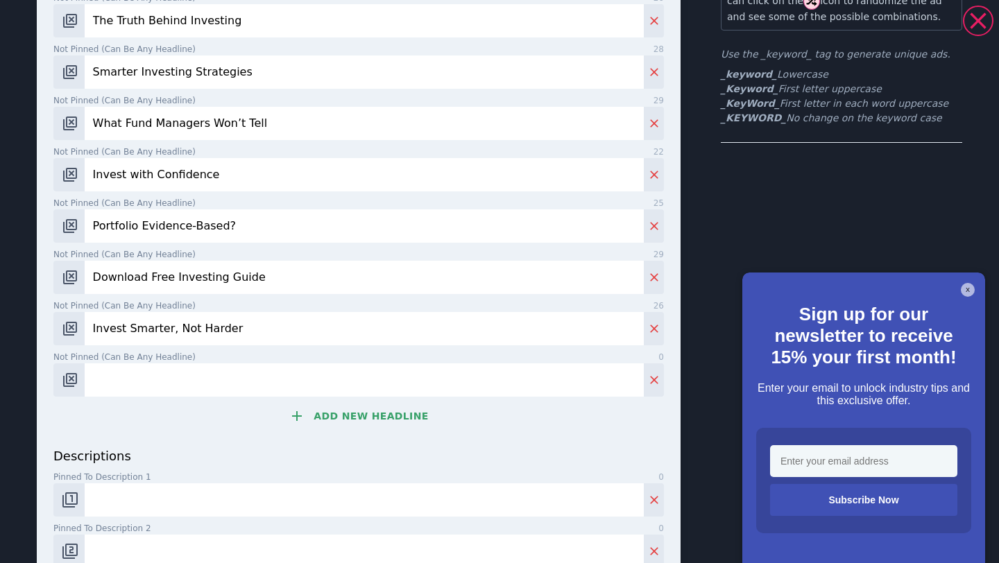
scroll to position [196, 0]
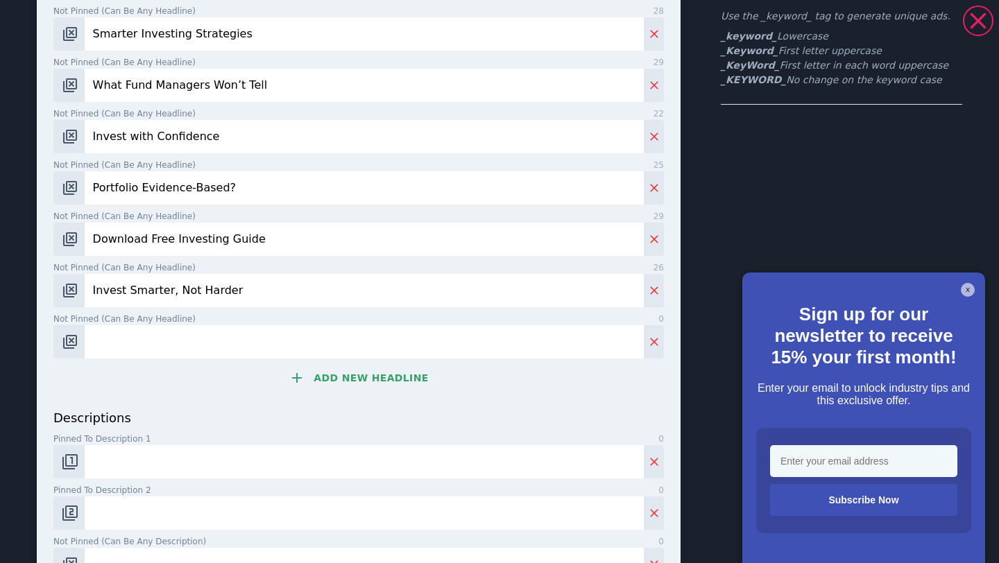
click at [204, 350] on input "Not pinned (Can be any headline) 0" at bounding box center [364, 341] width 559 height 33
paste input "The Science of Smarter Wealth"
type input "The Science of Smarter Wealth"
click at [350, 380] on button "Add new headline" at bounding box center [358, 378] width 610 height 28
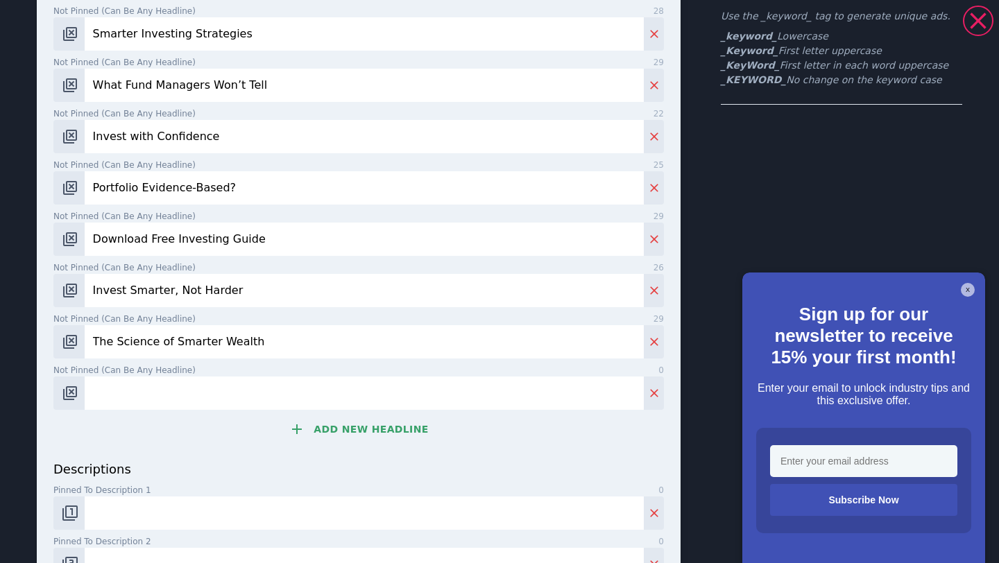
click at [217, 395] on input "Not pinned (Can be any headline) 0" at bounding box center [364, 393] width 559 height 33
paste input "Are You Following the Data?"
type input "Are You Following the Data?"
click at [345, 435] on button "Add new headline" at bounding box center [358, 430] width 610 height 28
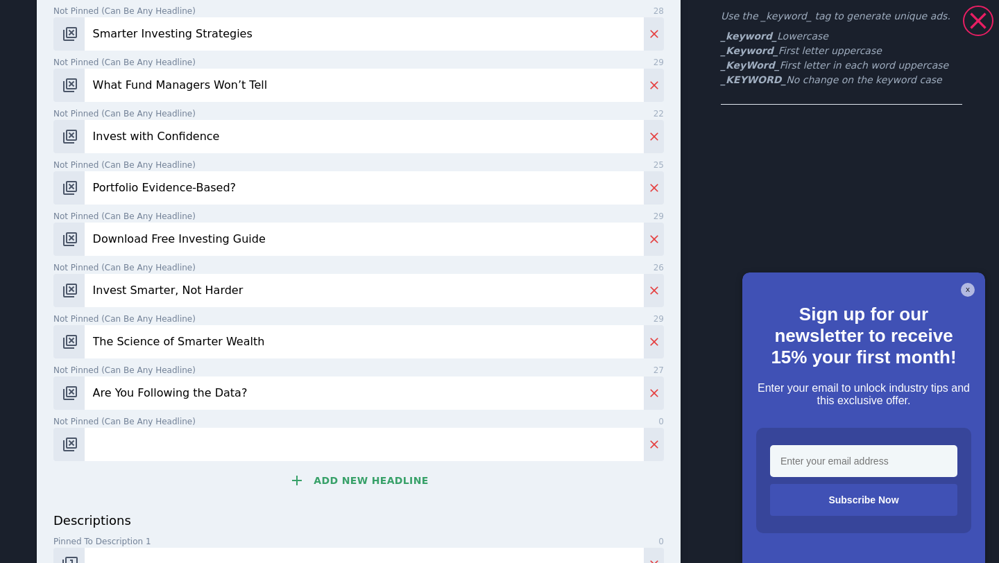
click at [215, 438] on input "Not pinned (Can be any headline) 0" at bounding box center [364, 444] width 559 height 33
paste input "Backed by Data, Built for Growth"
type input "Backed by Data, Built for Growth"
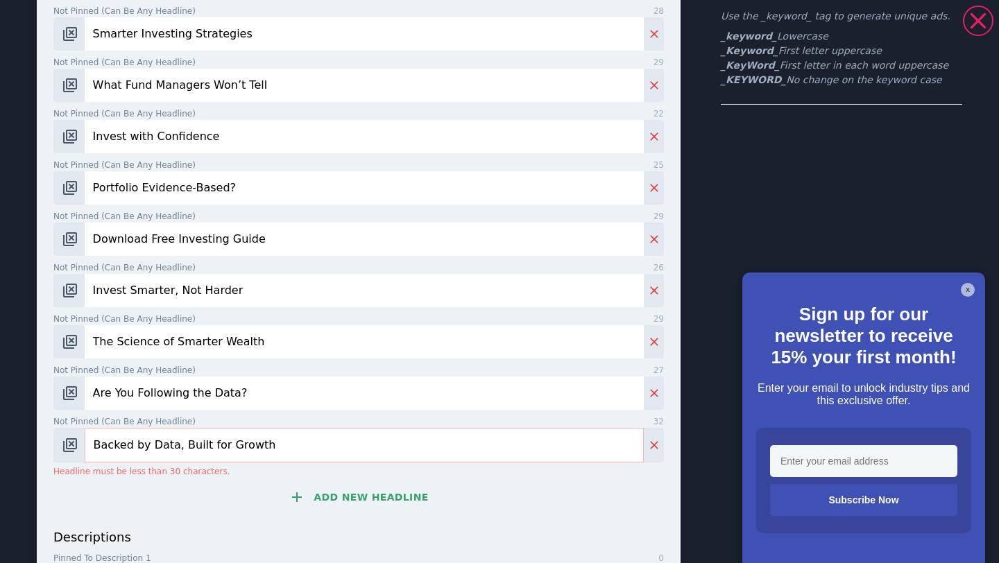
click at [143, 450] on input "Backed by Data, Built for Growth" at bounding box center [364, 445] width 559 height 35
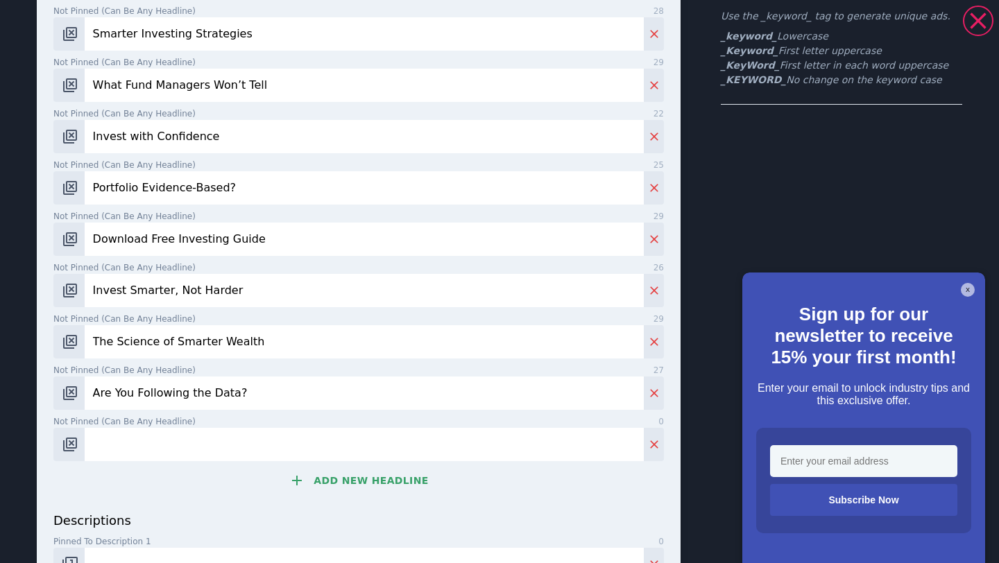
click at [222, 438] on input "Not pinned (Can be any headline) 0" at bounding box center [364, 444] width 559 height 33
paste input "Ditch the Guesswork: Invest Wisely"
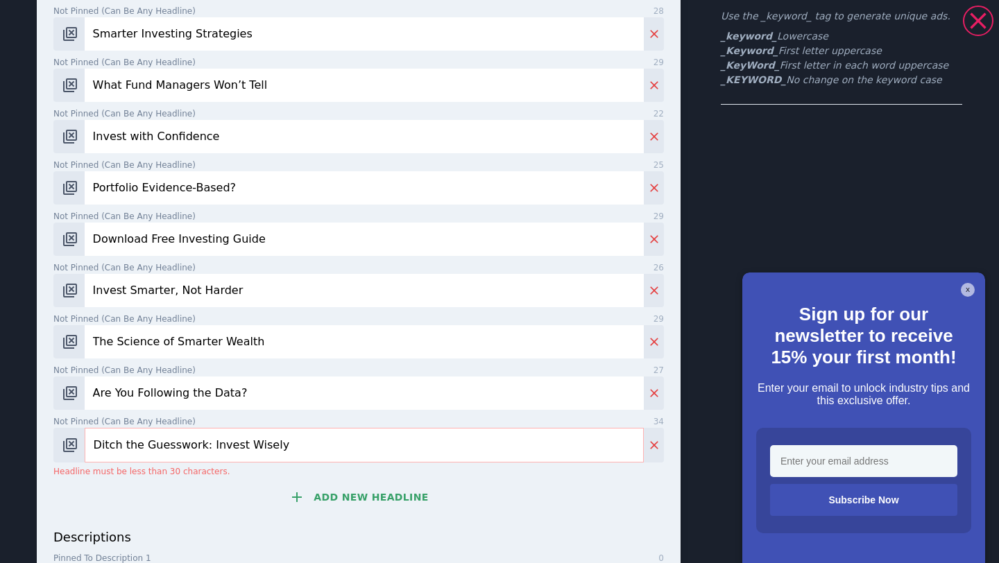
drag, startPoint x: 293, startPoint y: 445, endPoint x: 204, endPoint y: 446, distance: 88.8
click at [204, 446] on input "Ditch the Guesswork: Invest Wisely" at bounding box center [364, 445] width 559 height 35
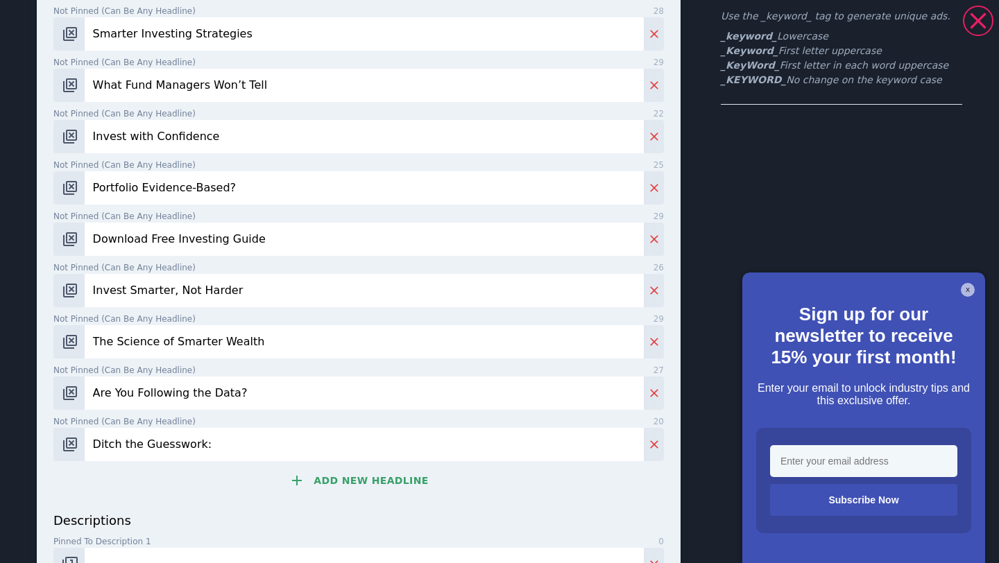
type input "Ditch the Guesswork"
drag, startPoint x: 243, startPoint y: 443, endPoint x: 87, endPoint y: 443, distance: 156.1
click at [86, 443] on input "Ditch the Guesswork" at bounding box center [364, 444] width 559 height 33
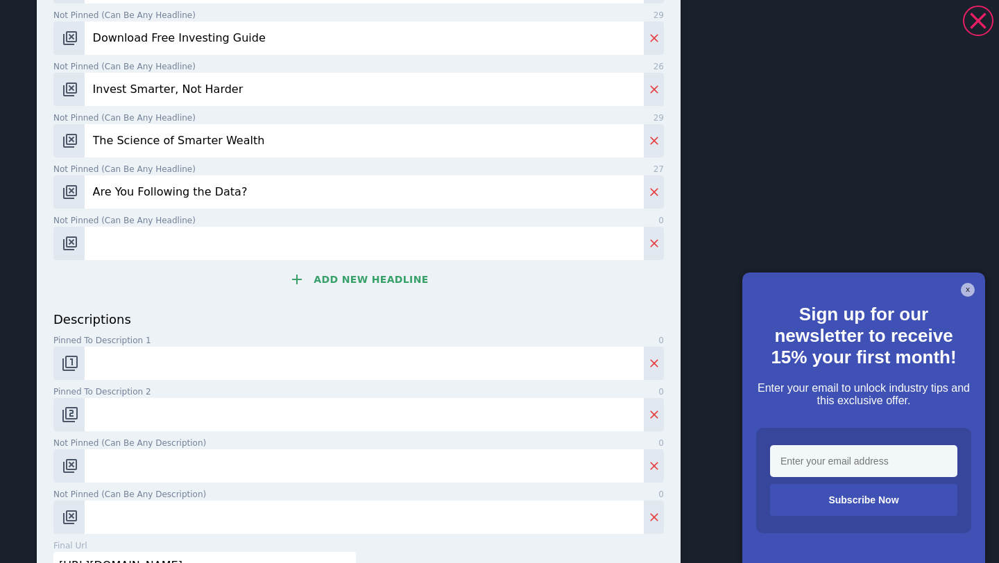
scroll to position [409, 0]
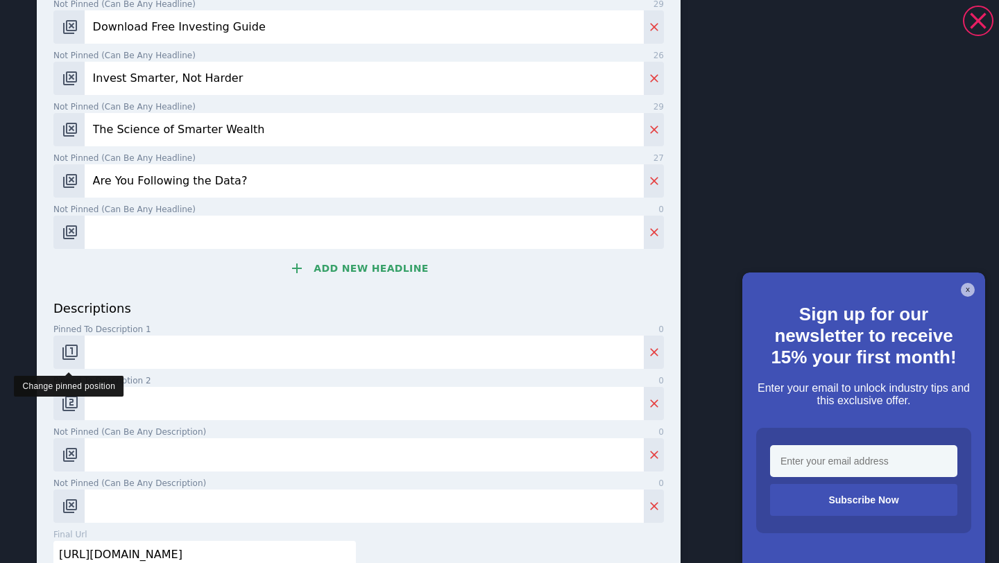
click at [66, 352] on img "Change pinned position" at bounding box center [70, 352] width 17 height 17
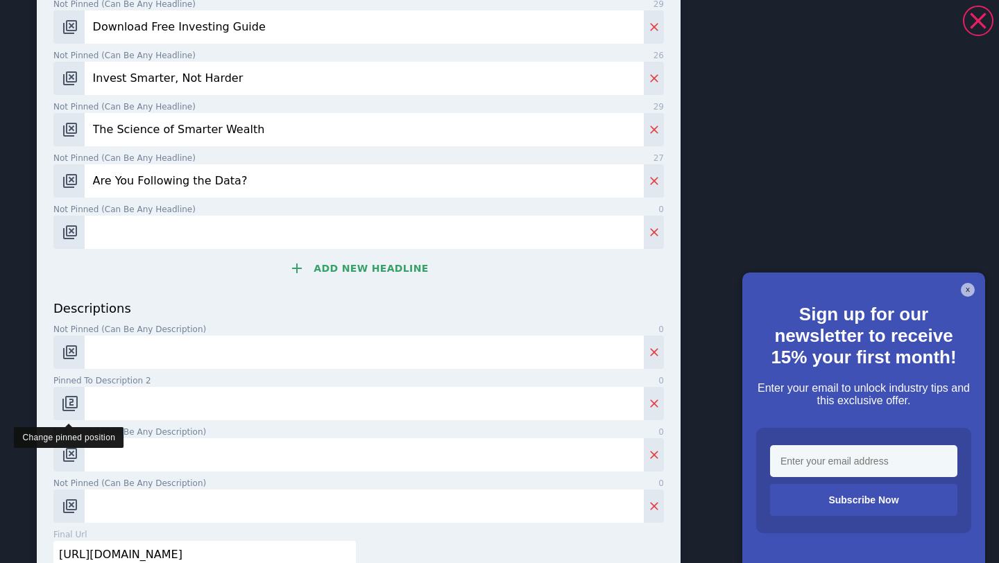
click at [69, 402] on img "Change pinned position" at bounding box center [70, 403] width 17 height 17
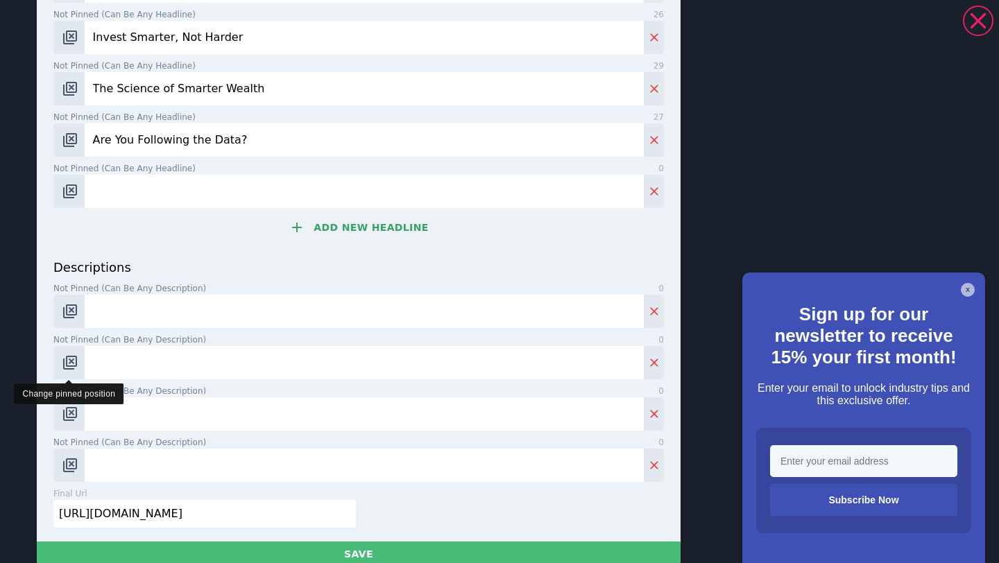
scroll to position [543, 0]
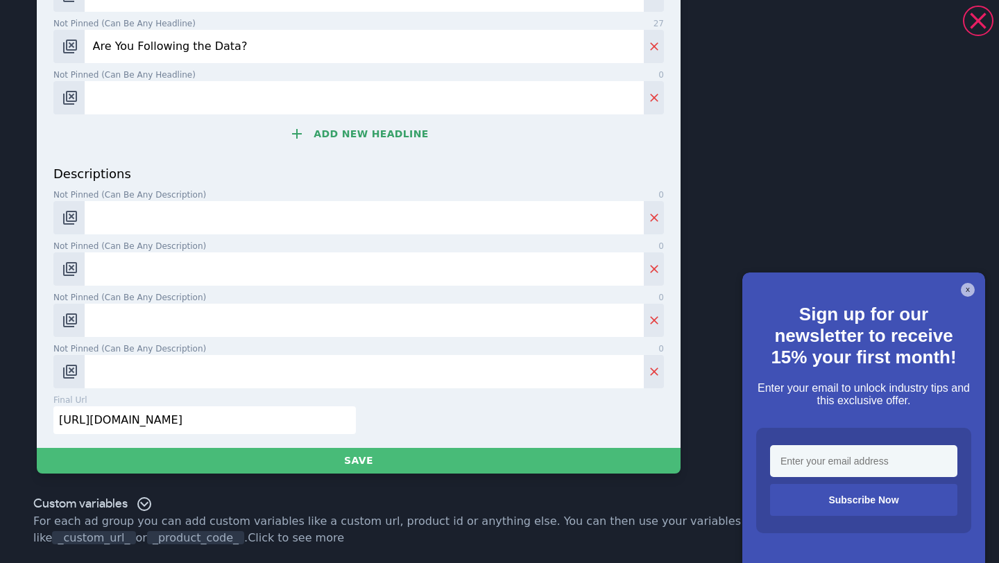
click at [164, 221] on input "Not pinned (Can be any description) 0" at bounding box center [364, 217] width 559 height 33
paste input "Download our FREE guide to discover what most fund managers won’t tell you."
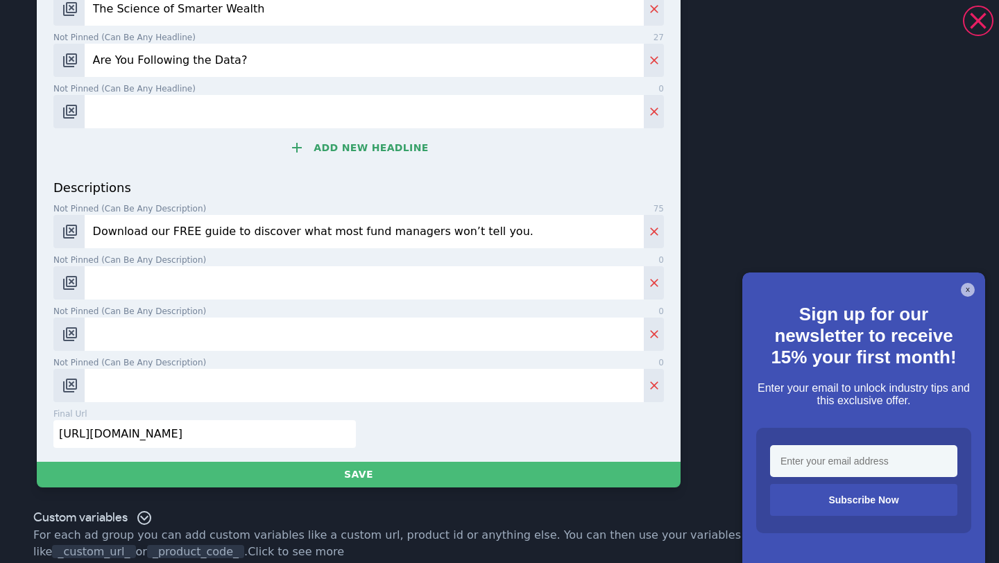
scroll to position [557, 0]
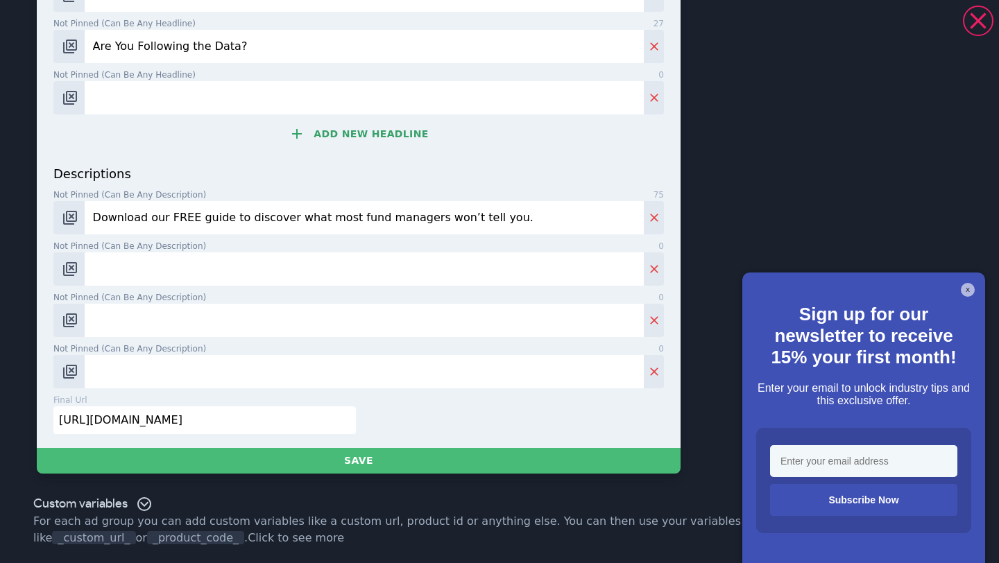
type input "Download our FREE guide to discover what most fund managers won’t tell you."
click at [240, 265] on input "Not pinned (Can be any description) 0" at bounding box center [364, 269] width 559 height 33
paste input "Invest smarter. Learn how evidence-based strategies outperform guesswork and hy…"
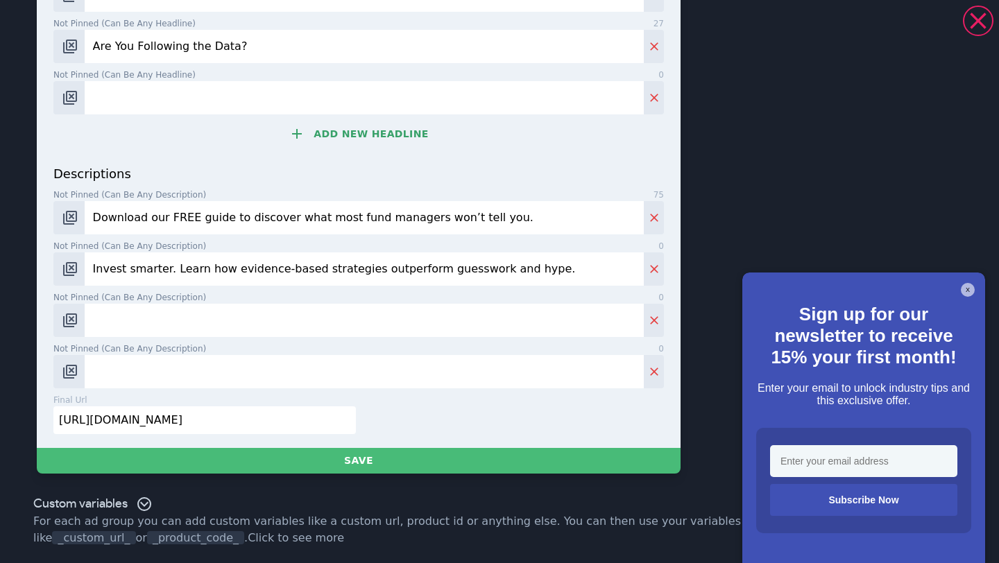
scroll to position [571, 0]
type input "Invest smarter. Learn how evidence-based strategies outperform guesswork and hy…"
click at [225, 306] on input "Not pinned (Can be any description) 0" at bounding box center [364, 320] width 559 height 33
paste input "Discover a proven, research-backed approach to investing. Get the guide today."
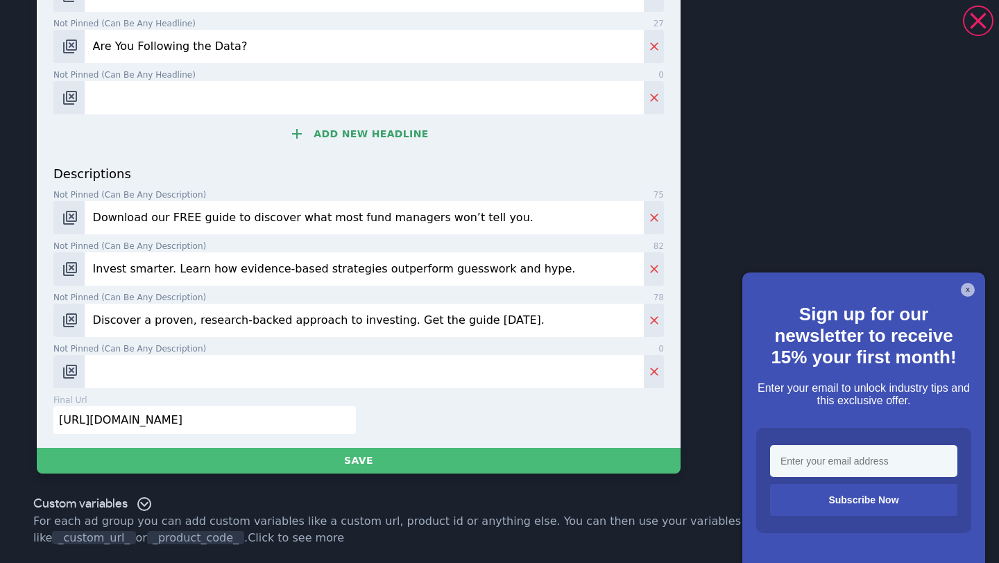
type input "Discover a proven, research-backed approach to investing. Get the guide today."
click at [184, 362] on input "Not pinned (Can be any description) 0" at bounding box center [364, 371] width 559 height 33
paste input "Learn how to build a portfolio rooted in data, not outdated thinking. Free expe…"
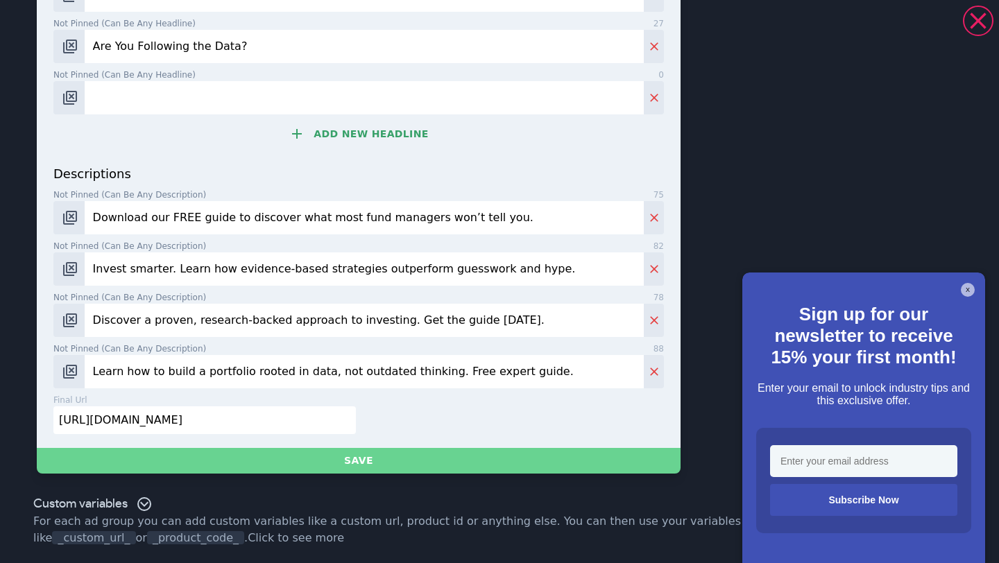
type input "Learn how to build a portfolio rooted in data, not outdated thinking. Free expe…"
click at [383, 461] on button "Save" at bounding box center [359, 461] width 644 height 26
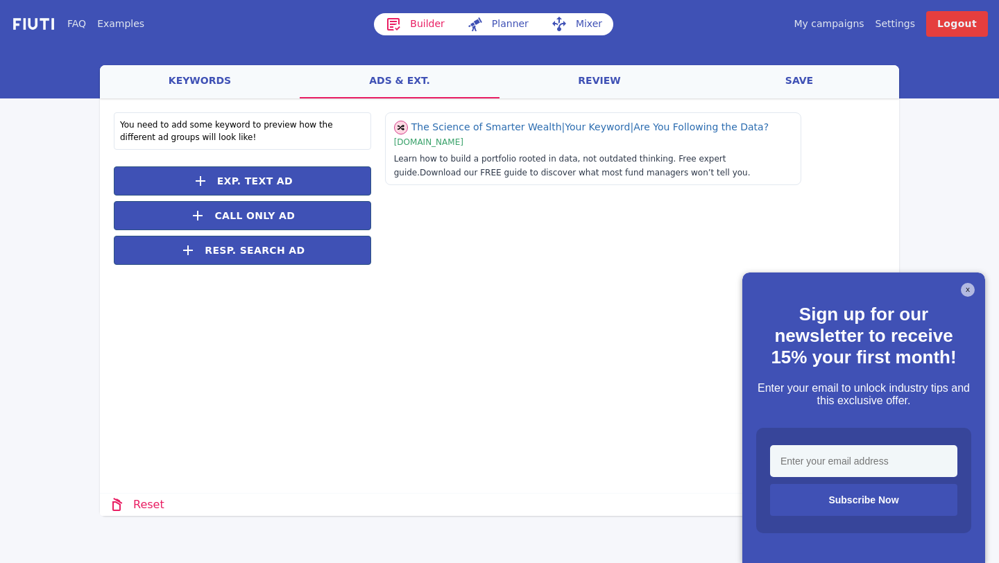
click at [194, 83] on link "keywords" at bounding box center [200, 81] width 200 height 33
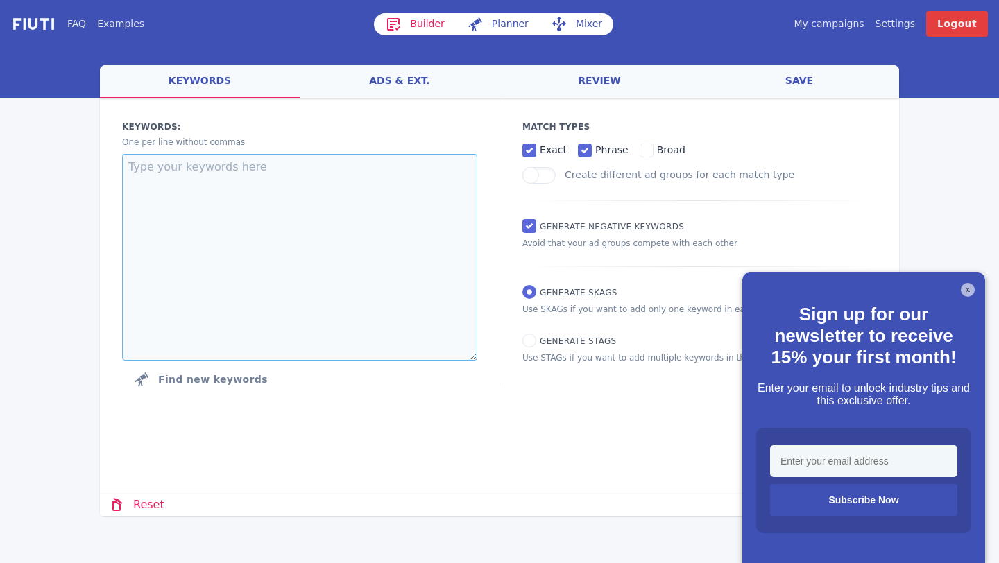
click at [339, 248] on textarea at bounding box center [299, 257] width 355 height 207
paste textarea "financial advice dubai dubai financial wealth management wealth management duba…"
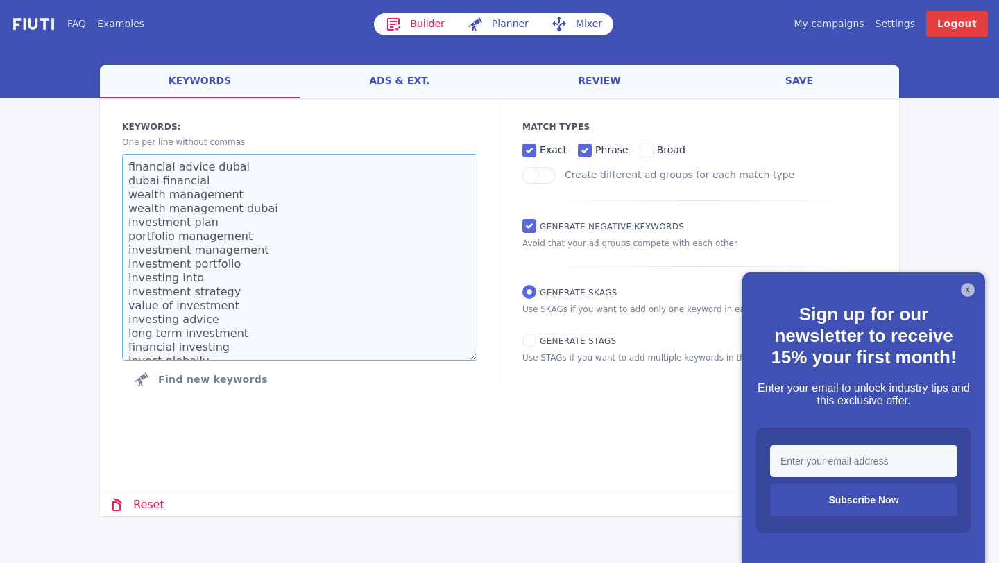
scroll to position [216, 0]
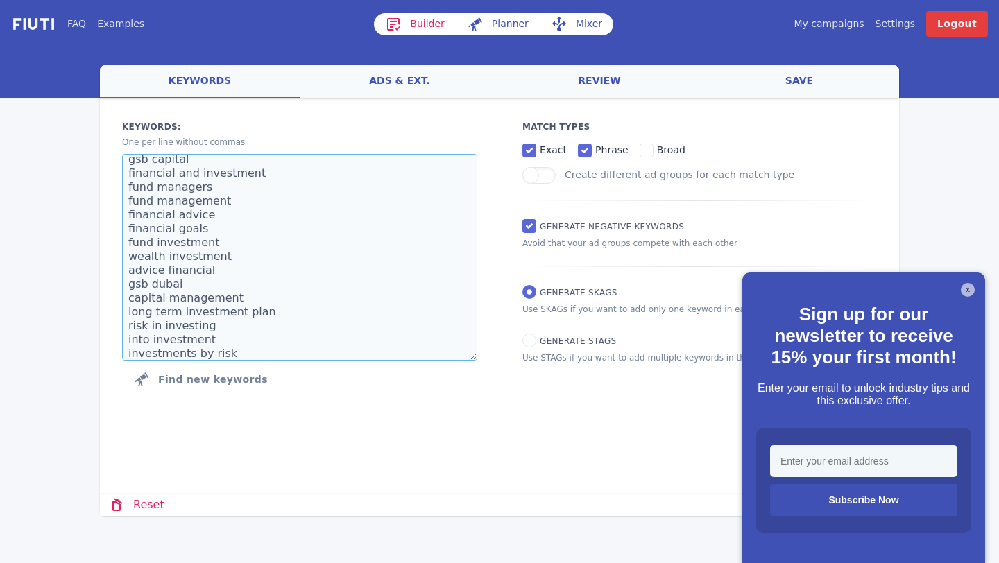
type textarea "financial advice dubai dubai financial wealth management wealth management duba…"
click at [965, 294] on button "X" at bounding box center [968, 290] width 14 height 14
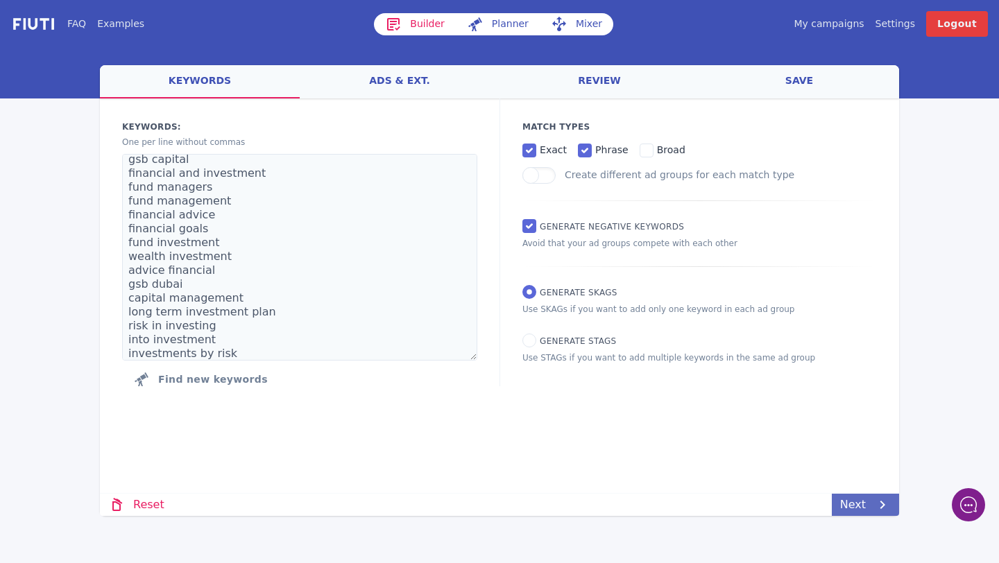
click at [862, 499] on link "Next" at bounding box center [865, 505] width 67 height 22
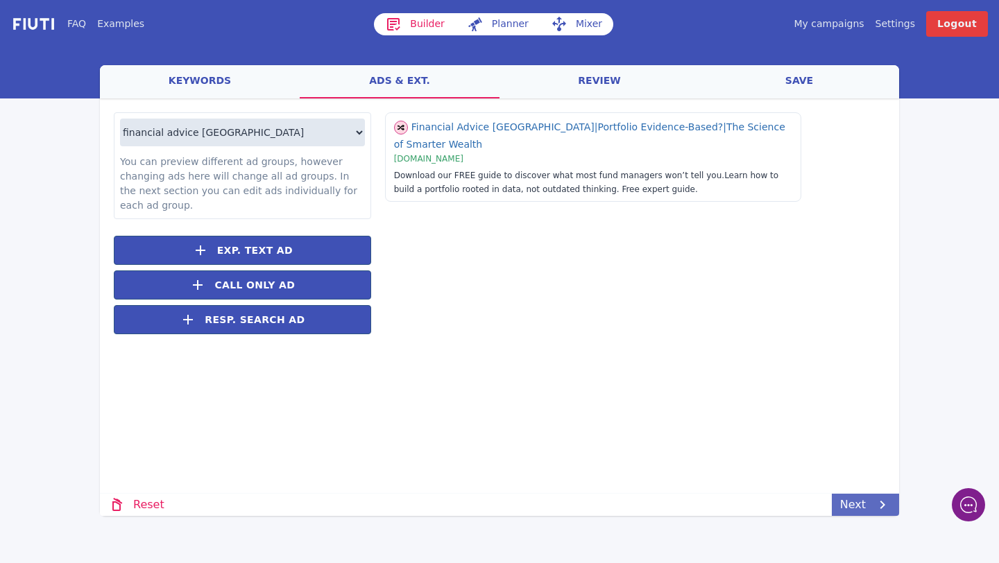
click at [862, 499] on link "Next" at bounding box center [865, 505] width 67 height 22
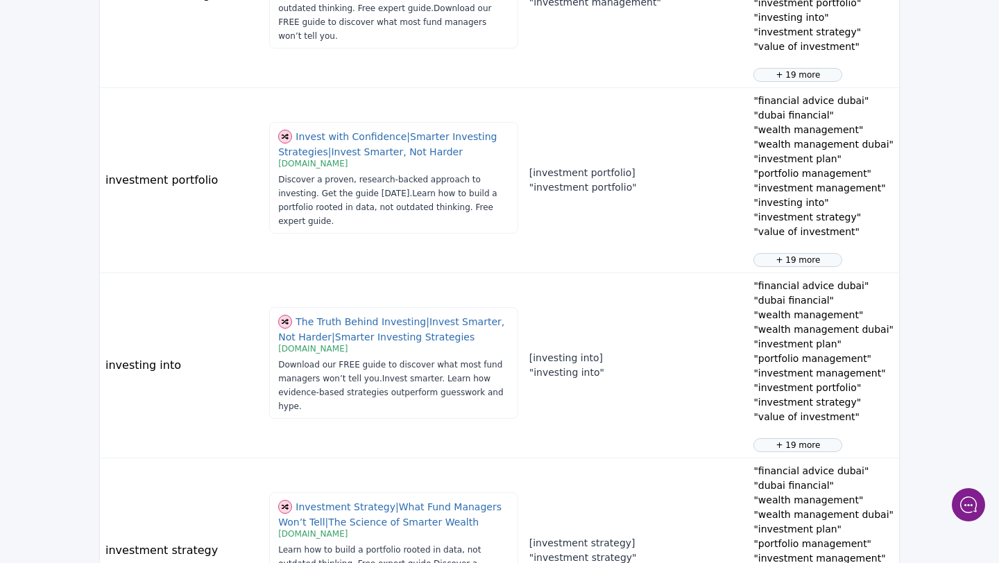
scroll to position [1608, 0]
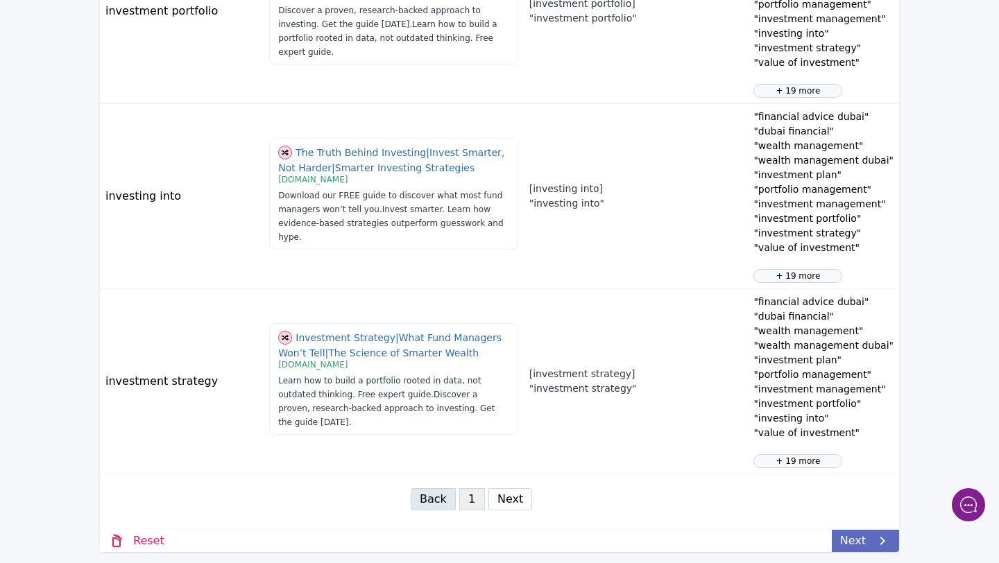
click at [849, 536] on link "Next" at bounding box center [865, 541] width 67 height 22
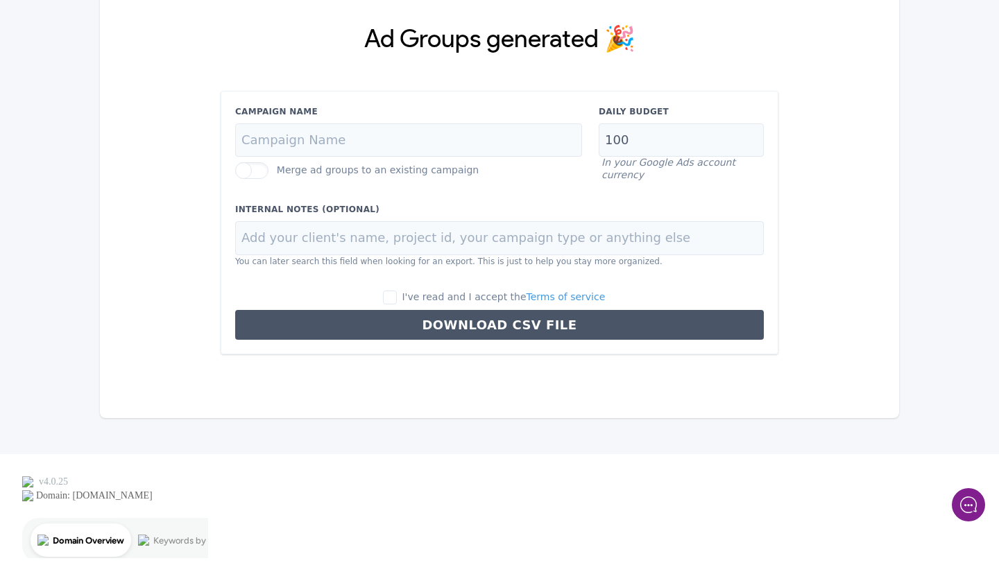
scroll to position [0, 0]
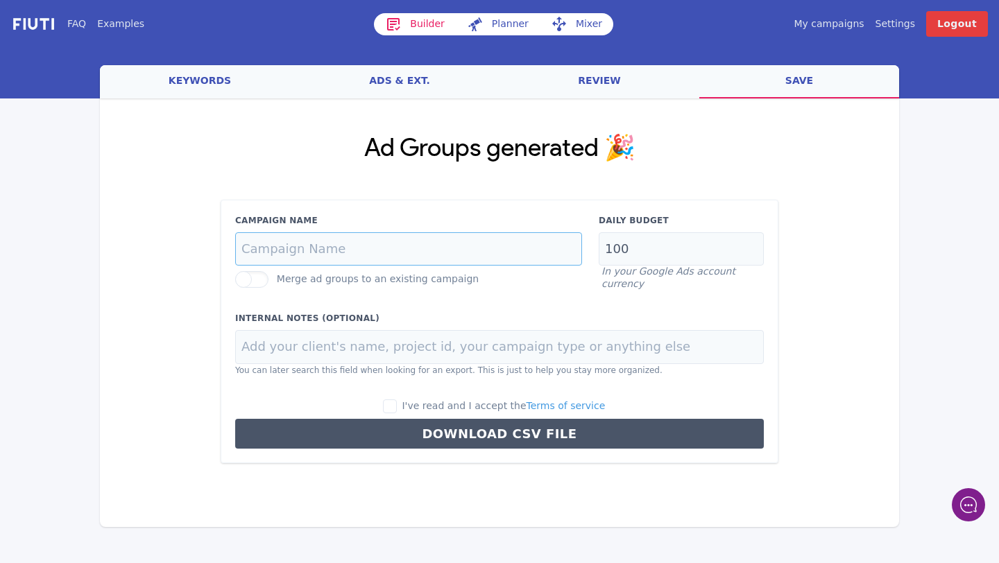
click at [458, 249] on input "Campaign Name" at bounding box center [408, 249] width 347 height 34
type input "Evidence Based Investing"
click at [397, 403] on input "I've read and I accept the Terms of service" at bounding box center [390, 407] width 14 height 14
checkbox input "true"
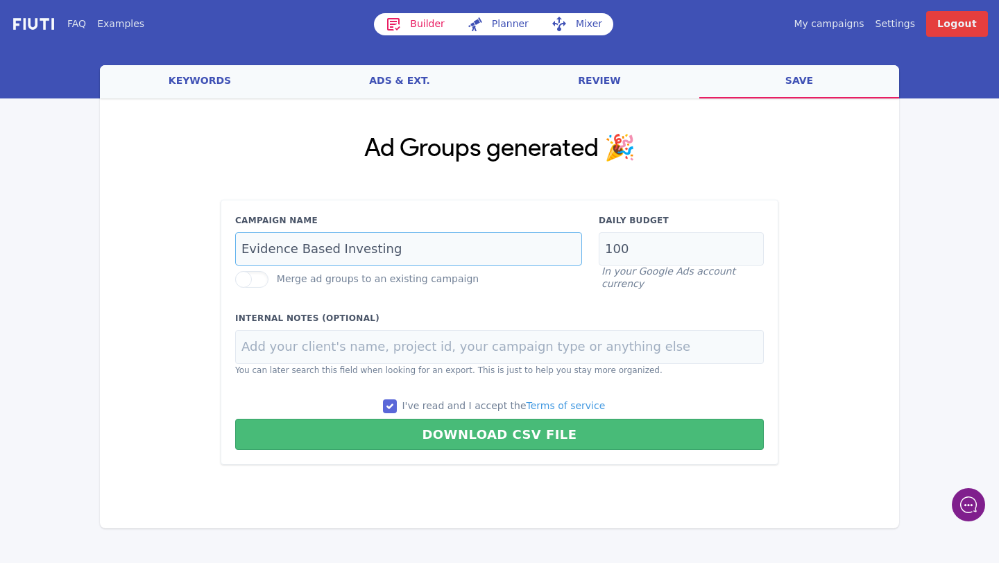
click at [404, 245] on input "Evidence Based Investing" at bounding box center [408, 249] width 347 height 34
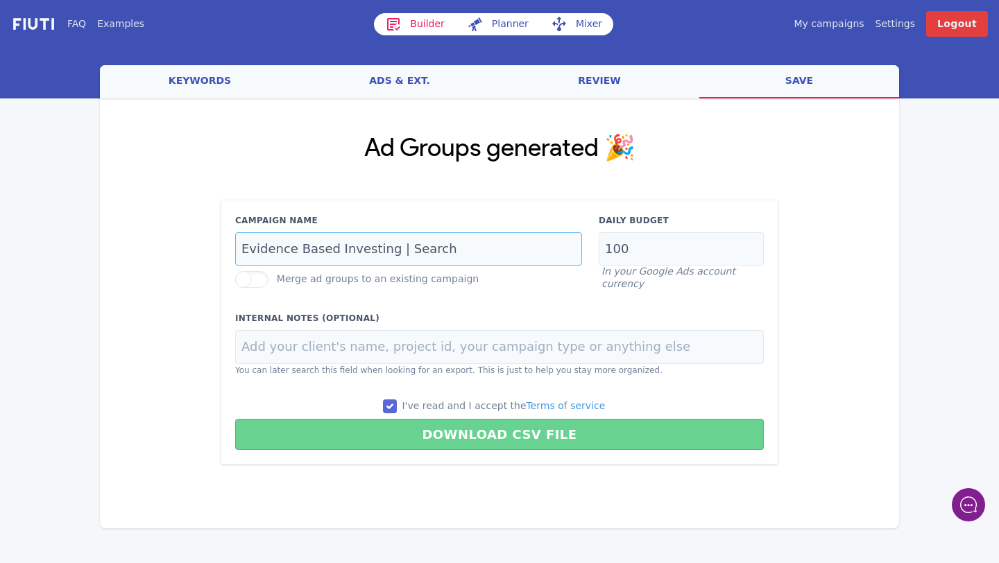
type input "Evidence Based Investing | Search"
click at [459, 431] on button "Download CSV File" at bounding box center [499, 434] width 529 height 31
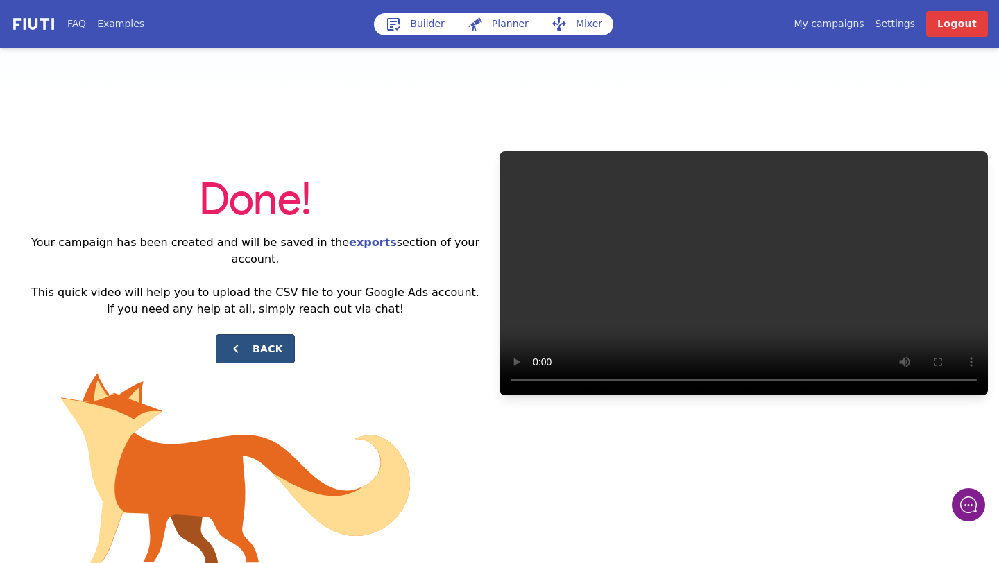
click at [279, 334] on button "Back" at bounding box center [255, 348] width 79 height 29
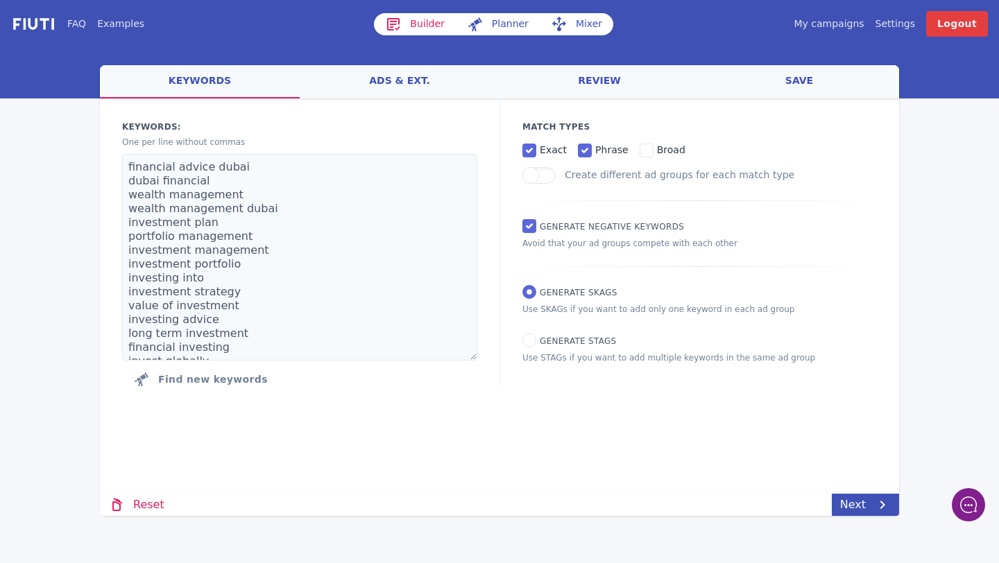
click at [851, 517] on div "FAQ Examples Builder Planner Mixer My campaigns Price Settings Login Logout wel…" at bounding box center [499, 281] width 999 height 563
click at [864, 503] on link "Next" at bounding box center [865, 505] width 67 height 22
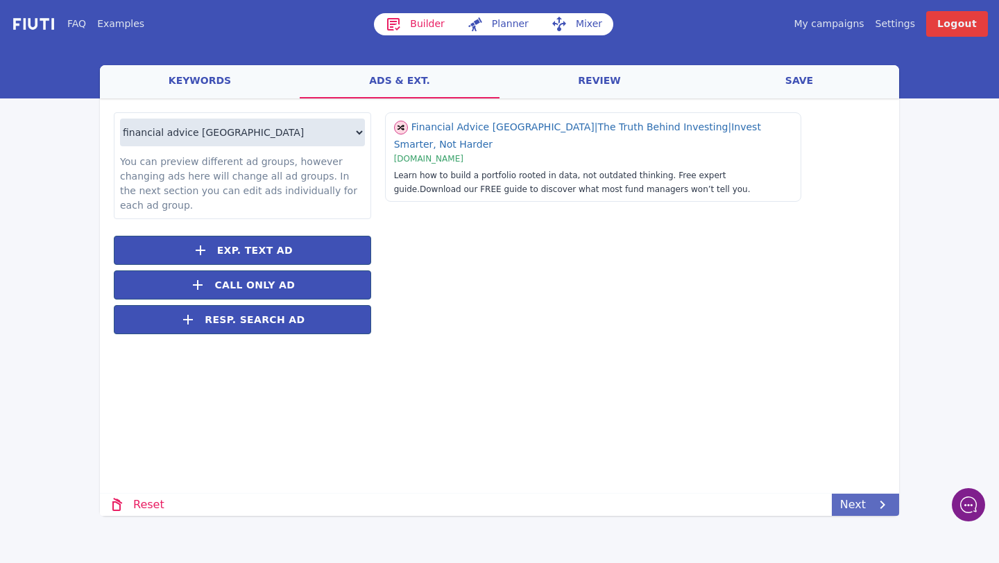
click at [864, 503] on link "Next" at bounding box center [865, 505] width 67 height 22
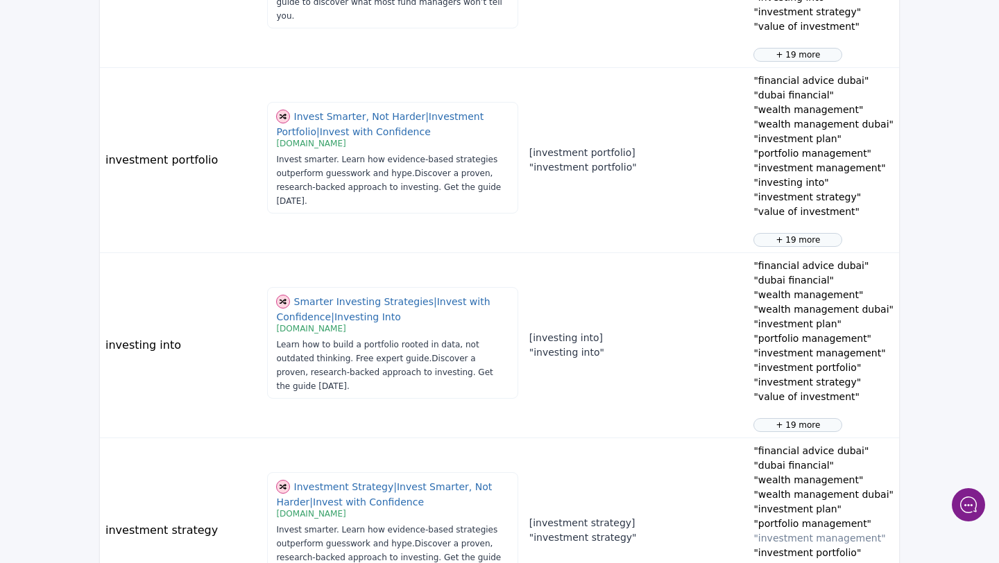
scroll to position [1608, 0]
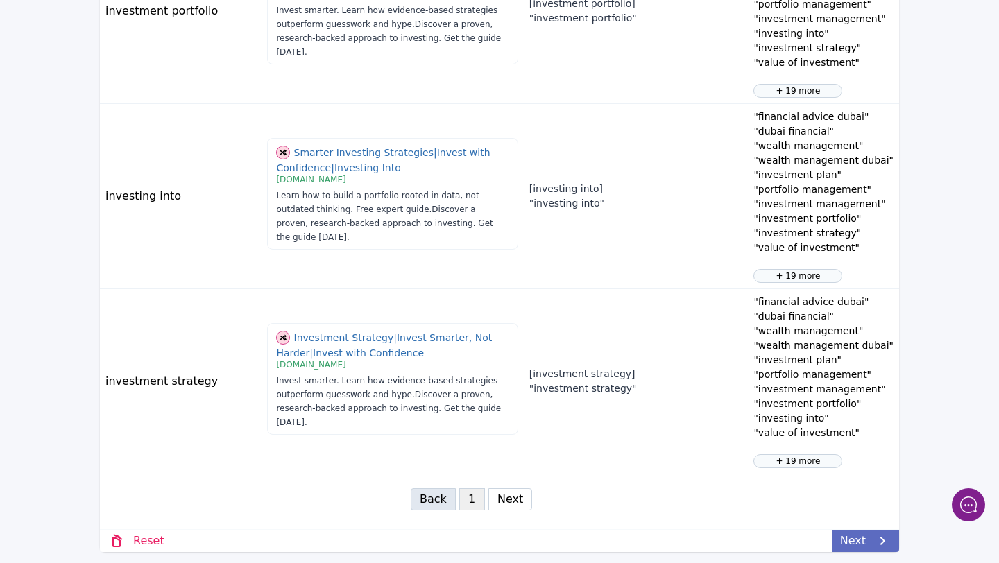
click at [851, 538] on link "Next" at bounding box center [865, 541] width 67 height 22
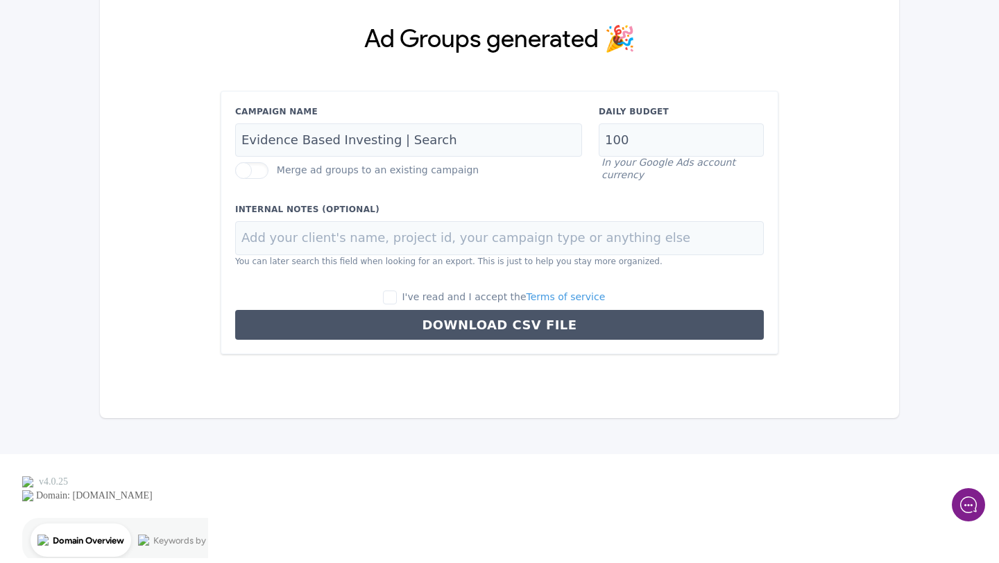
scroll to position [0, 0]
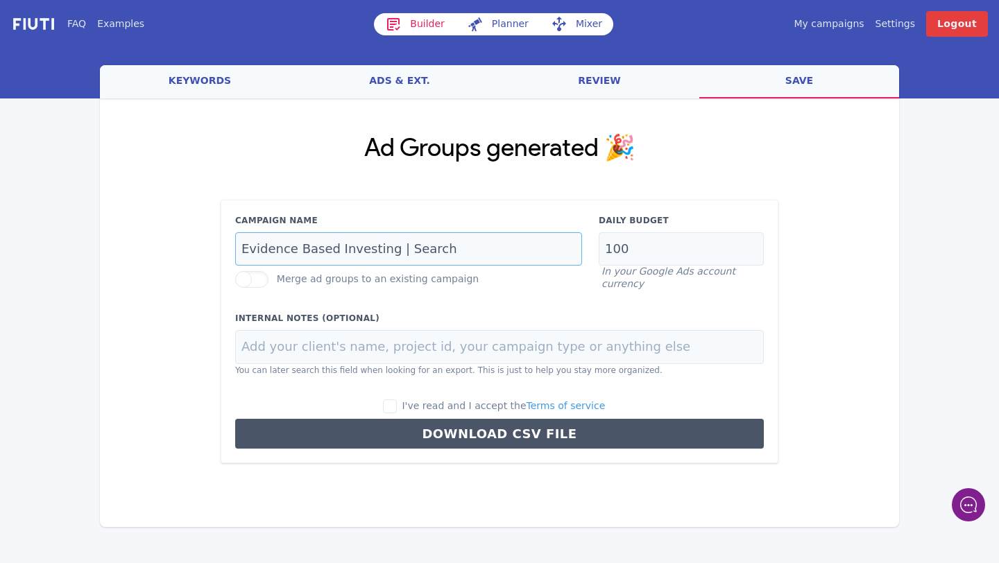
drag, startPoint x: 382, startPoint y: 248, endPoint x: 337, endPoint y: 247, distance: 44.4
click at [337, 247] on input "Evidence Based Investing | Search" at bounding box center [408, 249] width 347 height 34
type input "Evidence Based | Search"
click at [397, 403] on input "I've read and I accept the Terms of service" at bounding box center [390, 407] width 14 height 14
checkbox input "true"
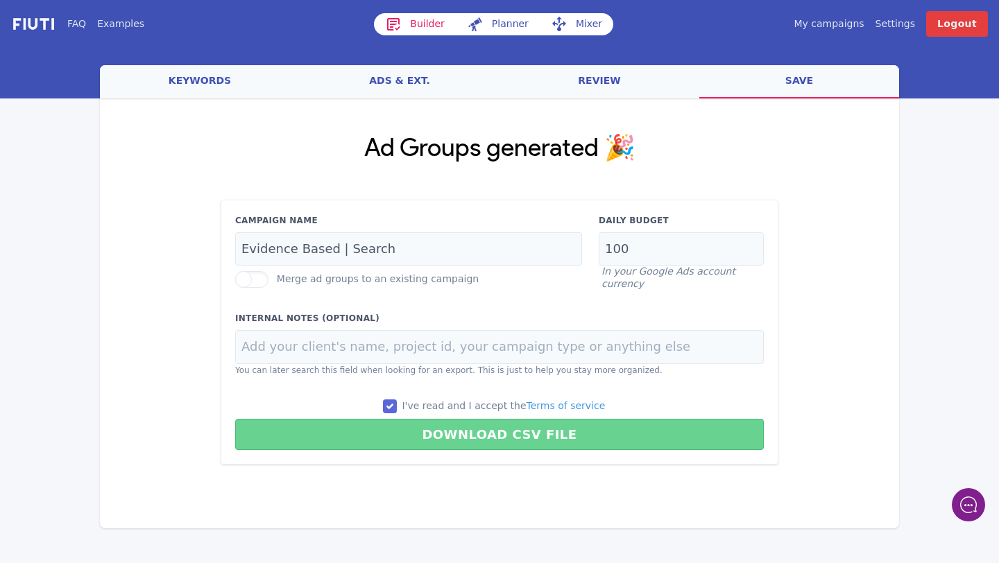
click at [418, 425] on button "Download CSV File" at bounding box center [499, 434] width 529 height 31
